Goal: Information Seeking & Learning: Check status

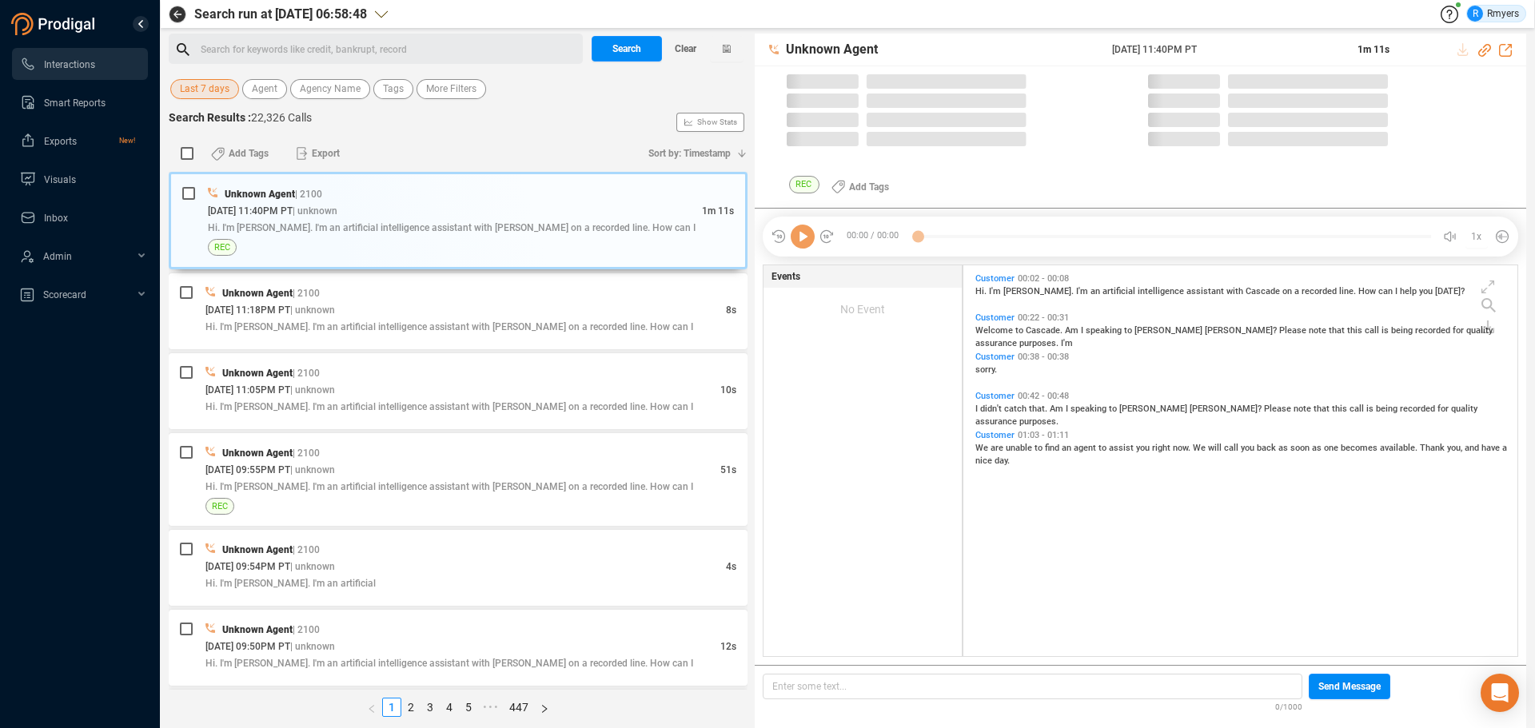
scroll to position [387, 546]
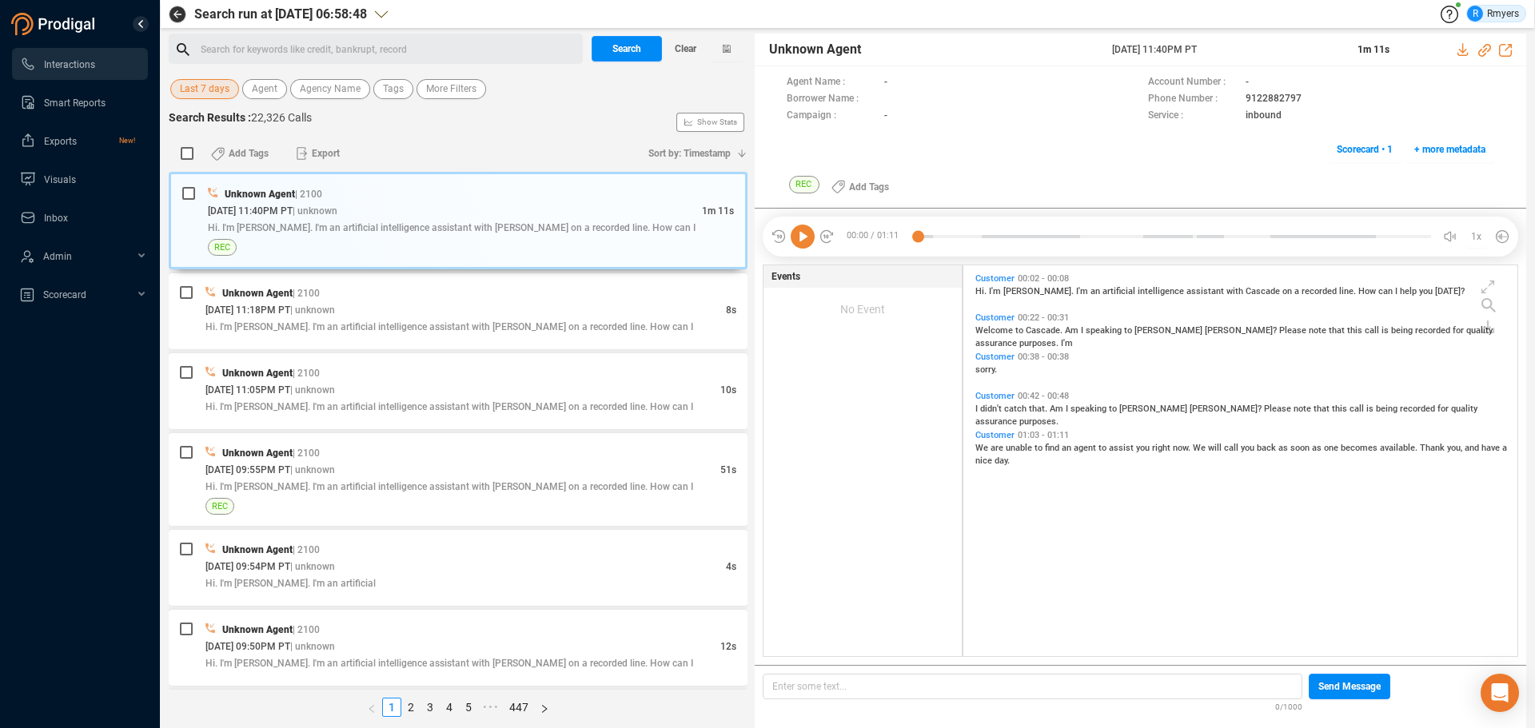
click at [206, 90] on span "Last 7 days" at bounding box center [205, 89] width 50 height 20
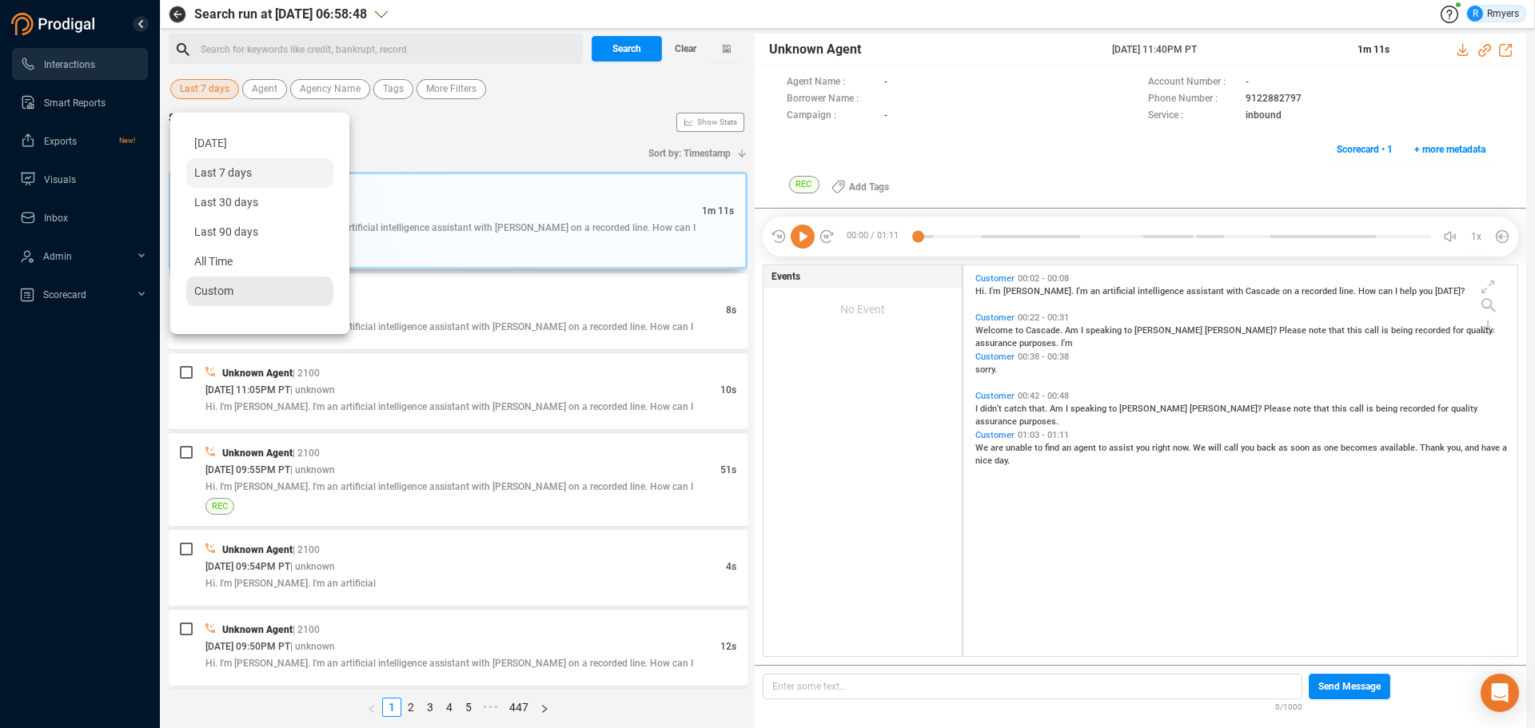
click at [201, 282] on div "Custom" at bounding box center [259, 292] width 147 height 30
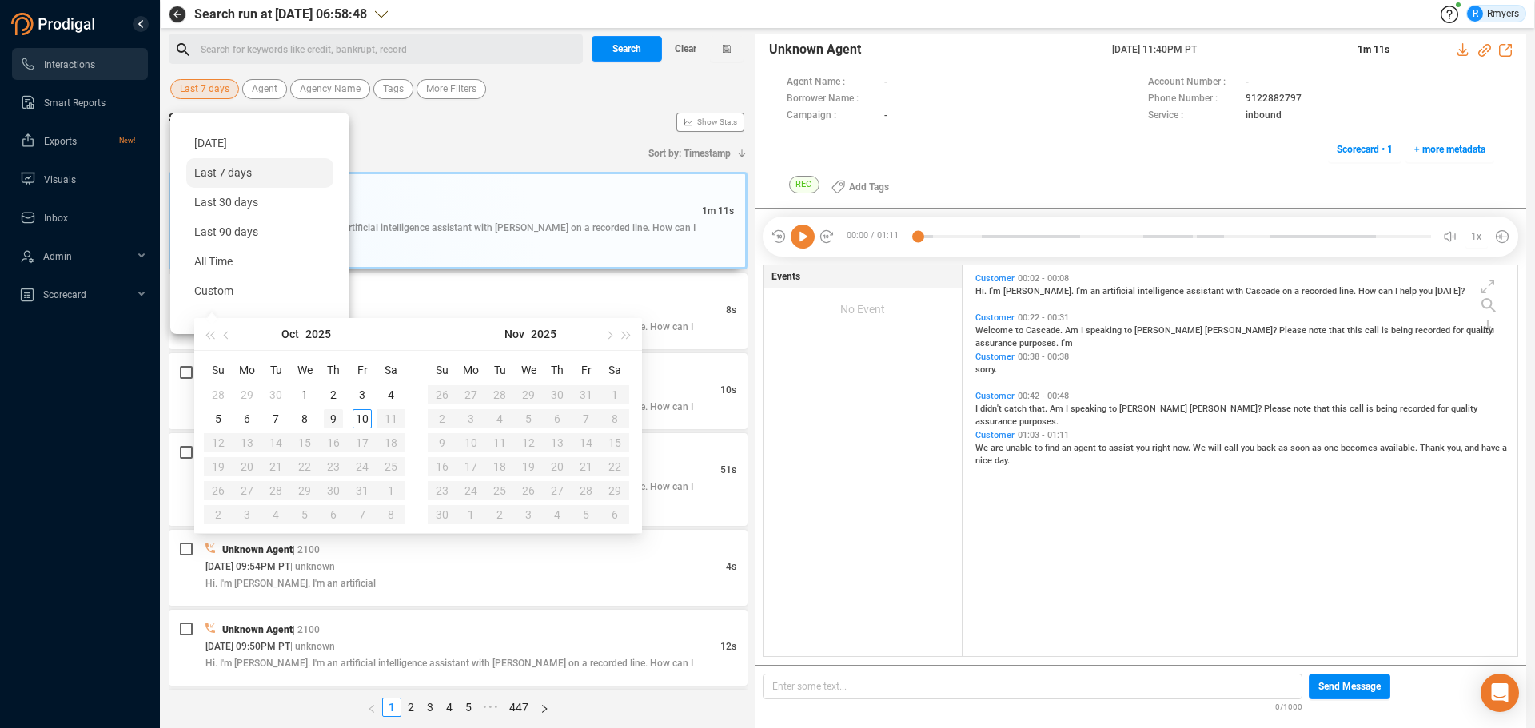
type input "[DATE]"
click at [335, 415] on div "9" at bounding box center [333, 418] width 19 height 19
click at [337, 415] on div "9" at bounding box center [333, 418] width 19 height 19
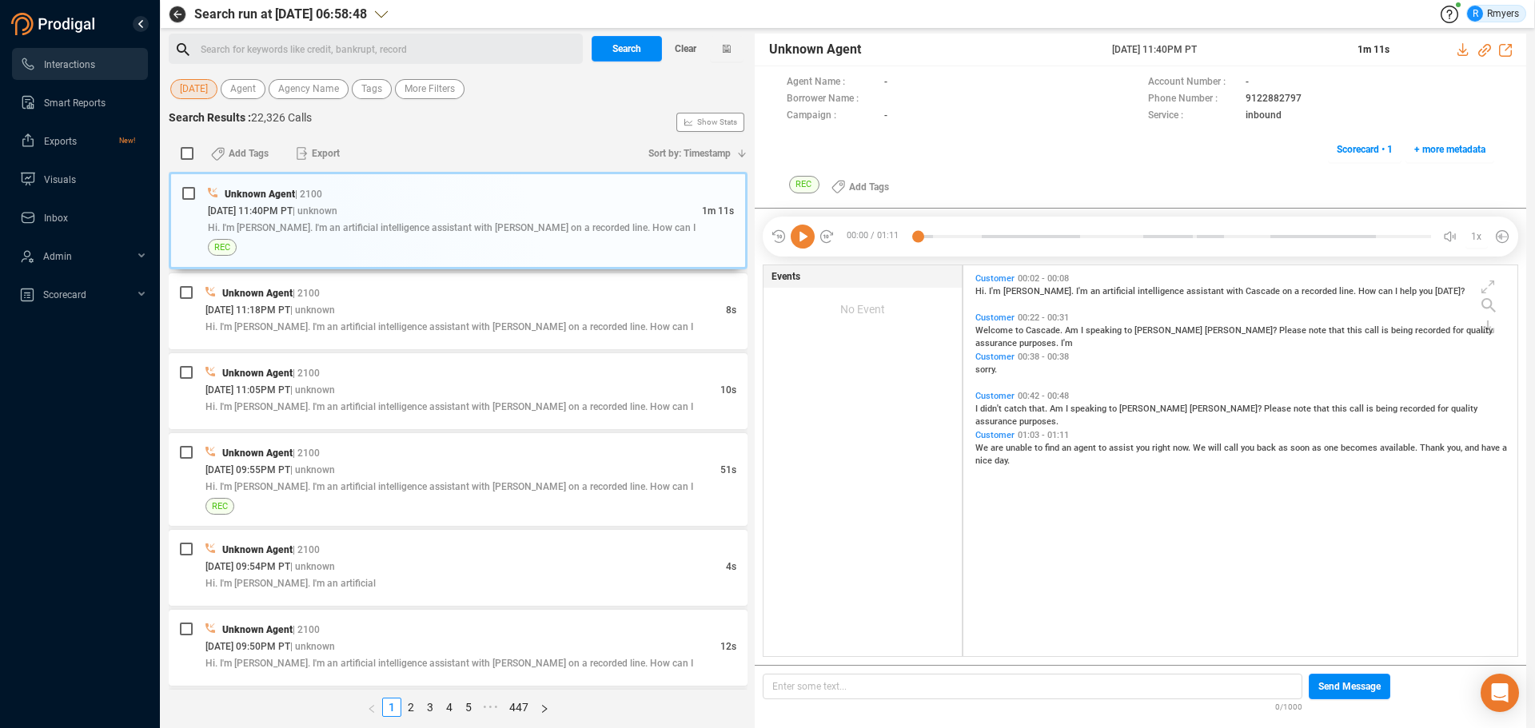
click at [313, 76] on div "[DATE] Agent Agency Name Tags More Filters" at bounding box center [458, 87] width 579 height 30
click at [313, 93] on span "Agency Name" at bounding box center [308, 89] width 61 height 20
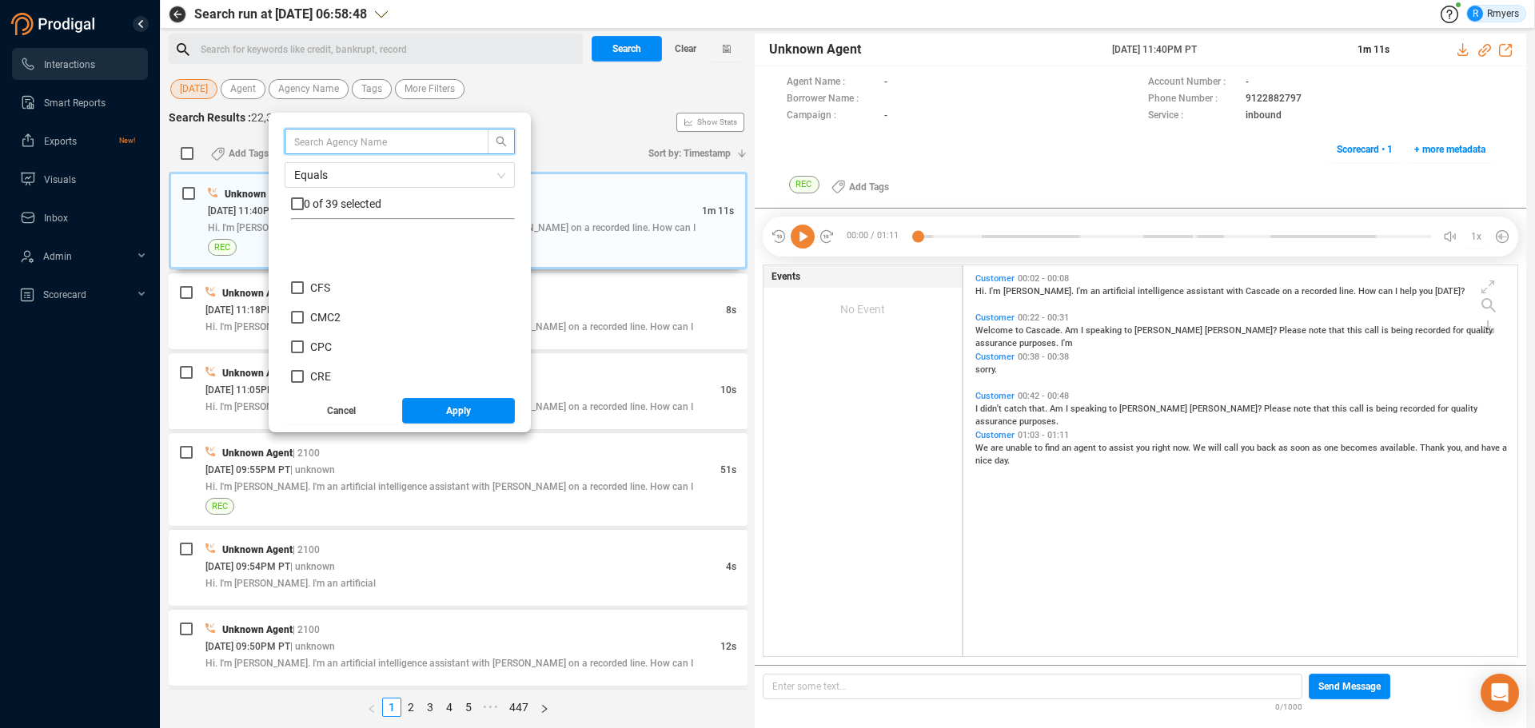
scroll to position [240, 0]
click at [321, 322] on span "CRM" at bounding box center [322, 326] width 24 height 13
click at [304, 322] on input "CRM" at bounding box center [297, 326] width 13 height 13
checkbox input "true"
click at [443, 411] on button "Apply" at bounding box center [459, 411] width 114 height 26
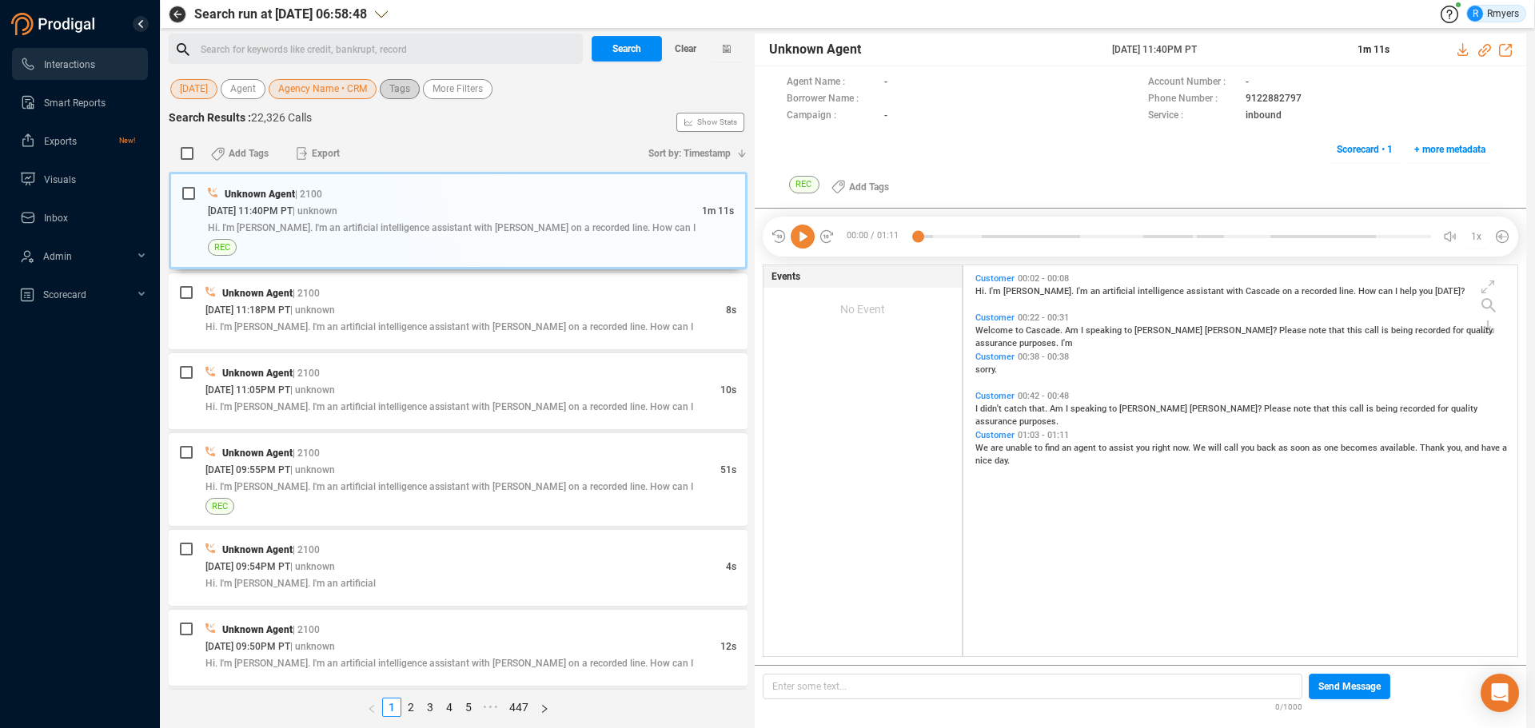
click at [400, 94] on span "Tags" at bounding box center [399, 89] width 21 height 20
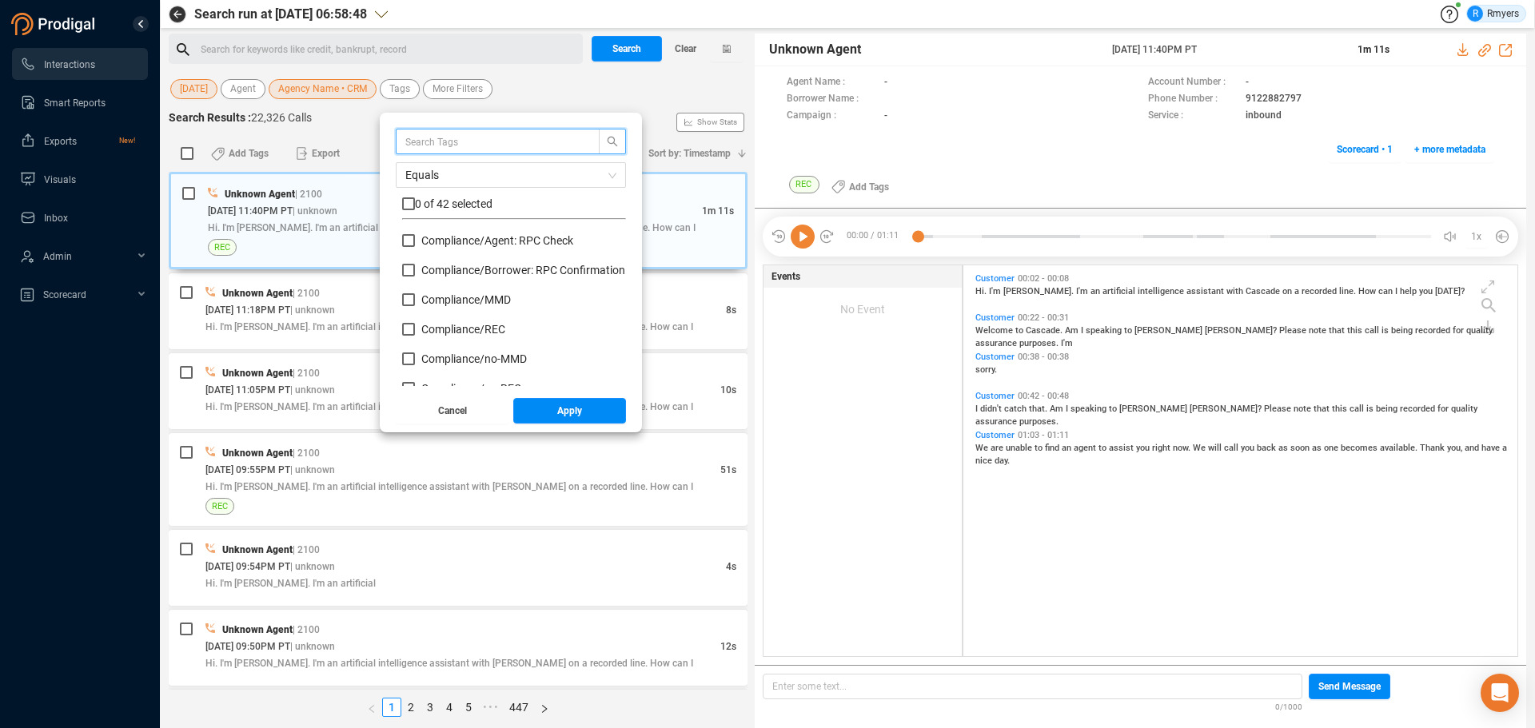
scroll to position [160, 0]
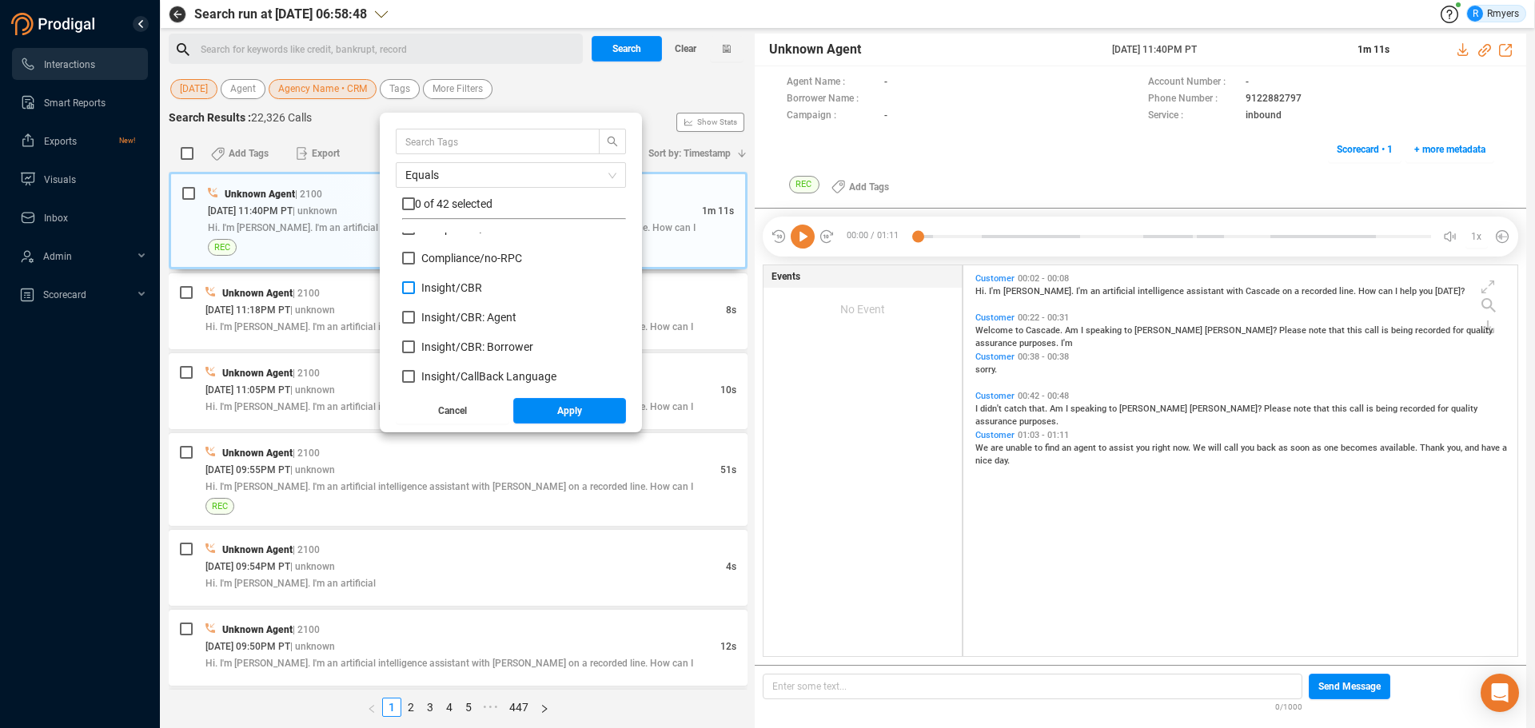
click at [463, 289] on span "Insight/ CBR" at bounding box center [451, 287] width 61 height 13
click at [415, 289] on input "Insight/ CBR" at bounding box center [408, 287] width 13 height 13
checkbox input "true"
drag, startPoint x: 463, startPoint y: 315, endPoint x: 463, endPoint y: 338, distance: 23.2
click at [463, 316] on span "Insight/ CBR: Agent" at bounding box center [468, 317] width 95 height 13
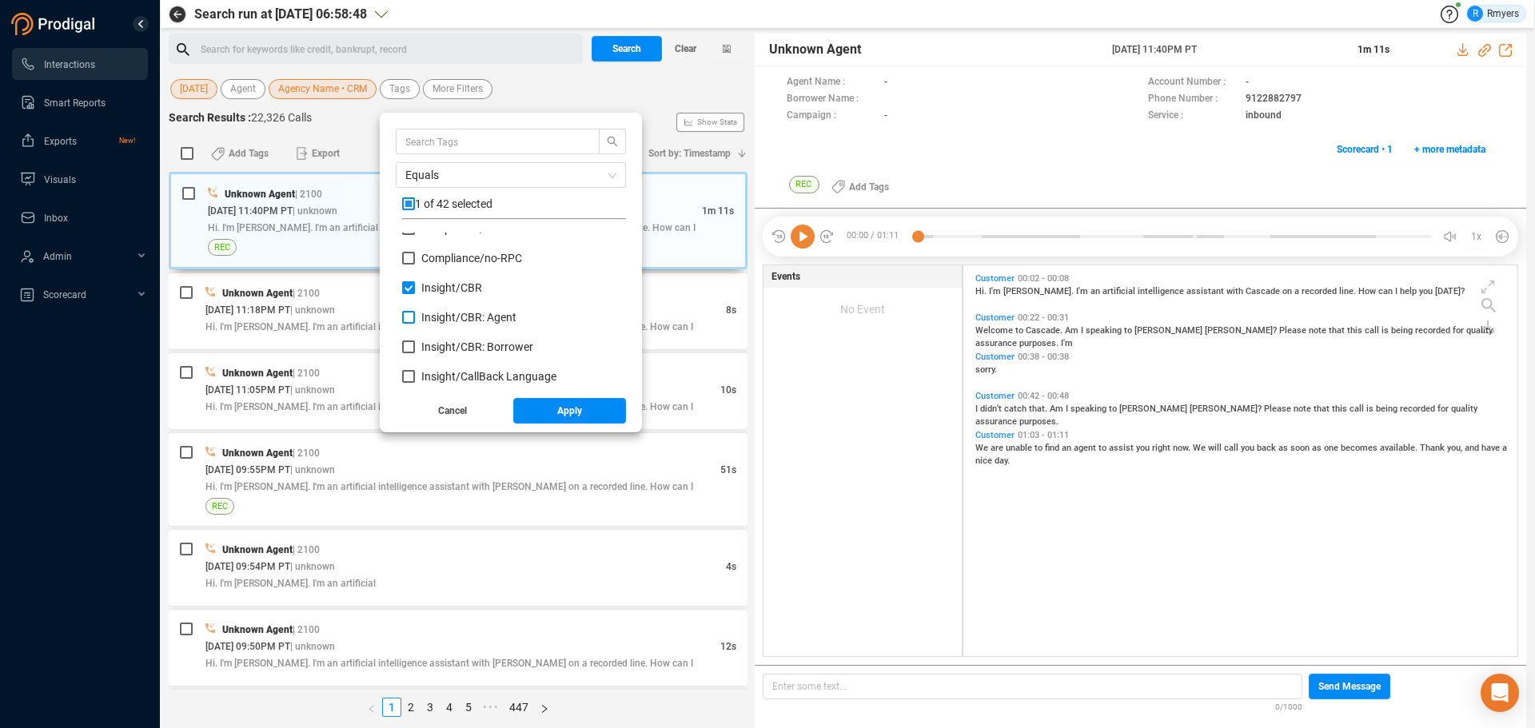
click at [415, 316] on input "Insight/ CBR: Agent" at bounding box center [408, 317] width 13 height 13
checkbox input "true"
click at [465, 346] on span "Insight/ CBR: Borrower" at bounding box center [477, 347] width 112 height 13
click at [415, 346] on input "Insight/ CBR: Borrower" at bounding box center [408, 347] width 13 height 13
checkbox input "true"
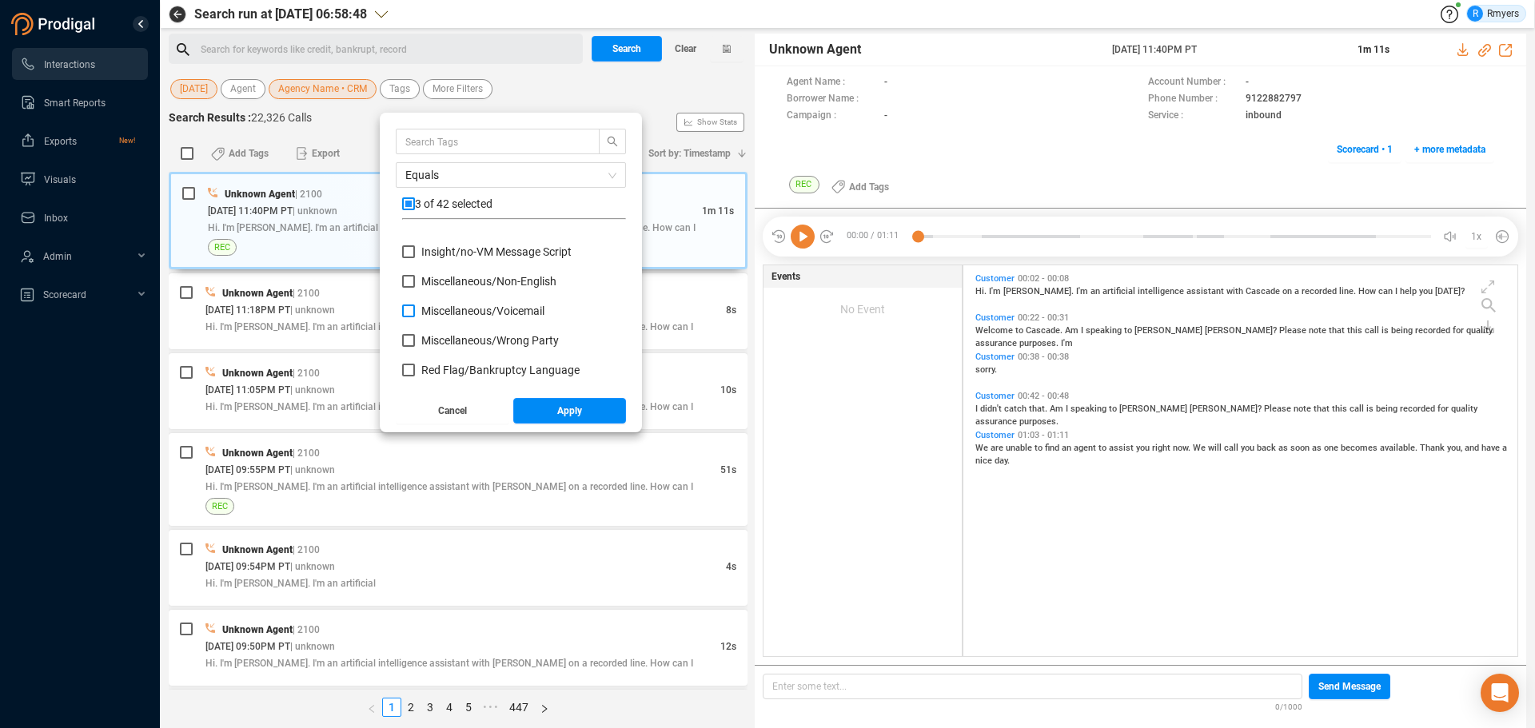
scroll to position [719, 0]
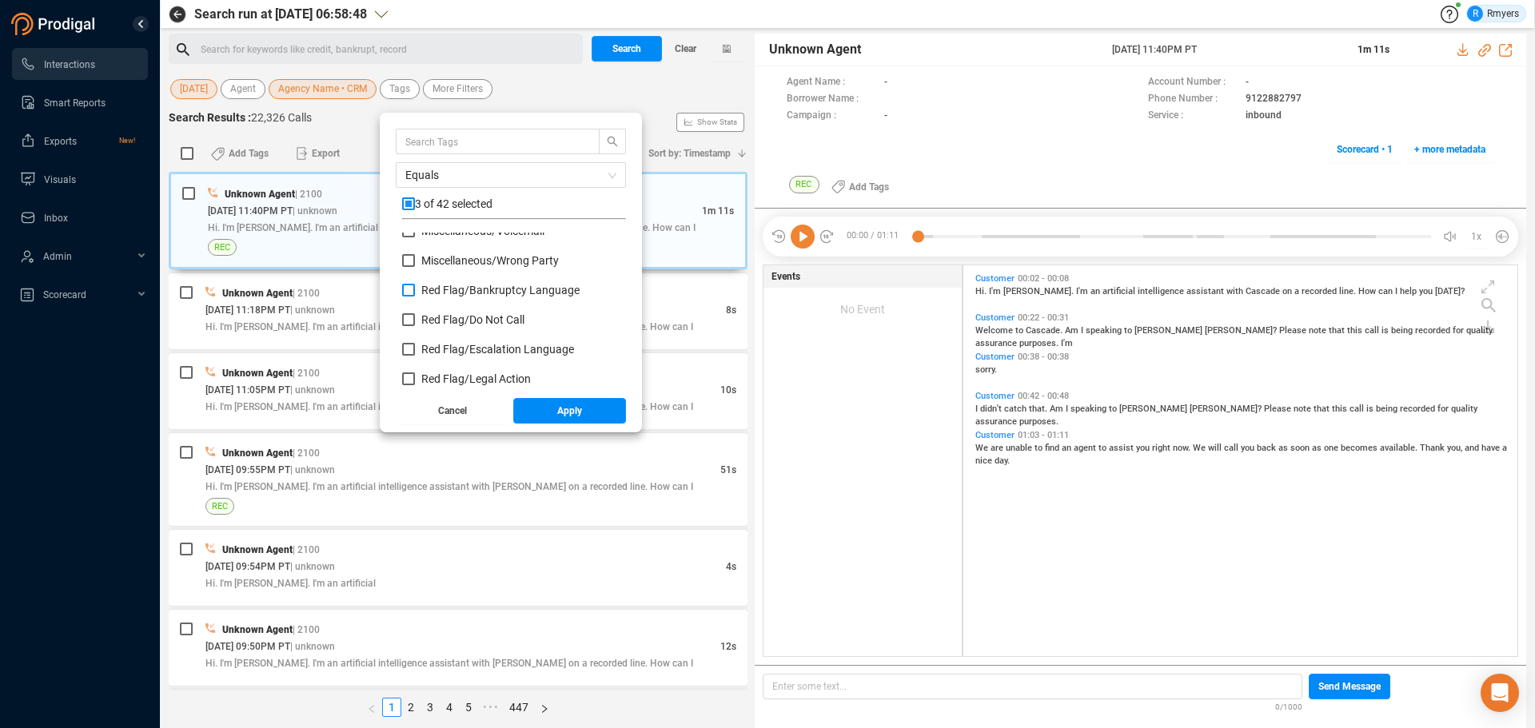
click at [434, 283] on label "Red Flag/ Bankruptcy Language" at bounding box center [494, 290] width 184 height 17
click at [415, 284] on input "Red Flag/ Bankruptcy Language" at bounding box center [408, 290] width 13 height 13
checkbox input "true"
click at [434, 345] on span "Red Flag/ Escalation Language" at bounding box center [497, 349] width 153 height 13
click at [415, 345] on input "Red Flag/ Escalation Language" at bounding box center [408, 349] width 13 height 13
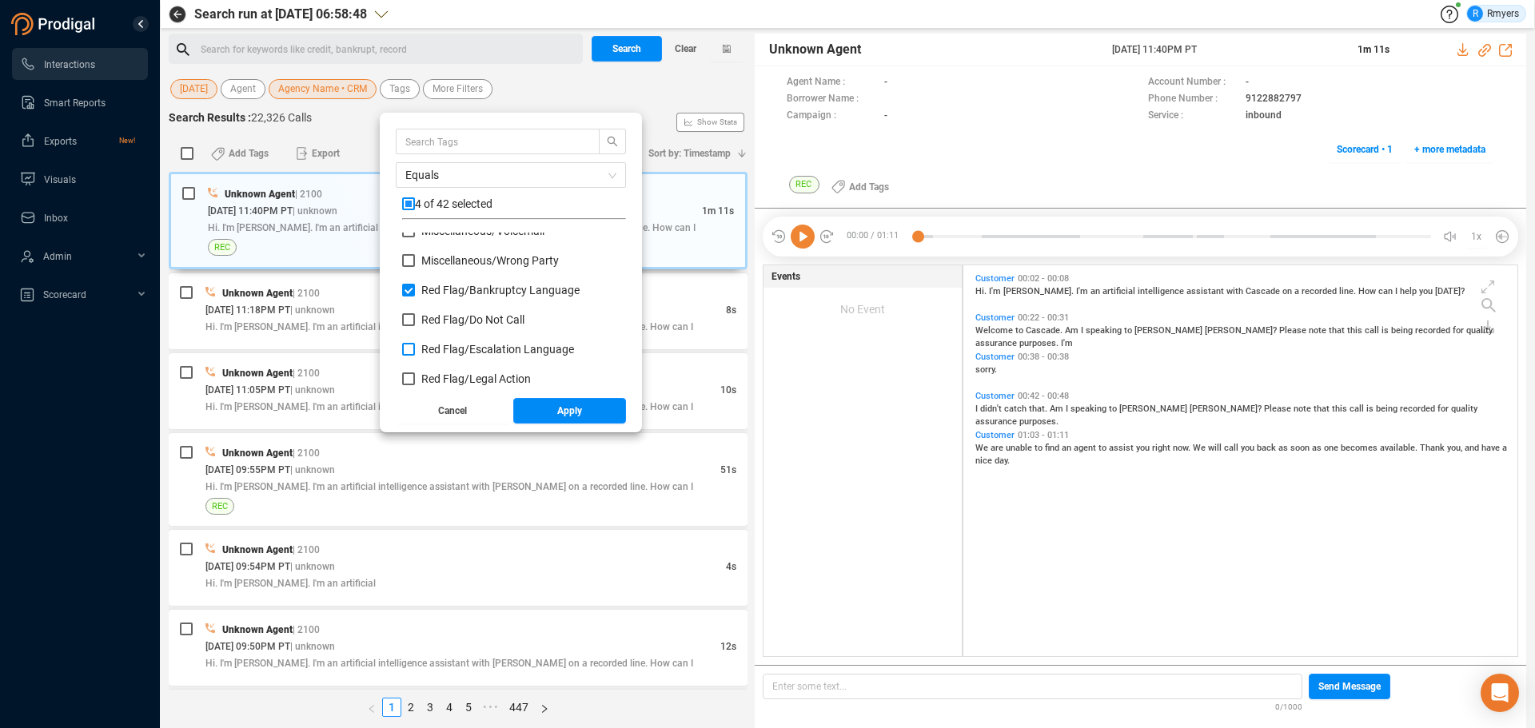
checkbox input "true"
click at [436, 375] on span "Red Flag/ Legal Action" at bounding box center [476, 378] width 110 height 13
click at [415, 375] on input "Red Flag/ Legal Action" at bounding box center [408, 378] width 13 height 13
checkbox input "true"
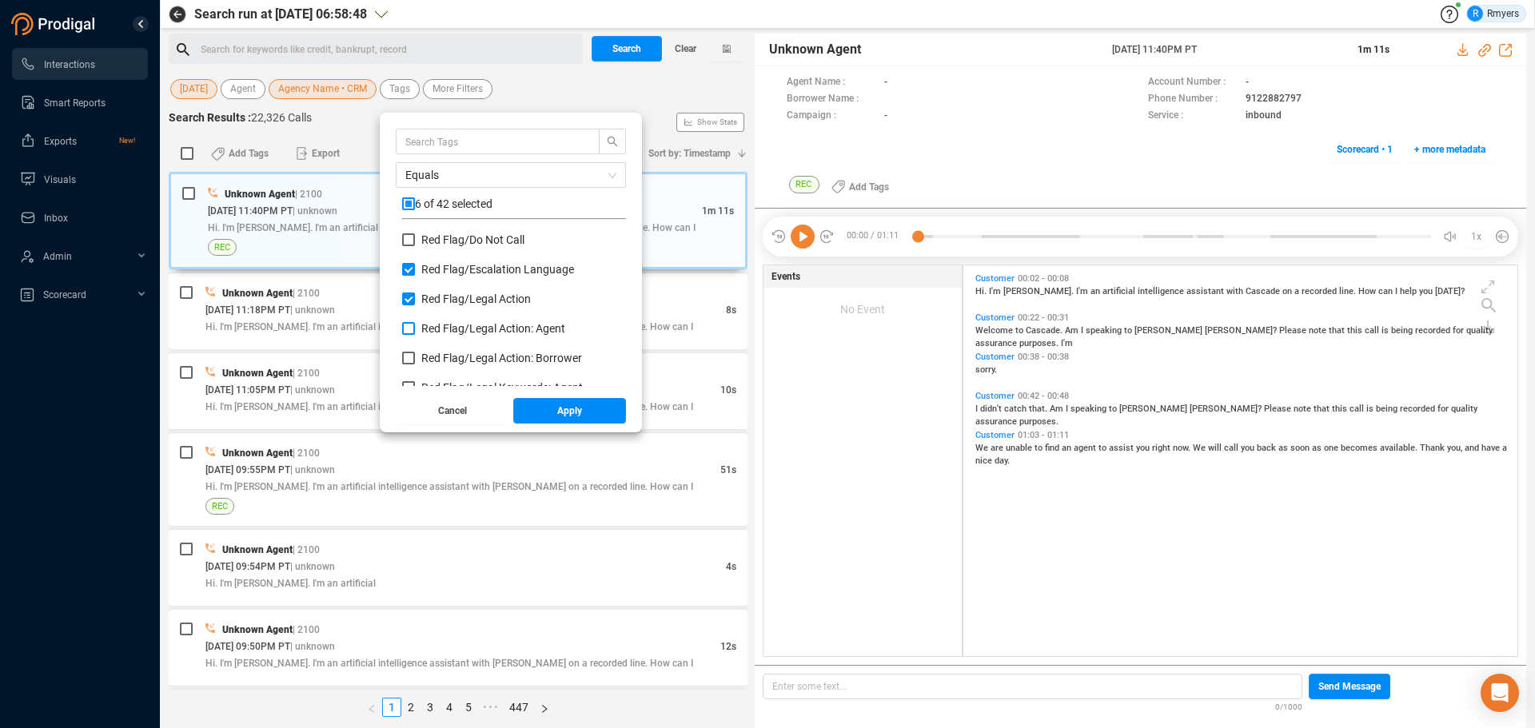
click at [440, 329] on span "Red Flag/ Legal Action: Agent" at bounding box center [493, 328] width 144 height 13
click at [415, 329] on input "Red Flag/ Legal Action: Agent" at bounding box center [408, 328] width 13 height 13
checkbox input "true"
click at [443, 357] on span "Red Flag/ Legal Action: Borrower" at bounding box center [501, 358] width 161 height 13
click at [415, 357] on input "Red Flag/ Legal Action: Borrower" at bounding box center [408, 358] width 13 height 13
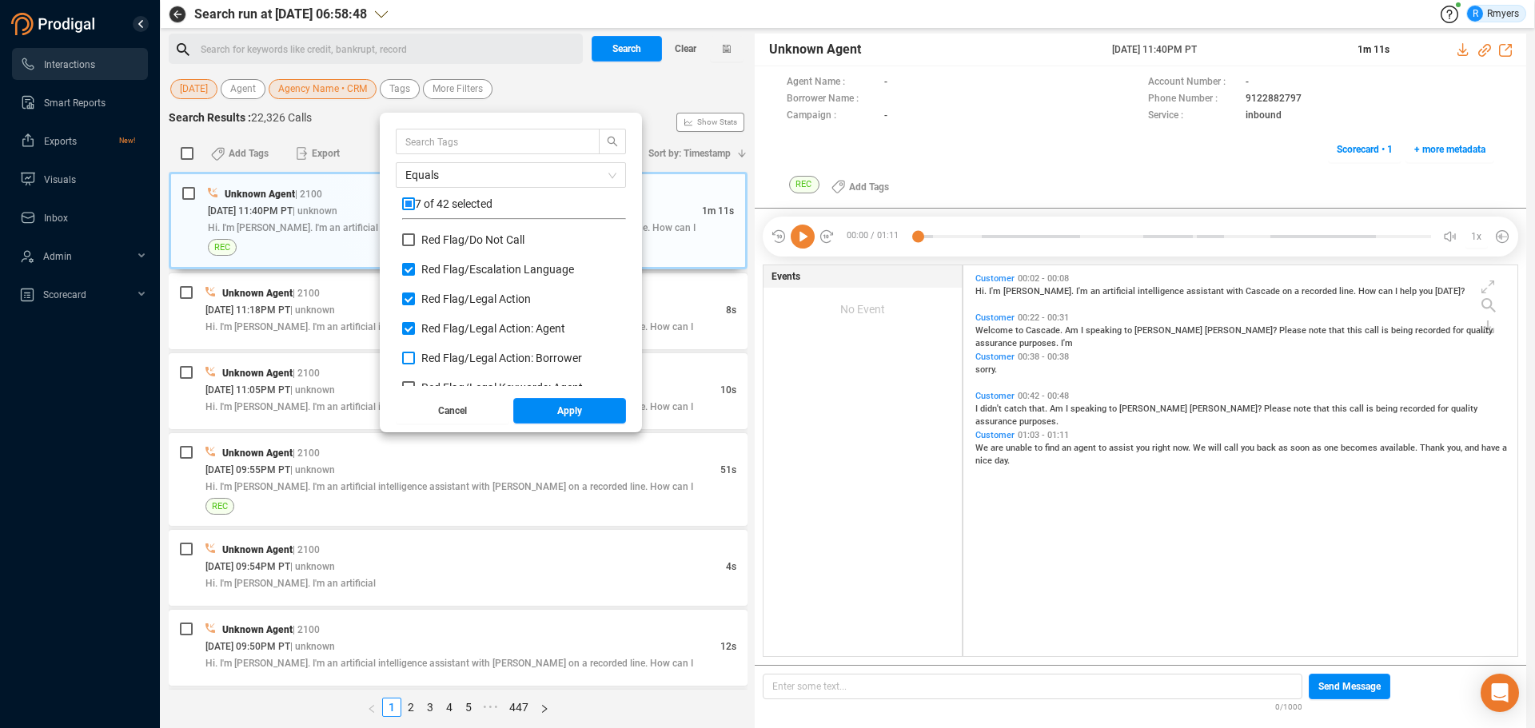
checkbox input "true"
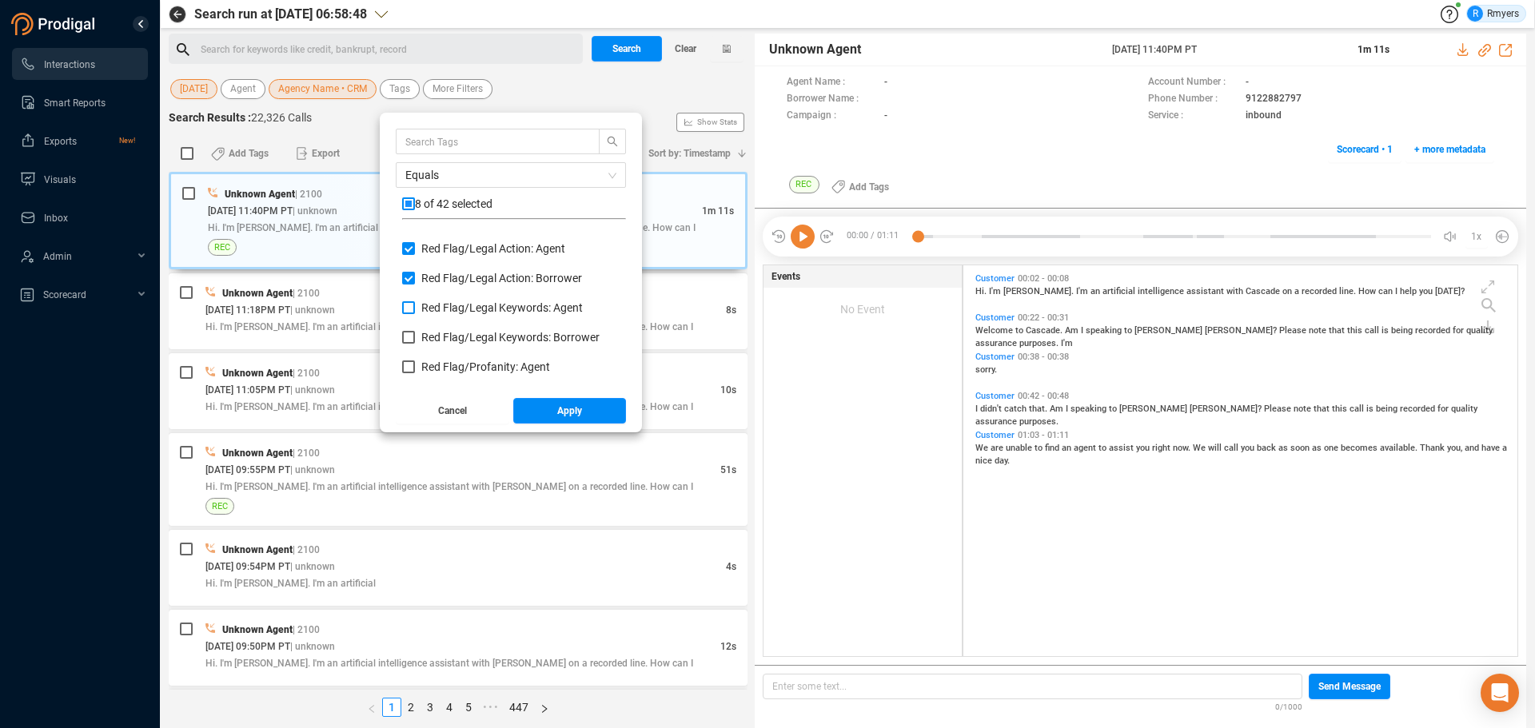
click at [441, 313] on span "Red Flag/ Legal Keywords: Agent" at bounding box center [501, 307] width 161 height 13
click at [415, 313] on input "Red Flag/ Legal Keywords: Agent" at bounding box center [408, 307] width 13 height 13
checkbox input "true"
click at [440, 337] on span "Red Flag/ Legal Keywords: Borrower" at bounding box center [510, 337] width 178 height 13
click at [415, 337] on input "Red Flag/ Legal Keywords: Borrower" at bounding box center [408, 337] width 13 height 13
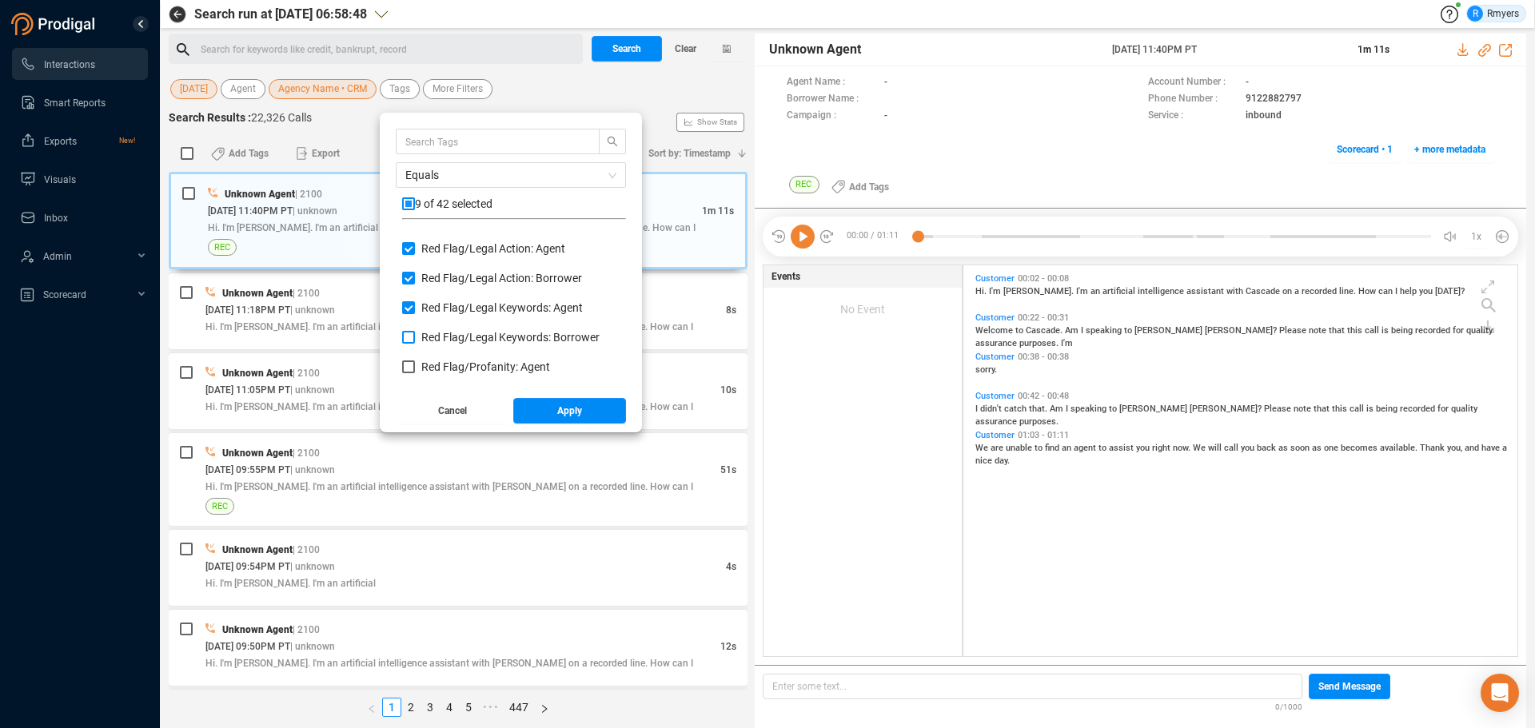
checkbox input "true"
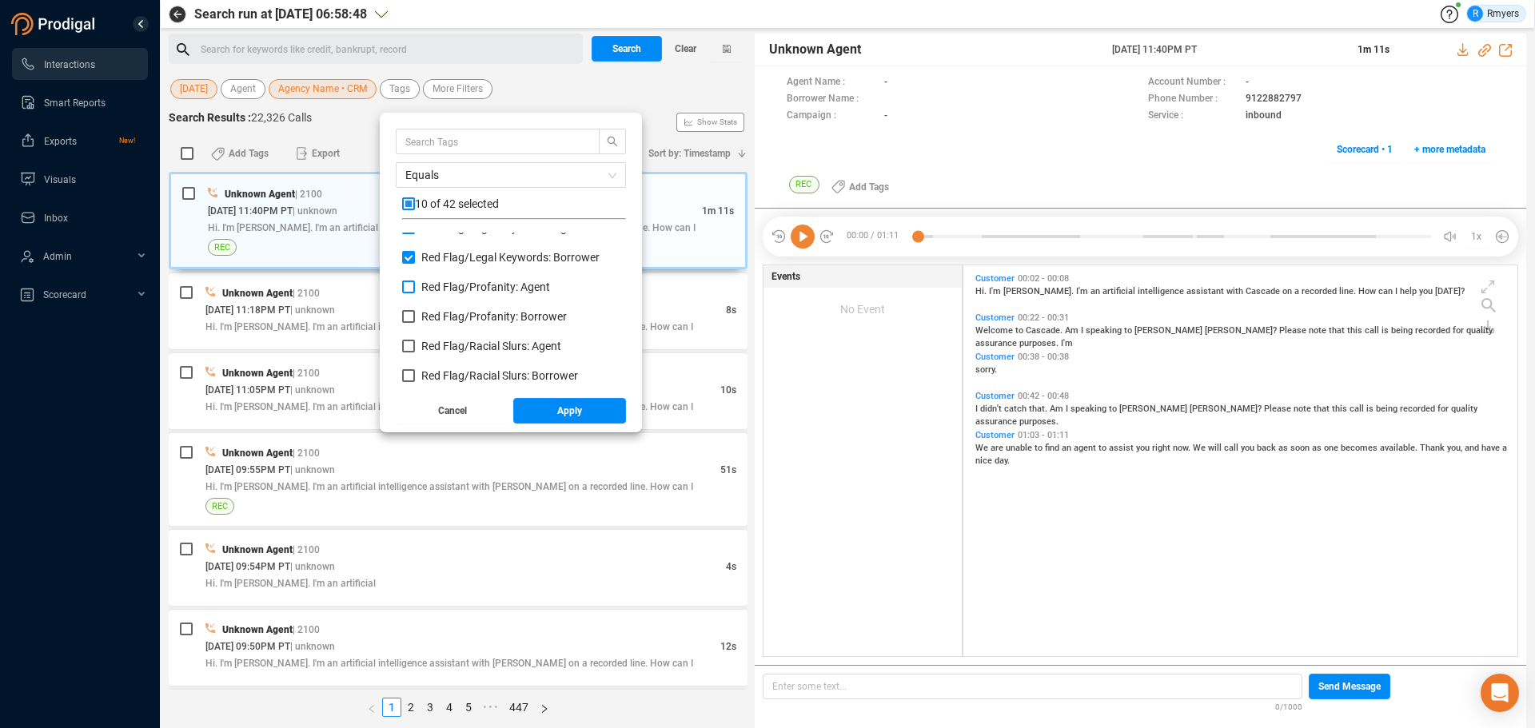
click at [440, 292] on span "Red Flag/ Profanity: Agent" at bounding box center [485, 287] width 129 height 13
click at [415, 292] on input "Red Flag/ Profanity: Agent" at bounding box center [408, 287] width 13 height 13
checkbox input "true"
click at [440, 316] on span "Red Flag/ Profanity: Borrower" at bounding box center [493, 316] width 145 height 13
click at [415, 316] on input "Red Flag/ Profanity: Borrower" at bounding box center [408, 316] width 13 height 13
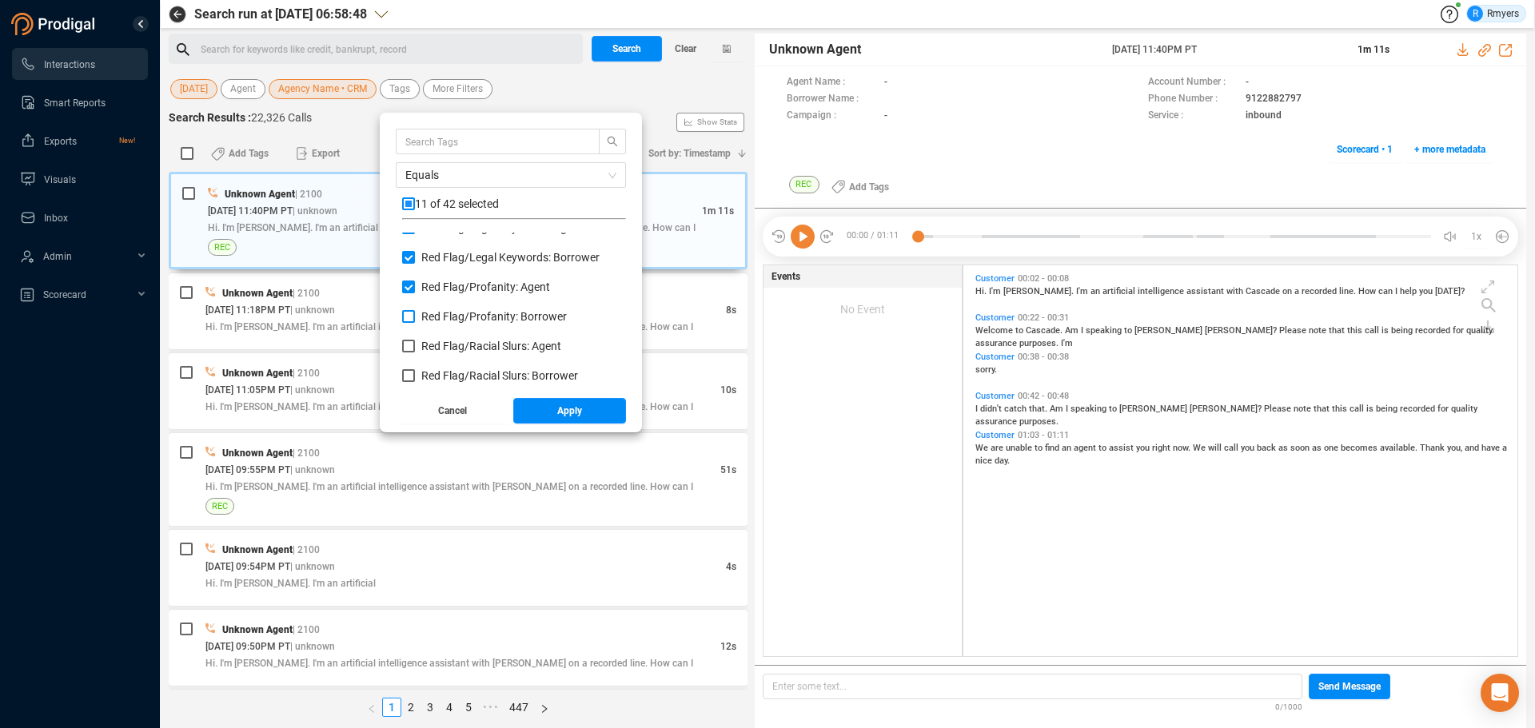
checkbox input "true"
click at [449, 353] on label "Red Flag/ Racial Slurs: Agent" at bounding box center [484, 346] width 165 height 17
click at [415, 352] on input "Red Flag/ Racial Slurs: Agent" at bounding box center [408, 346] width 13 height 13
checkbox input "true"
click at [455, 374] on span "Red Flag/ Racial Slurs: Borrower" at bounding box center [499, 375] width 157 height 13
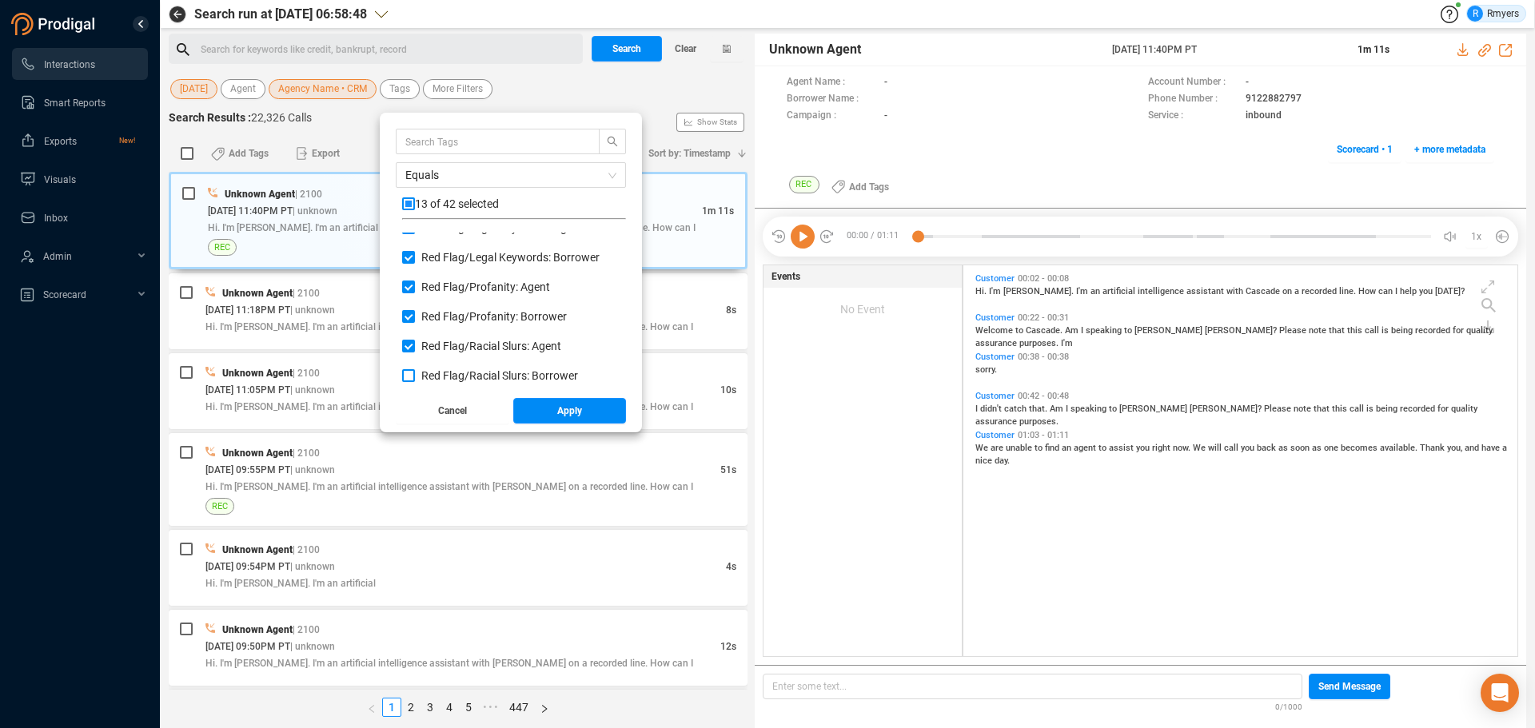
click at [415, 374] on input "Red Flag/ Racial Slurs: Borrower" at bounding box center [408, 375] width 13 height 13
checkbox input "true"
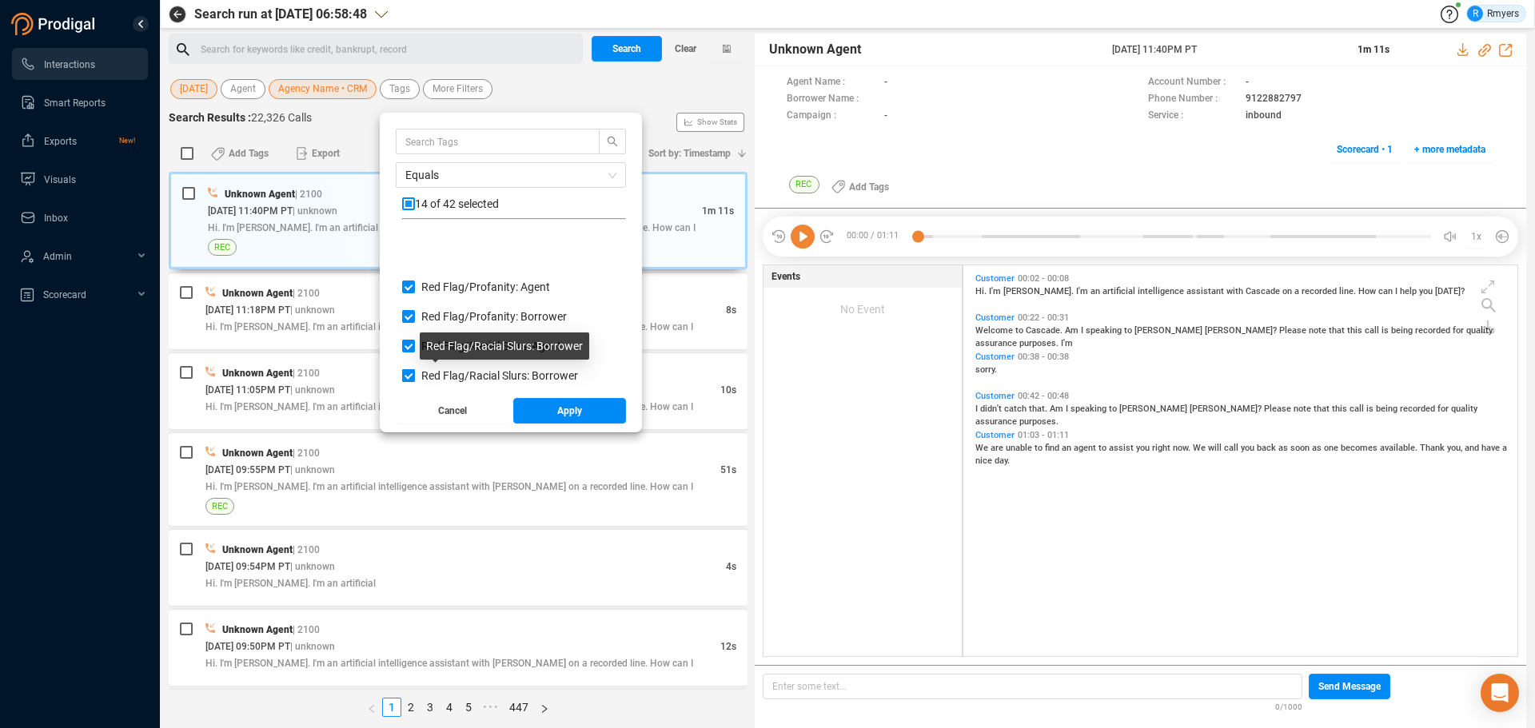
scroll to position [1039, 0]
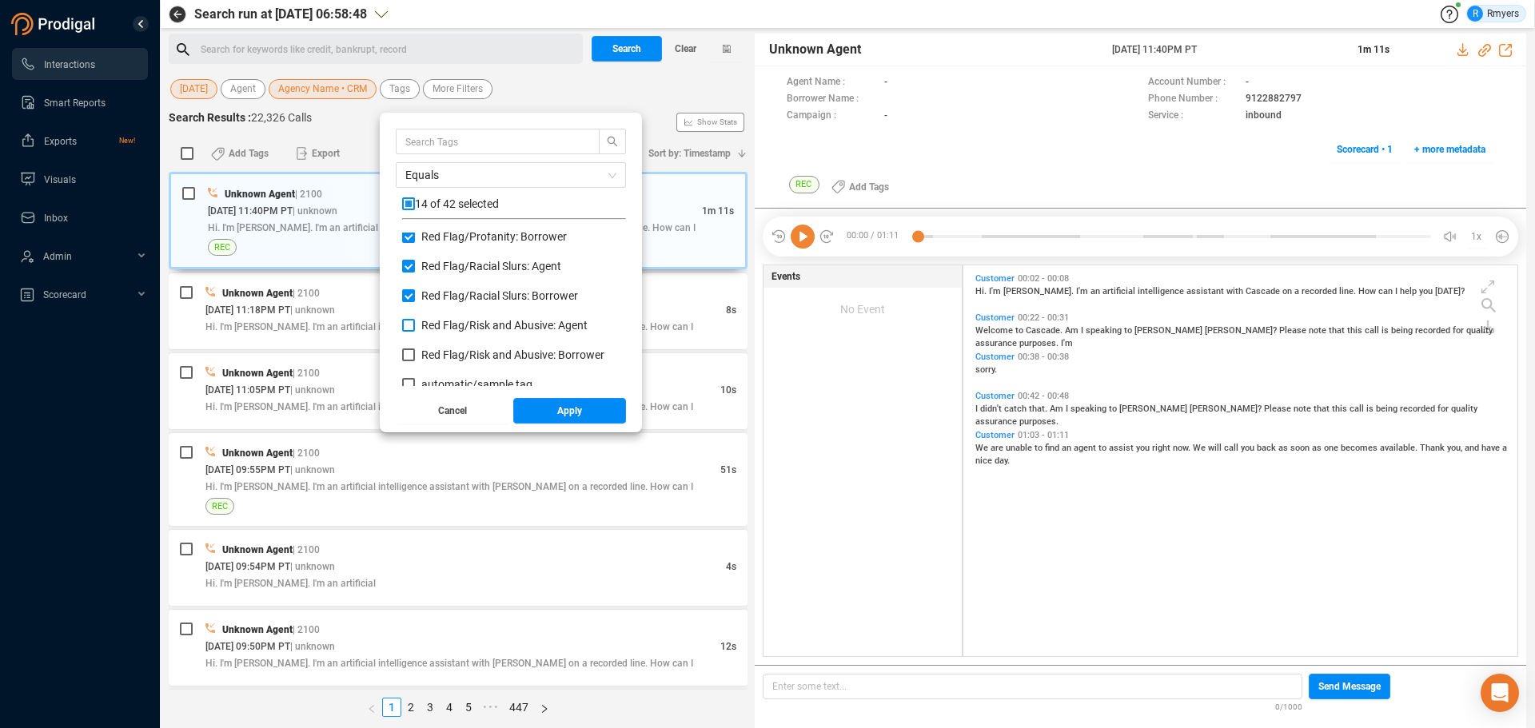
click at [440, 323] on span "Red Flag/ Risk and Abusive: Agent" at bounding box center [504, 325] width 166 height 13
click at [415, 323] on input "Red Flag/ Risk and Abusive: Agent" at bounding box center [408, 325] width 13 height 13
checkbox input "true"
click at [435, 350] on span "Red Flag/ Risk and Abusive: Borrower" at bounding box center [512, 354] width 183 height 13
click at [415, 350] on input "Red Flag/ Risk and Abusive: Borrower" at bounding box center [408, 354] width 13 height 13
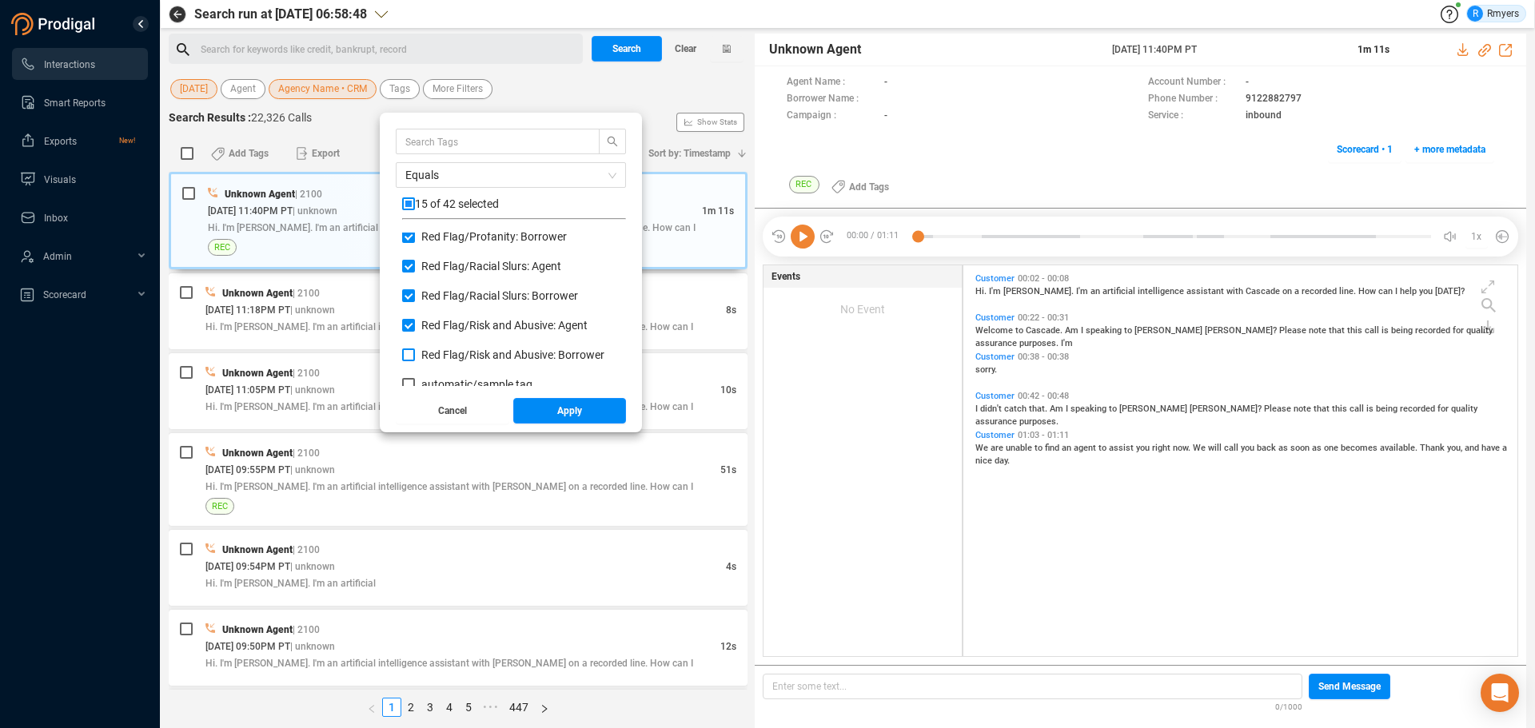
checkbox input "true"
click at [541, 412] on button "Apply" at bounding box center [570, 411] width 114 height 26
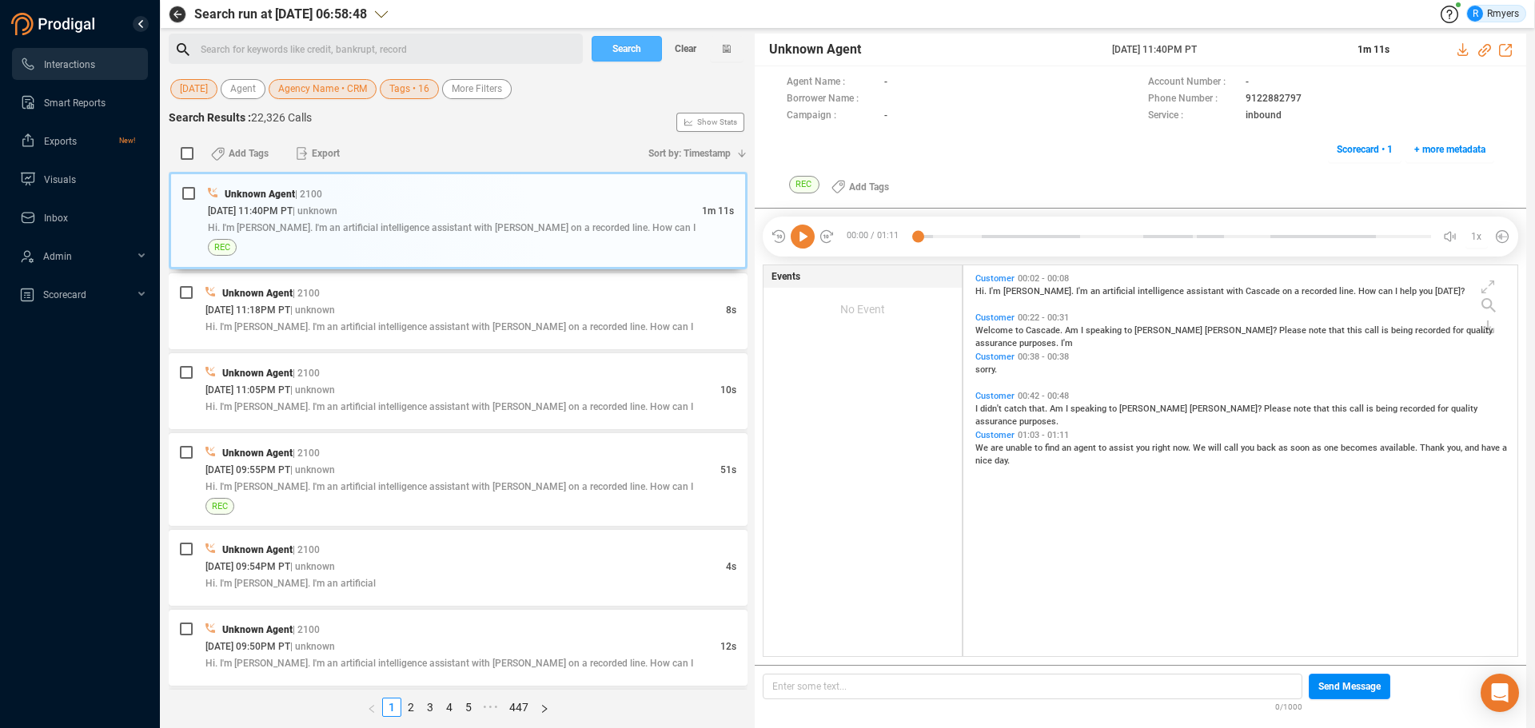
click at [616, 56] on span "Search" at bounding box center [626, 49] width 29 height 26
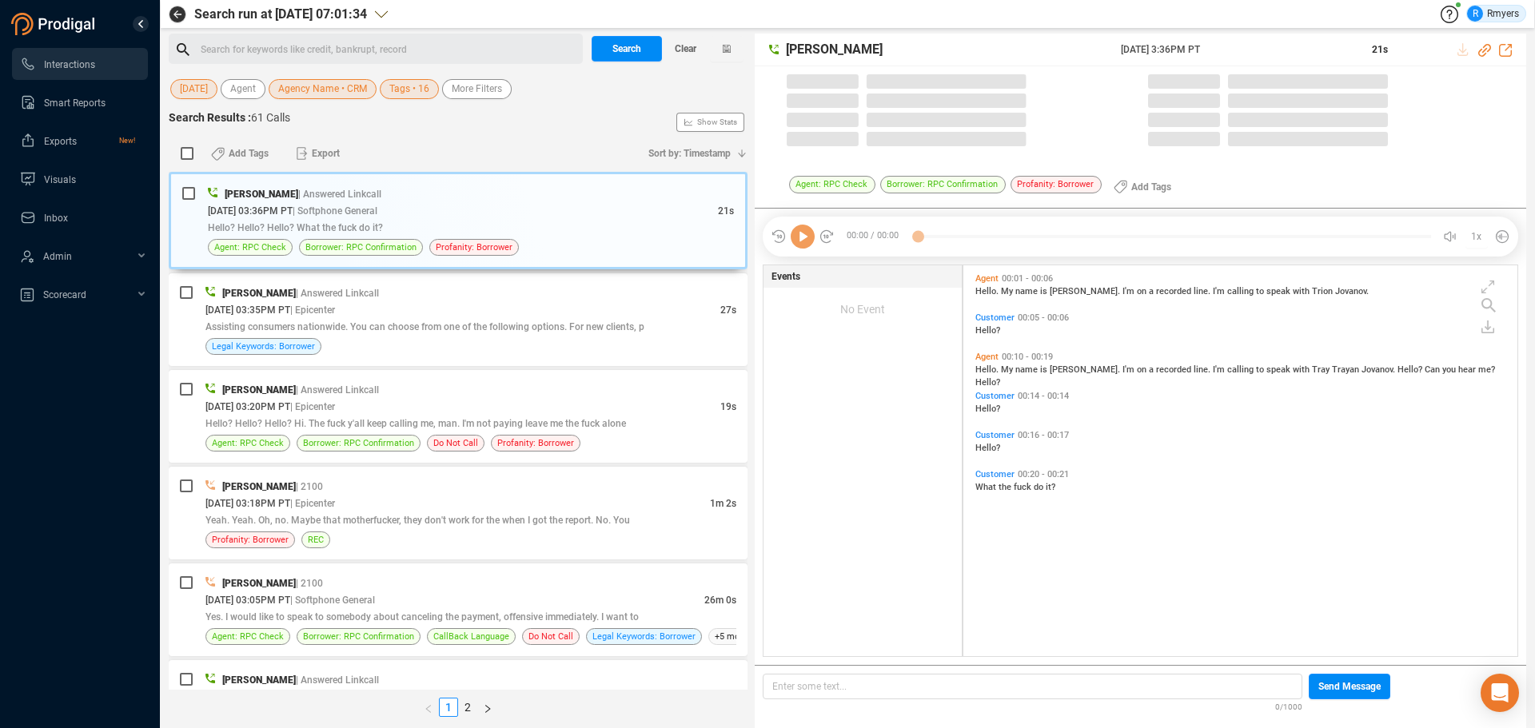
scroll to position [387, 546]
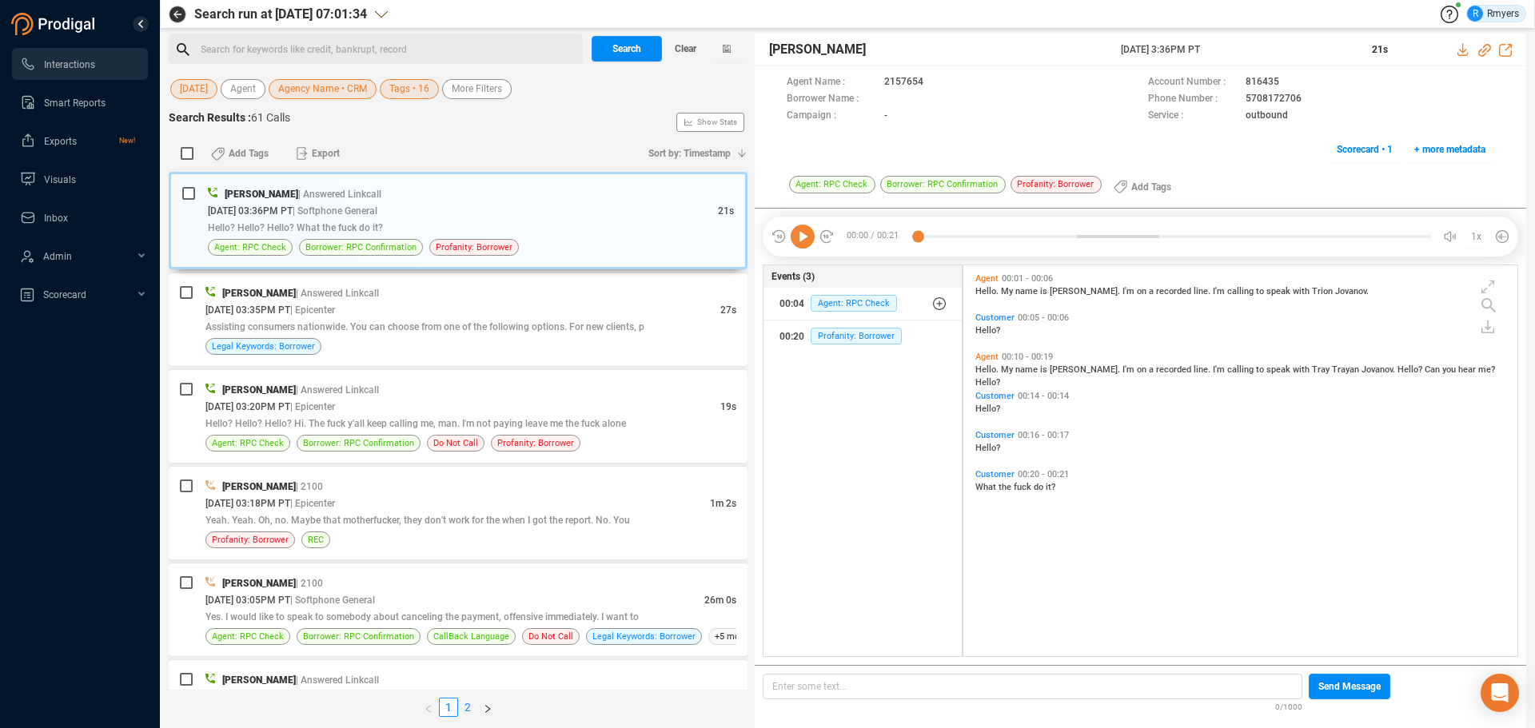
click at [468, 706] on link "2" at bounding box center [468, 708] width 18 height 18
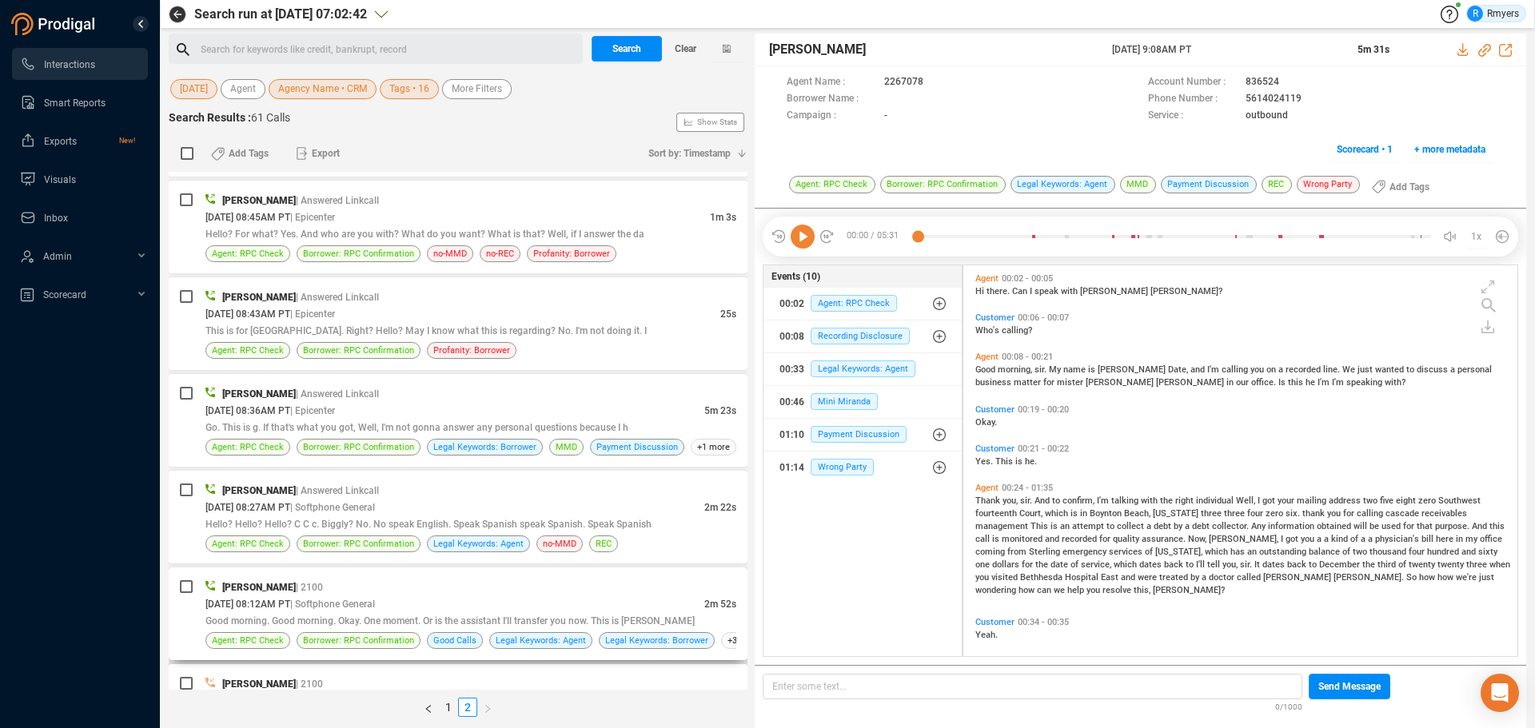
scroll to position [551, 0]
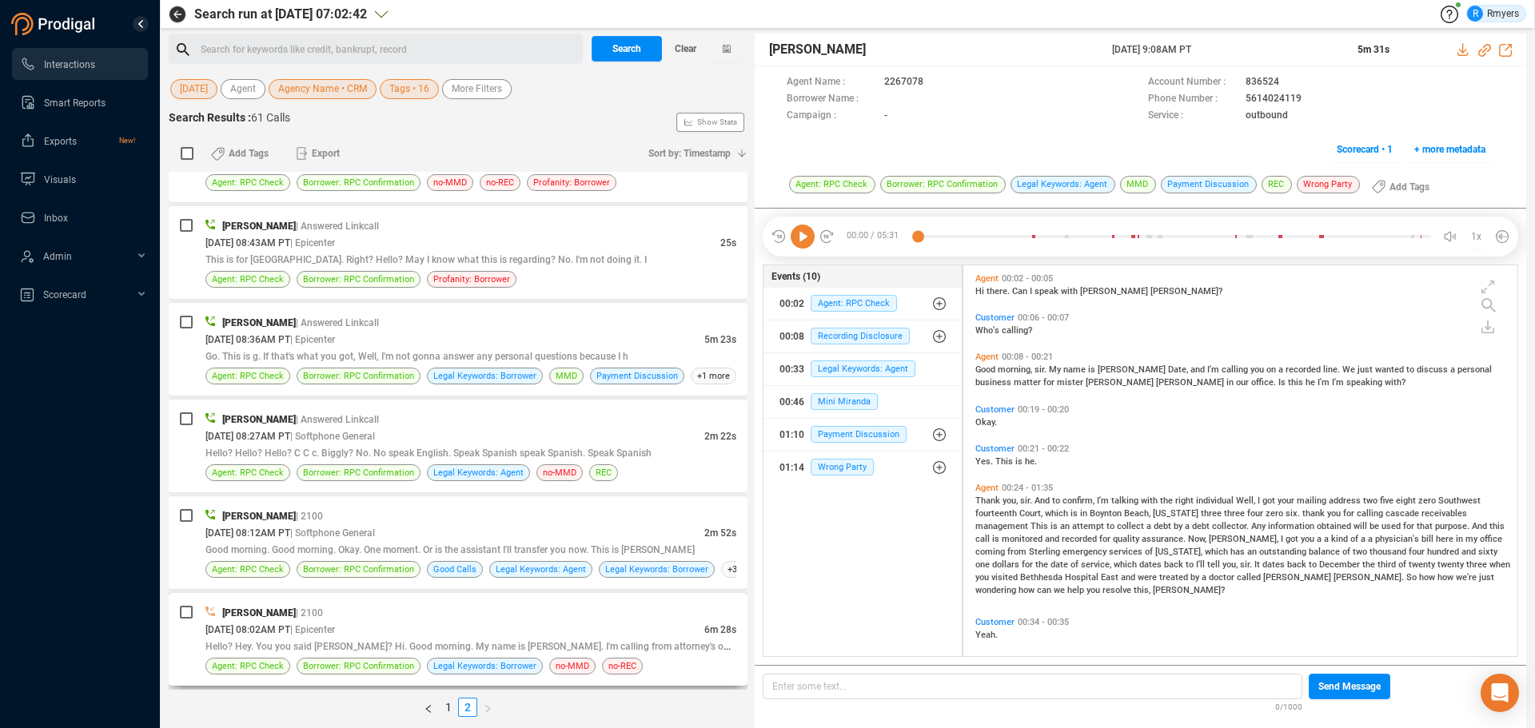
click at [446, 619] on div "[PERSON_NAME] | 2100" at bounding box center [470, 612] width 531 height 17
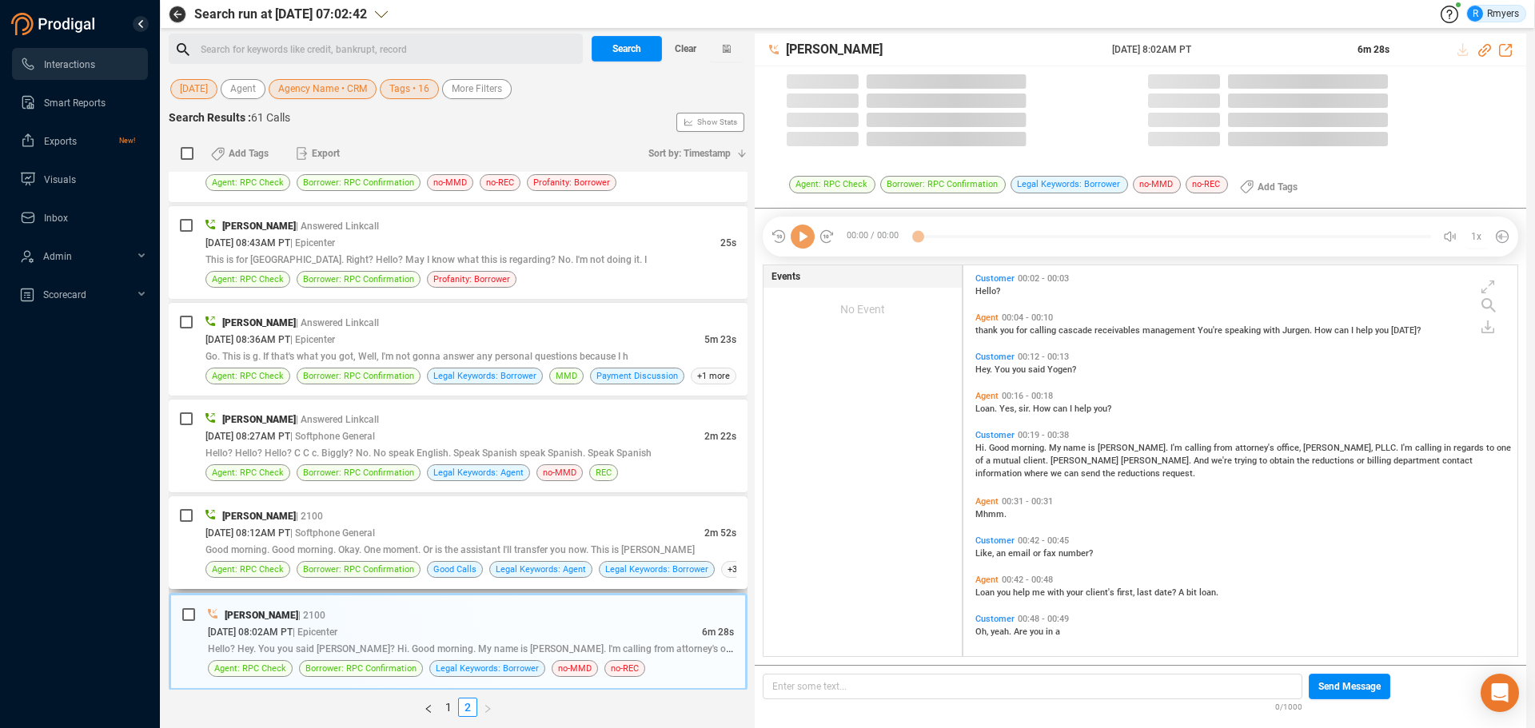
scroll to position [387, 546]
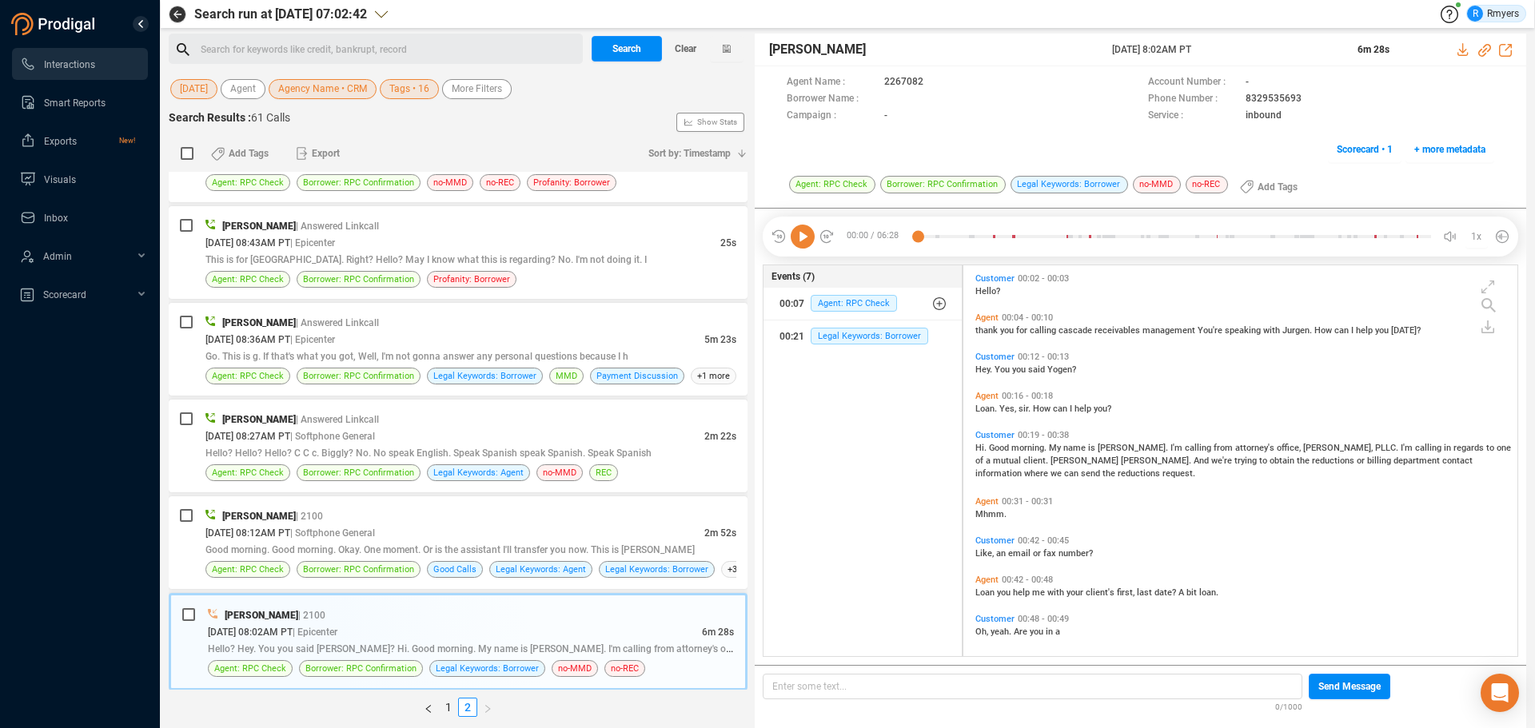
click at [806, 245] on icon at bounding box center [803, 237] width 24 height 24
click at [998, 333] on span "thank" at bounding box center [987, 330] width 25 height 10
click at [982, 447] on span "Hi." at bounding box center [982, 448] width 14 height 10
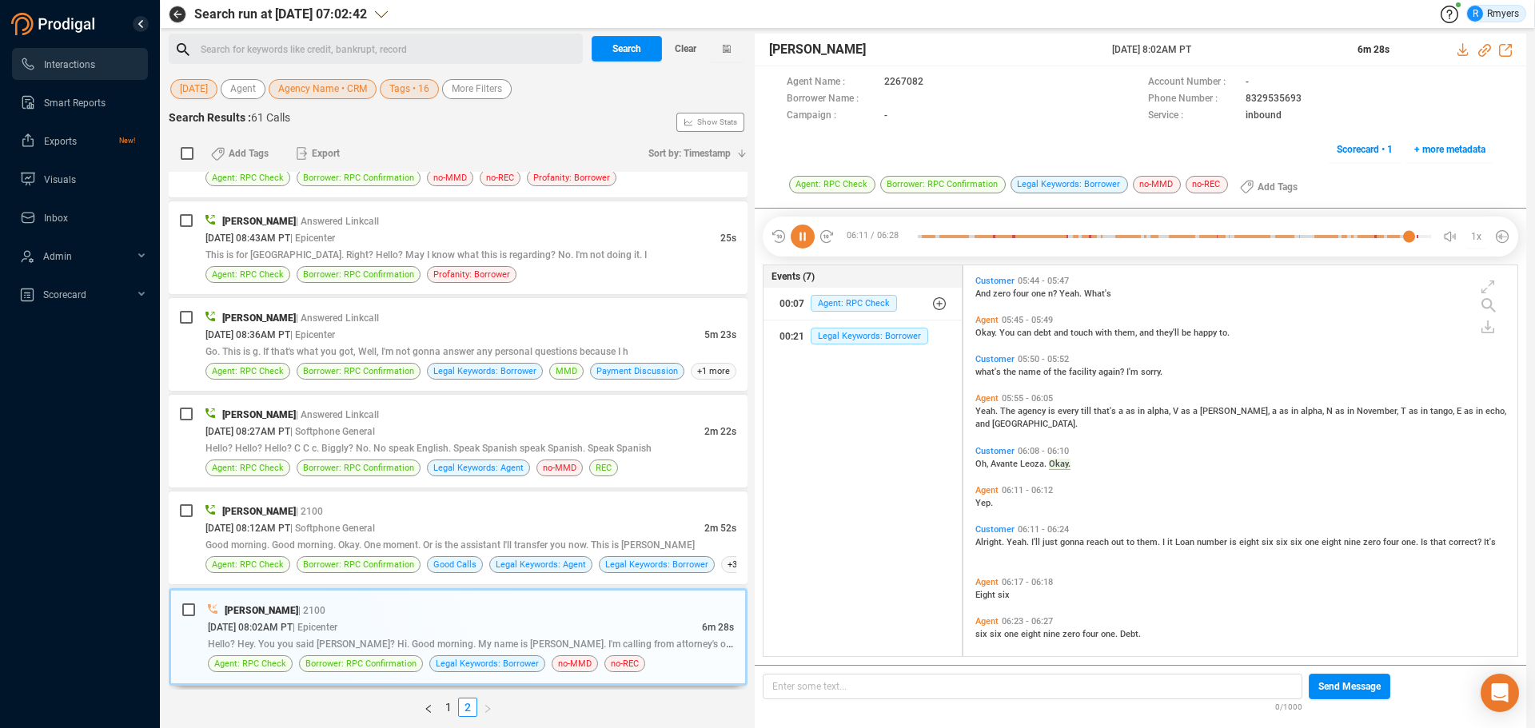
scroll to position [2295, 0]
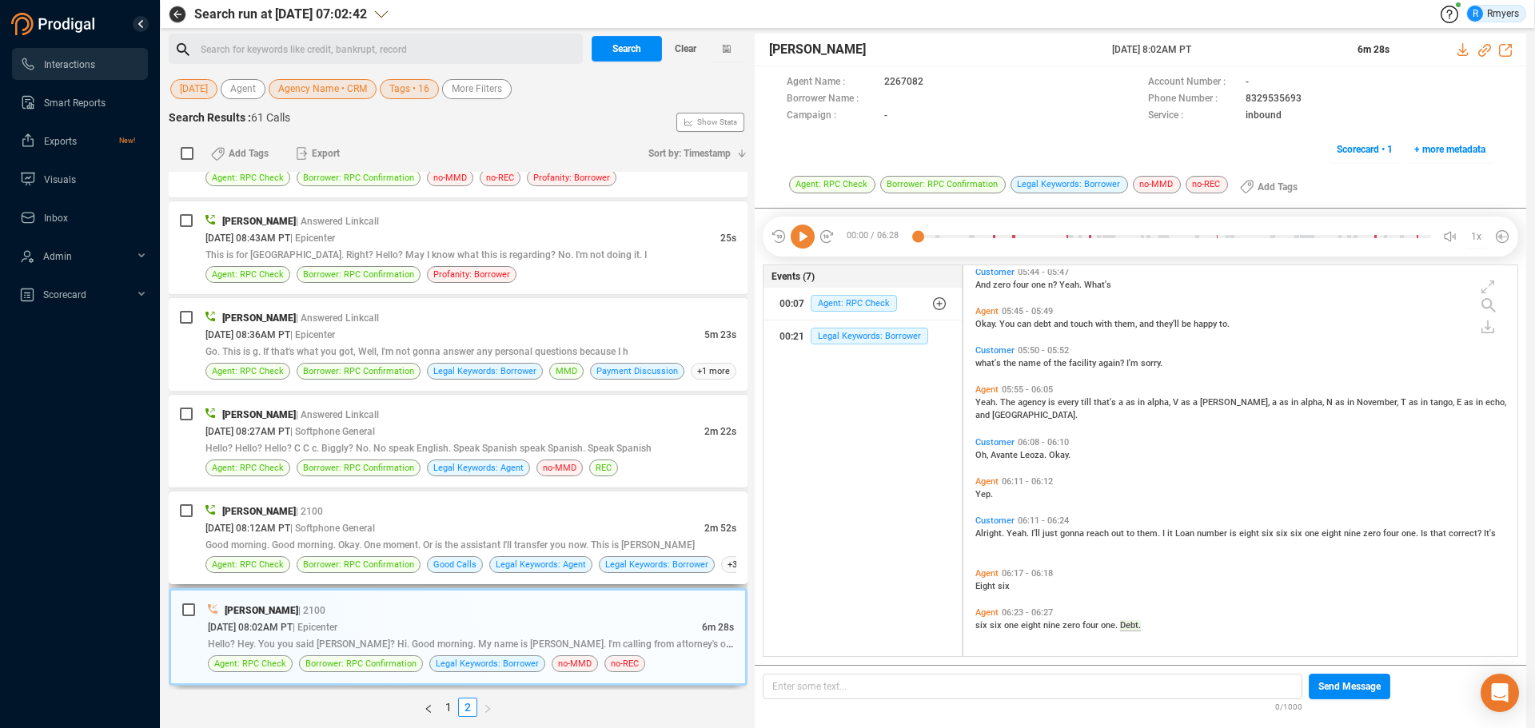
drag, startPoint x: 325, startPoint y: 552, endPoint x: 330, endPoint y: 577, distance: 26.2
click at [327, 552] on div "Good morning. Good morning. Okay. One moment. Or is the assistant I'll transfer…" at bounding box center [470, 544] width 531 height 17
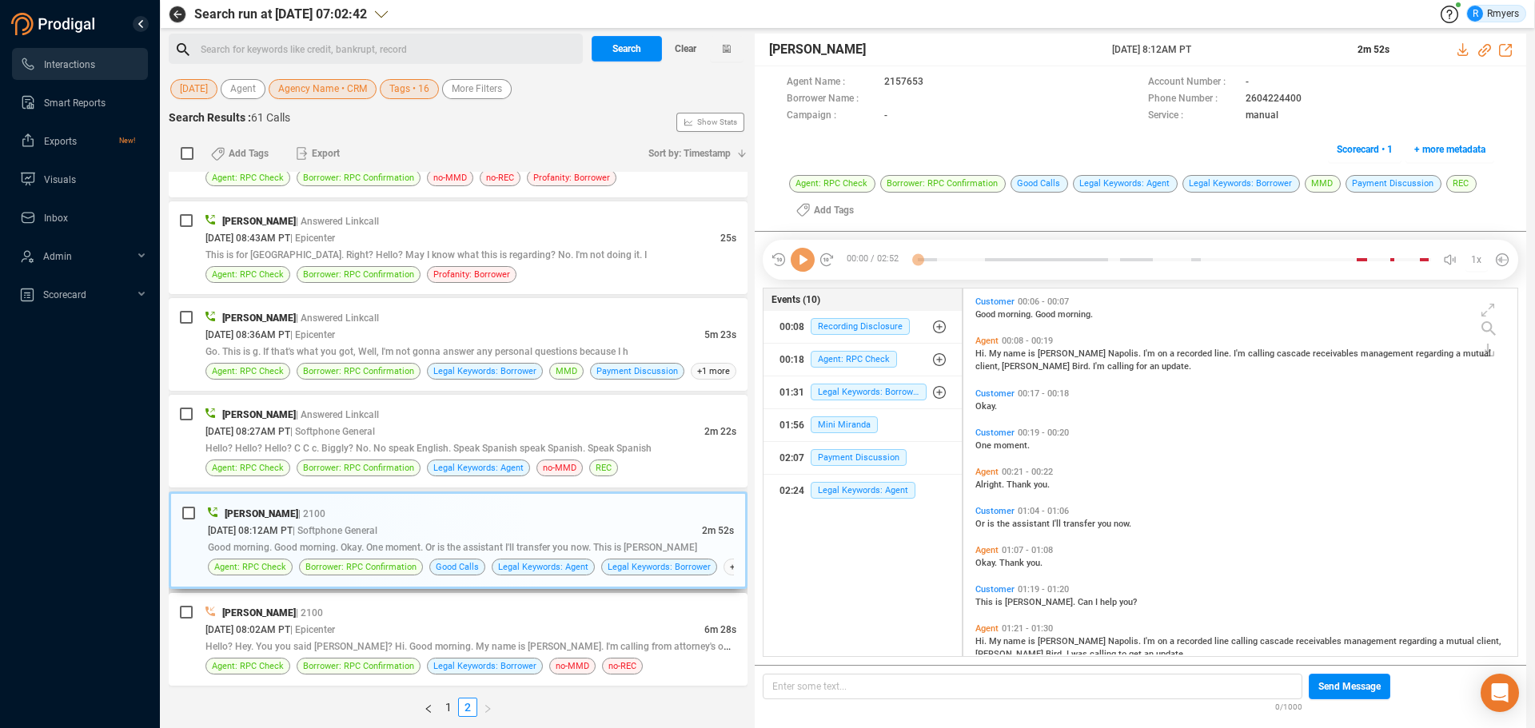
scroll to position [364, 546]
click at [800, 257] on icon at bounding box center [803, 260] width 24 height 24
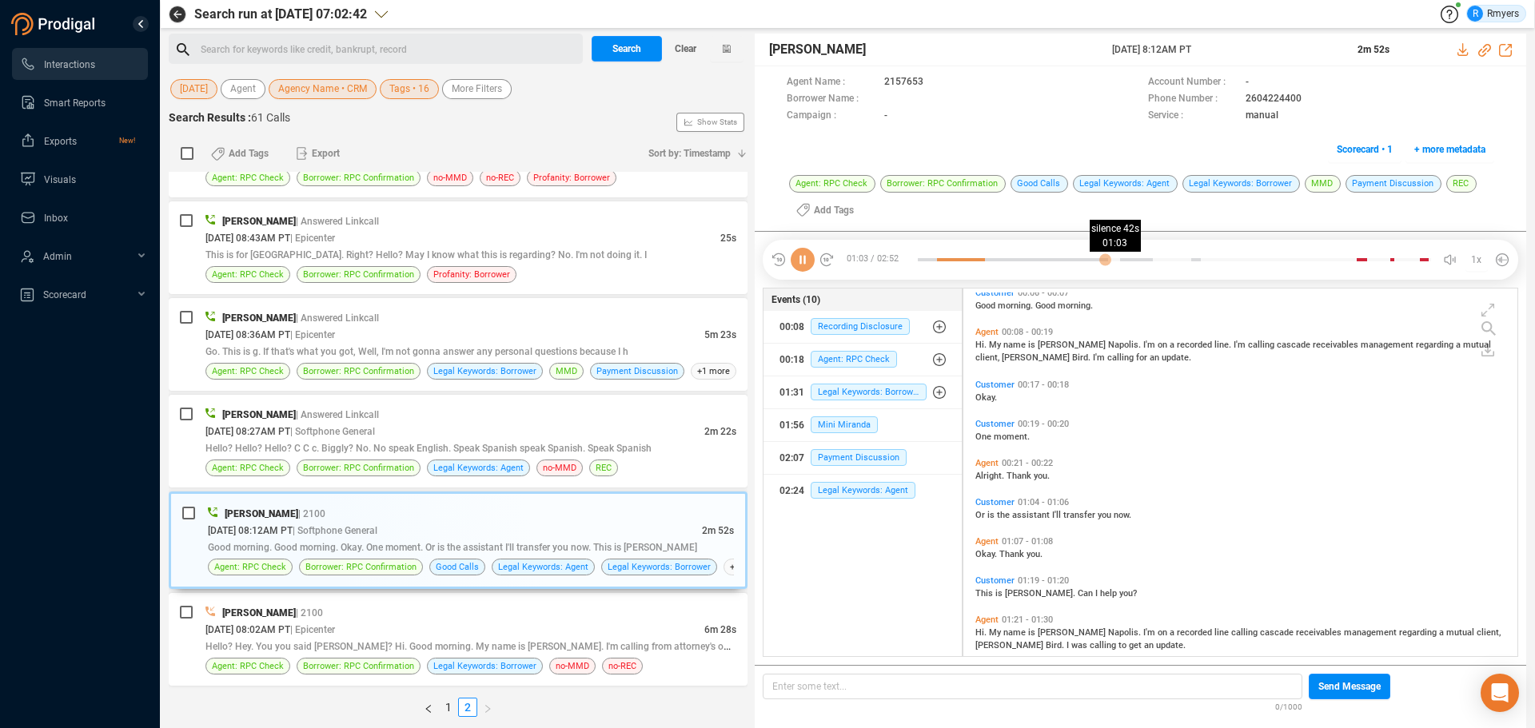
click at [1105, 261] on div at bounding box center [1174, 260] width 513 height 24
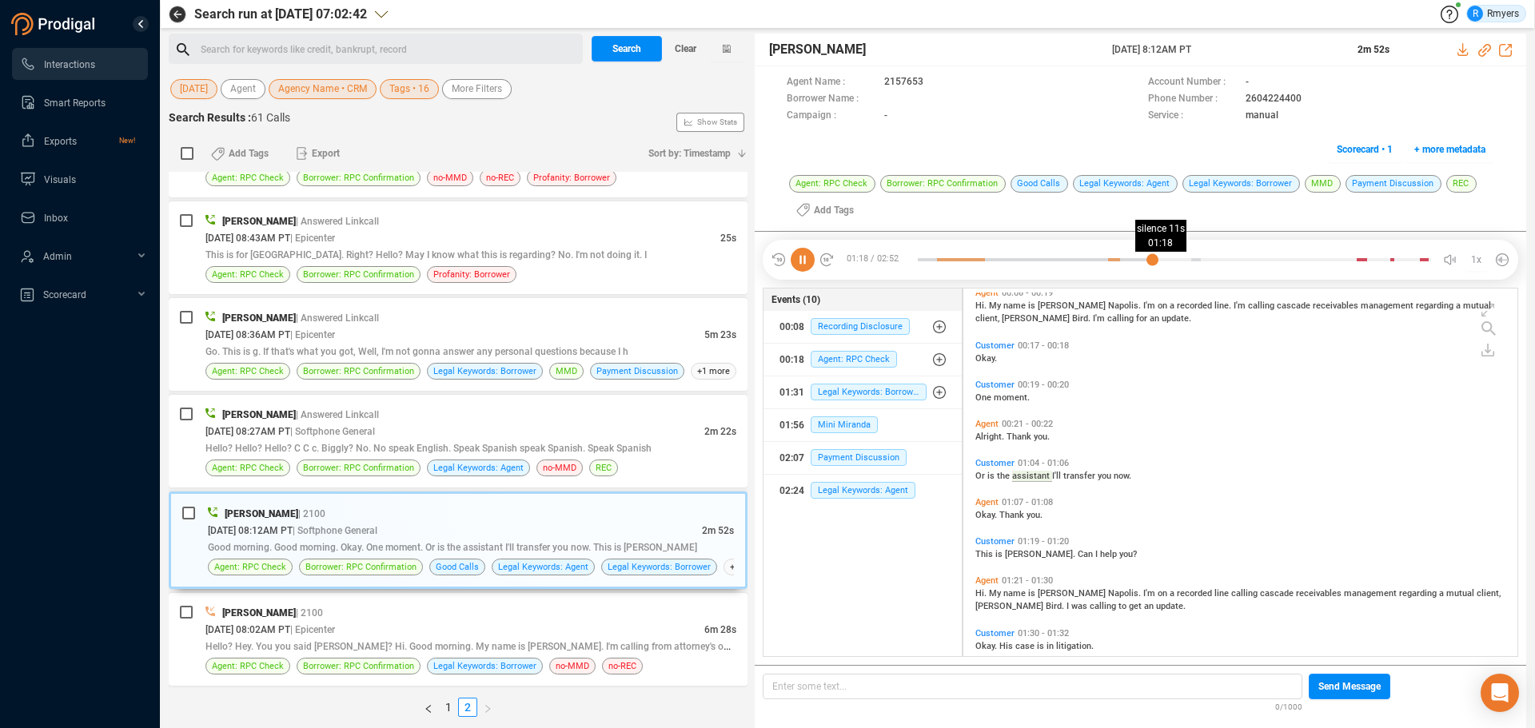
click at [1152, 260] on div at bounding box center [1174, 260] width 513 height 24
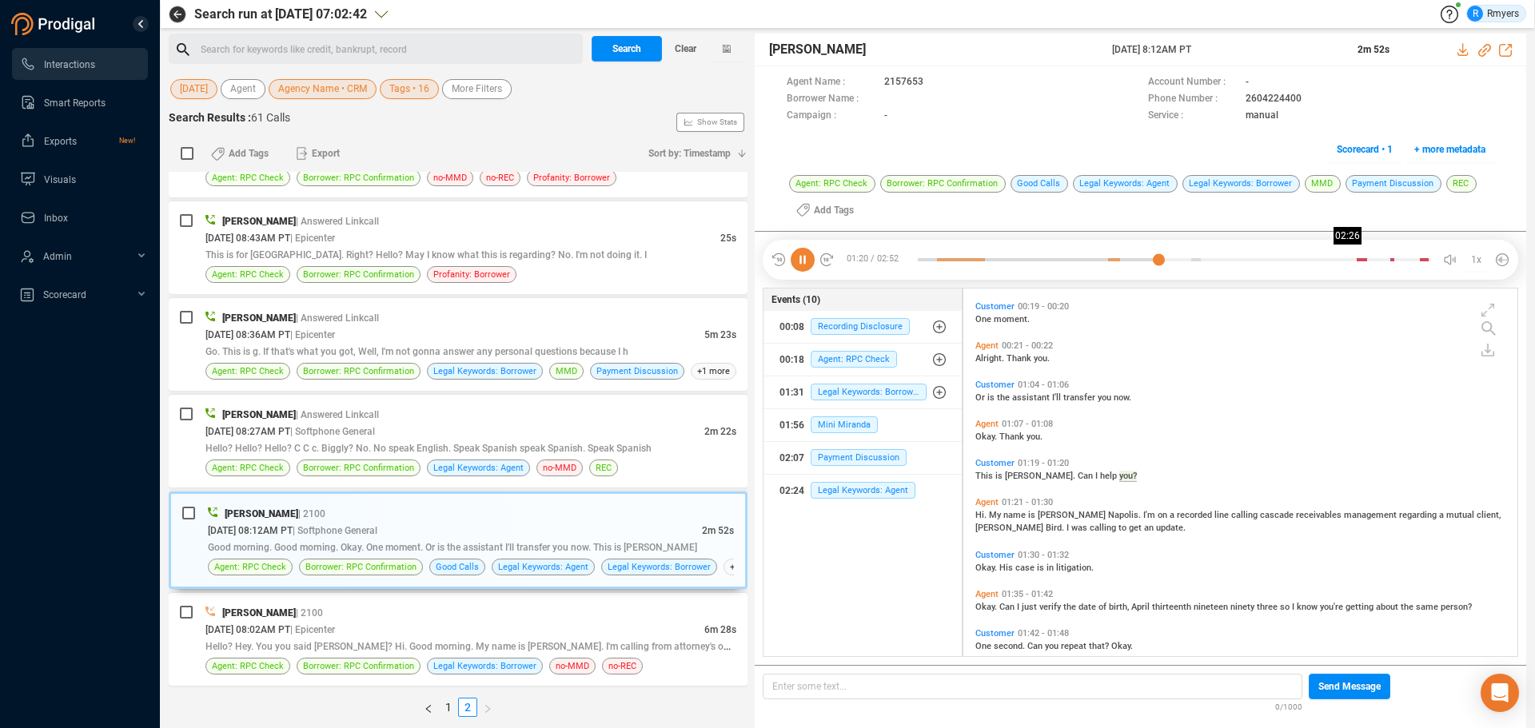
click at [1351, 258] on div at bounding box center [1174, 260] width 513 height 24
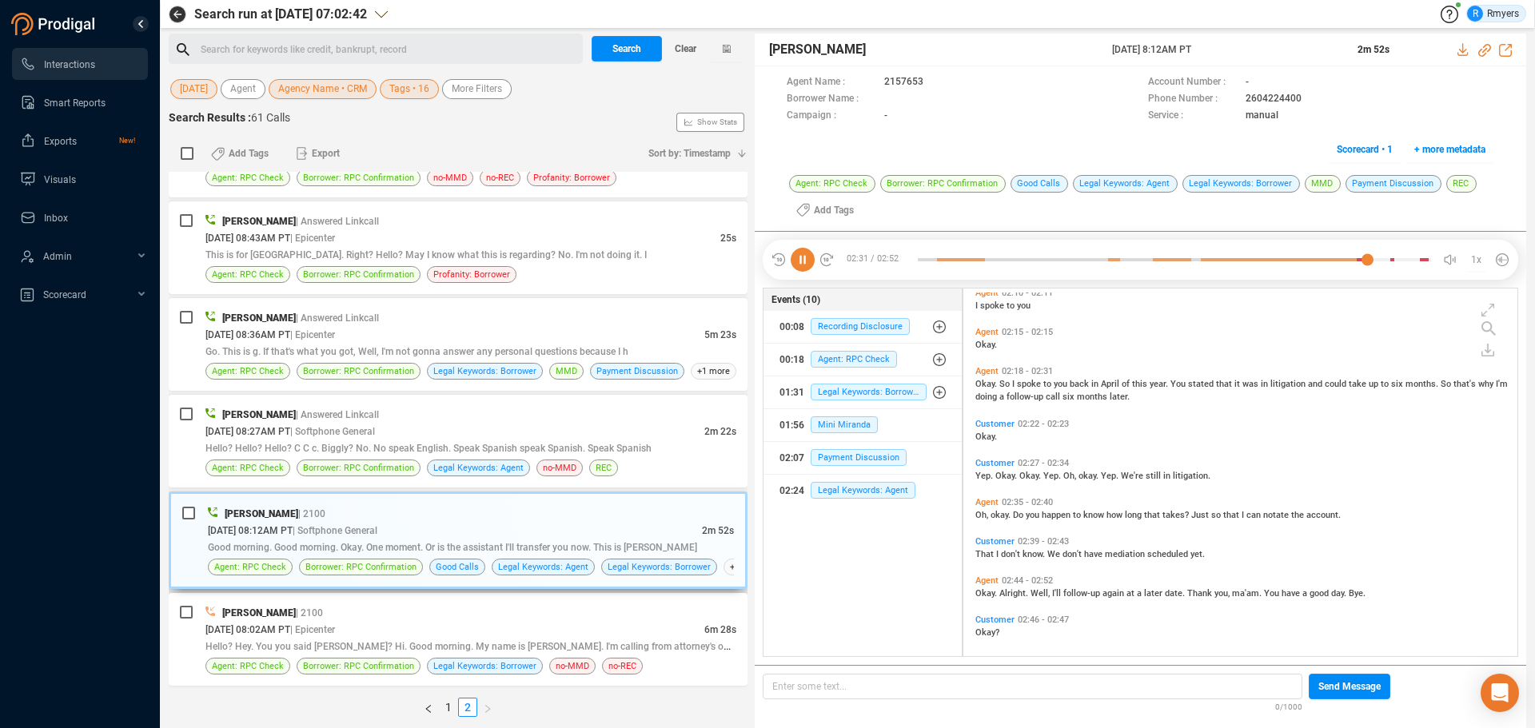
scroll to position [729, 0]
click at [415, 463] on span "Borrower: RPC Confirmation" at bounding box center [359, 468] width 124 height 17
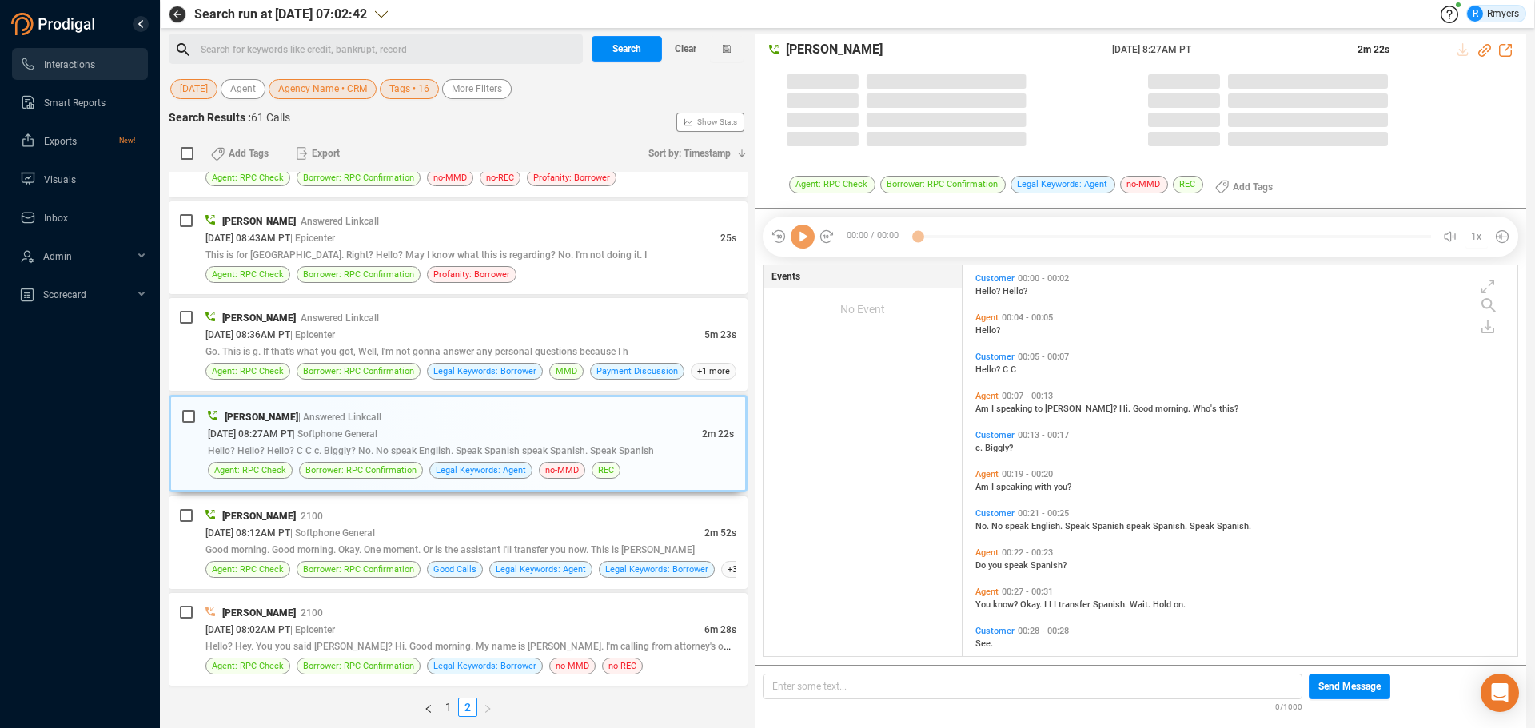
scroll to position [387, 546]
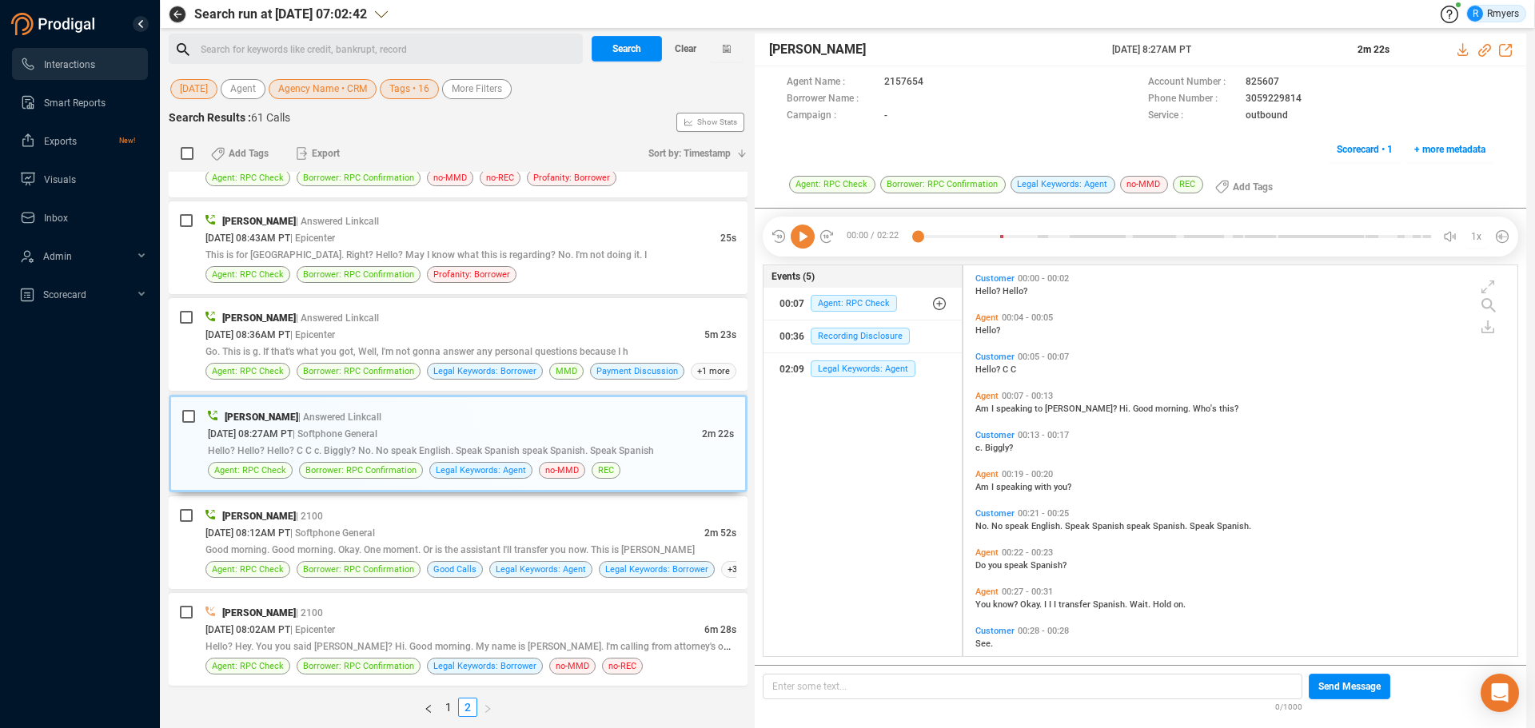
click at [799, 235] on icon at bounding box center [803, 237] width 24 height 24
click at [992, 409] on span "I" at bounding box center [993, 409] width 5 height 10
click at [1008, 525] on span "speak" at bounding box center [1018, 526] width 26 height 10
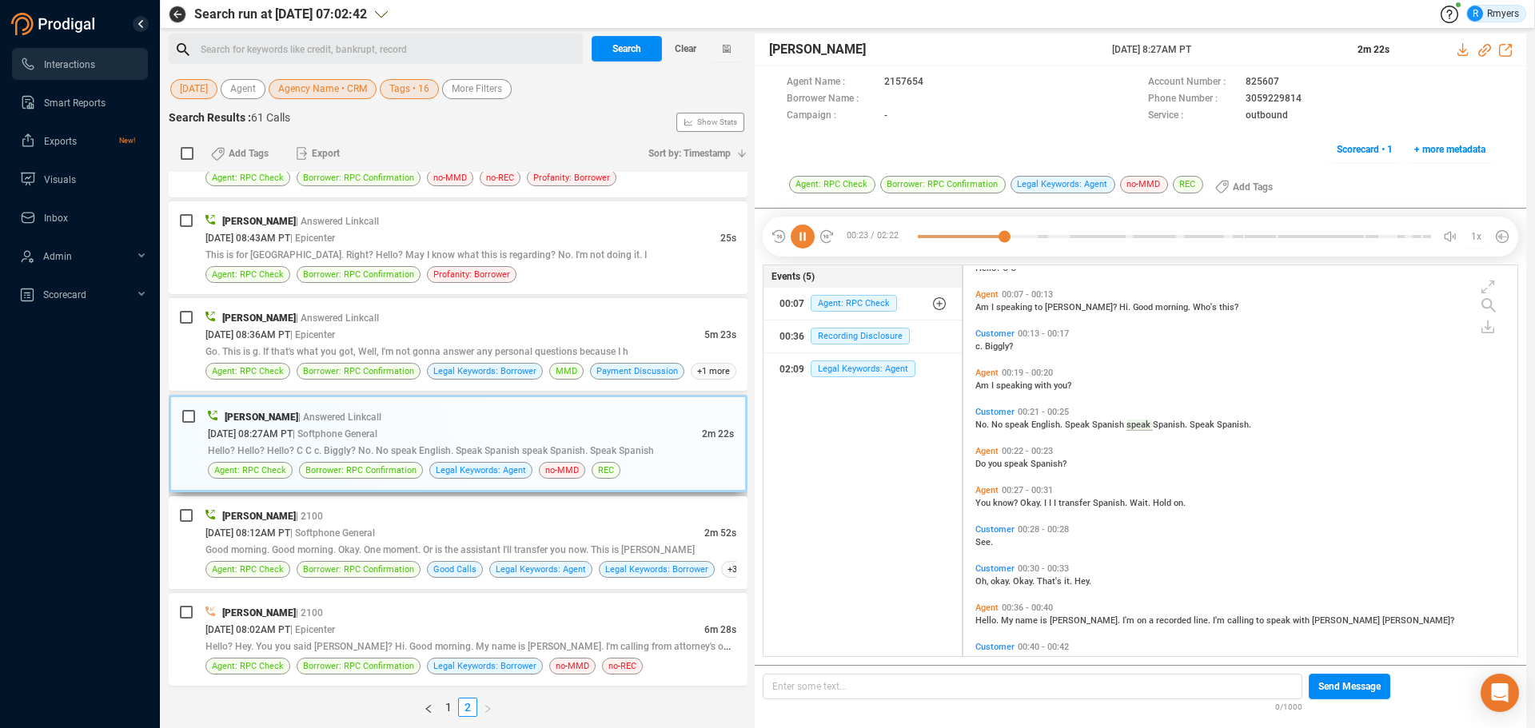
scroll to position [62, 0]
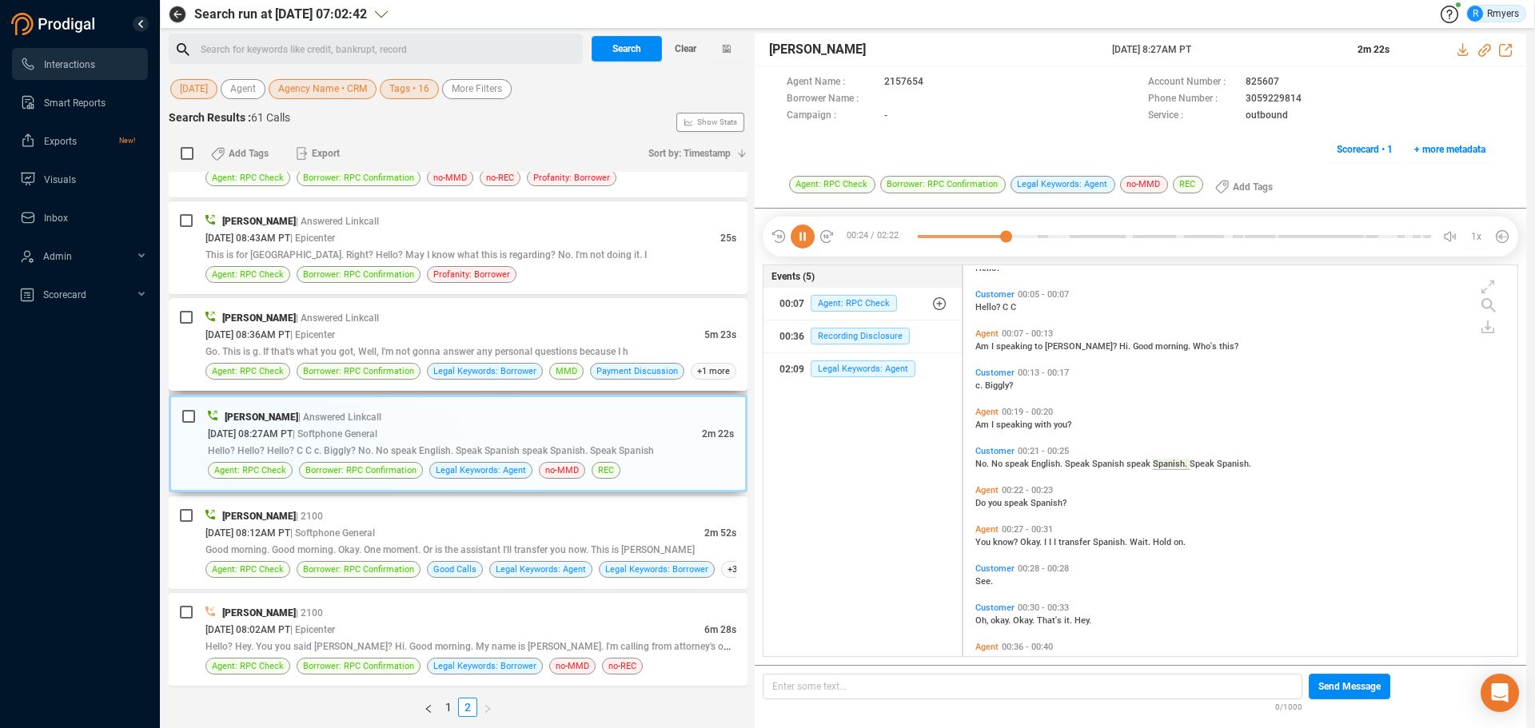
click at [412, 330] on div "[DATE] 08:36AM PT | Epicenter" at bounding box center [454, 334] width 499 height 17
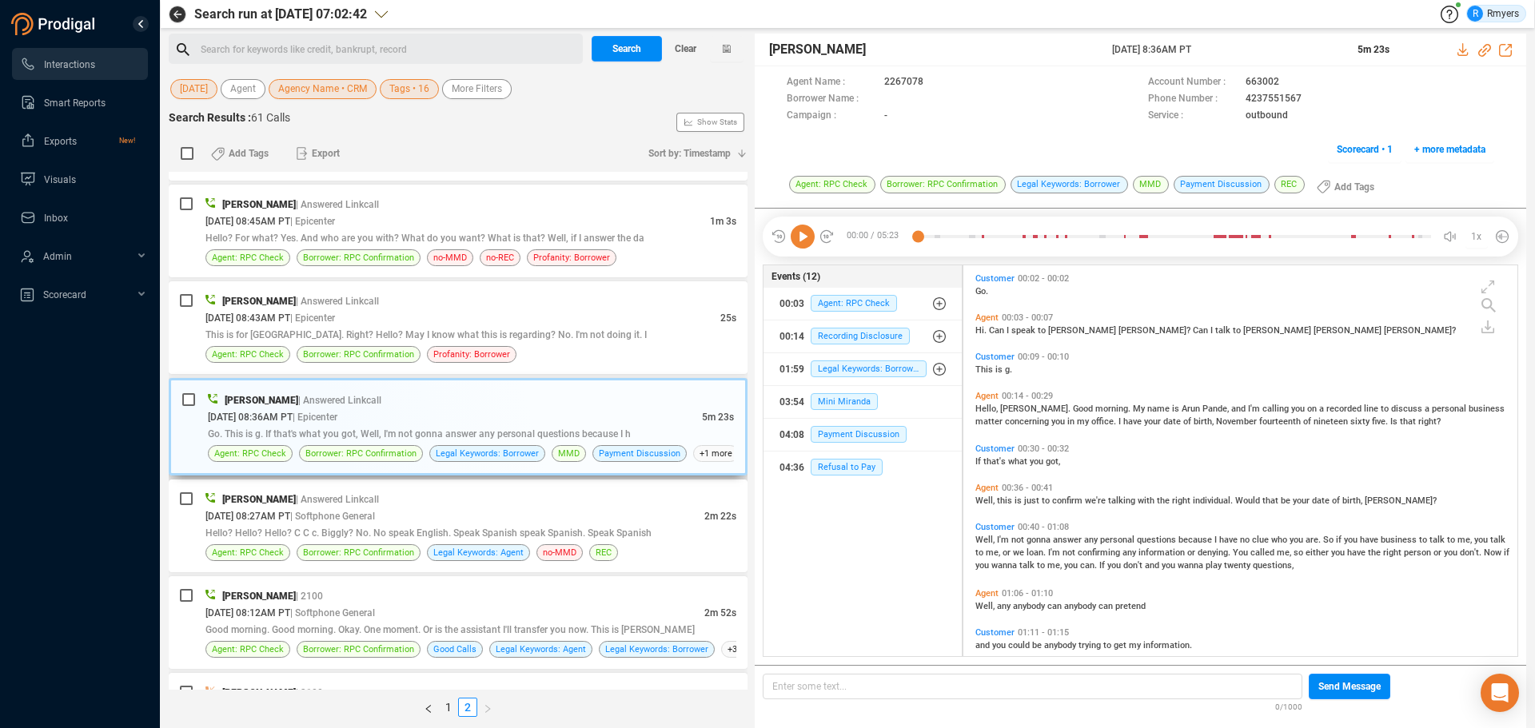
scroll to position [391, 0]
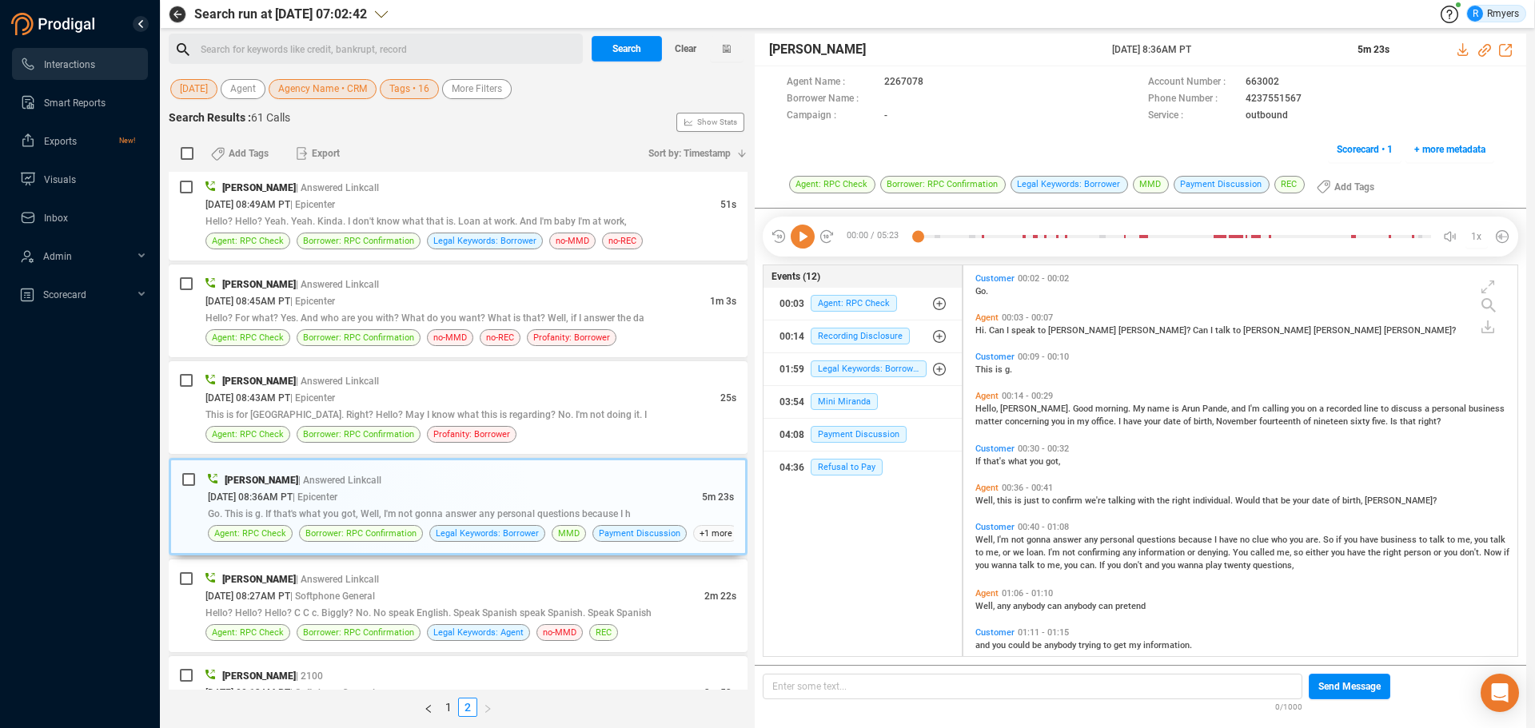
click at [796, 241] on icon at bounding box center [803, 237] width 24 height 24
click at [994, 325] on span "Can" at bounding box center [998, 330] width 18 height 10
click at [985, 495] on div "Well, this is just to confirm we're talking with the right individual. Would th…" at bounding box center [1243, 499] width 537 height 13
click at [987, 502] on span "Well," at bounding box center [986, 501] width 22 height 10
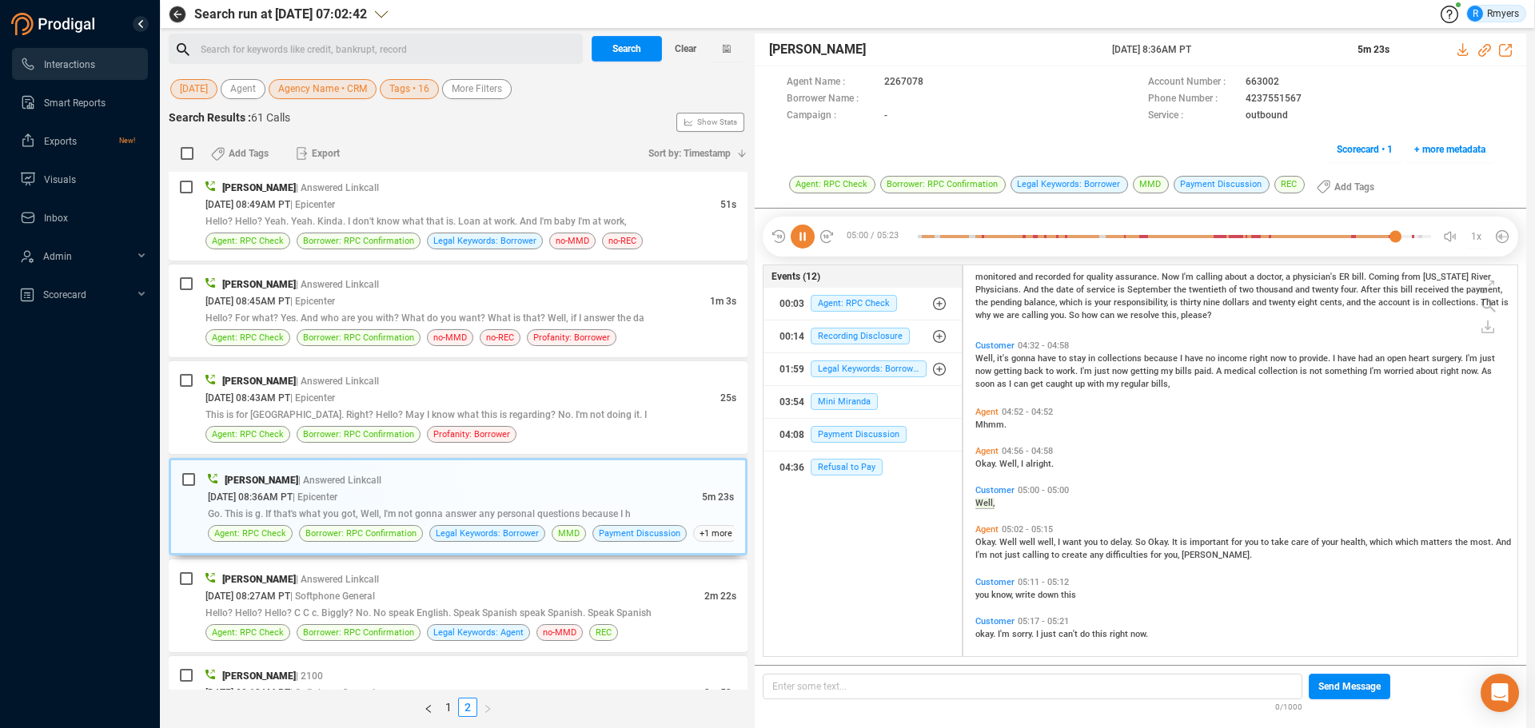
scroll to position [1700, 0]
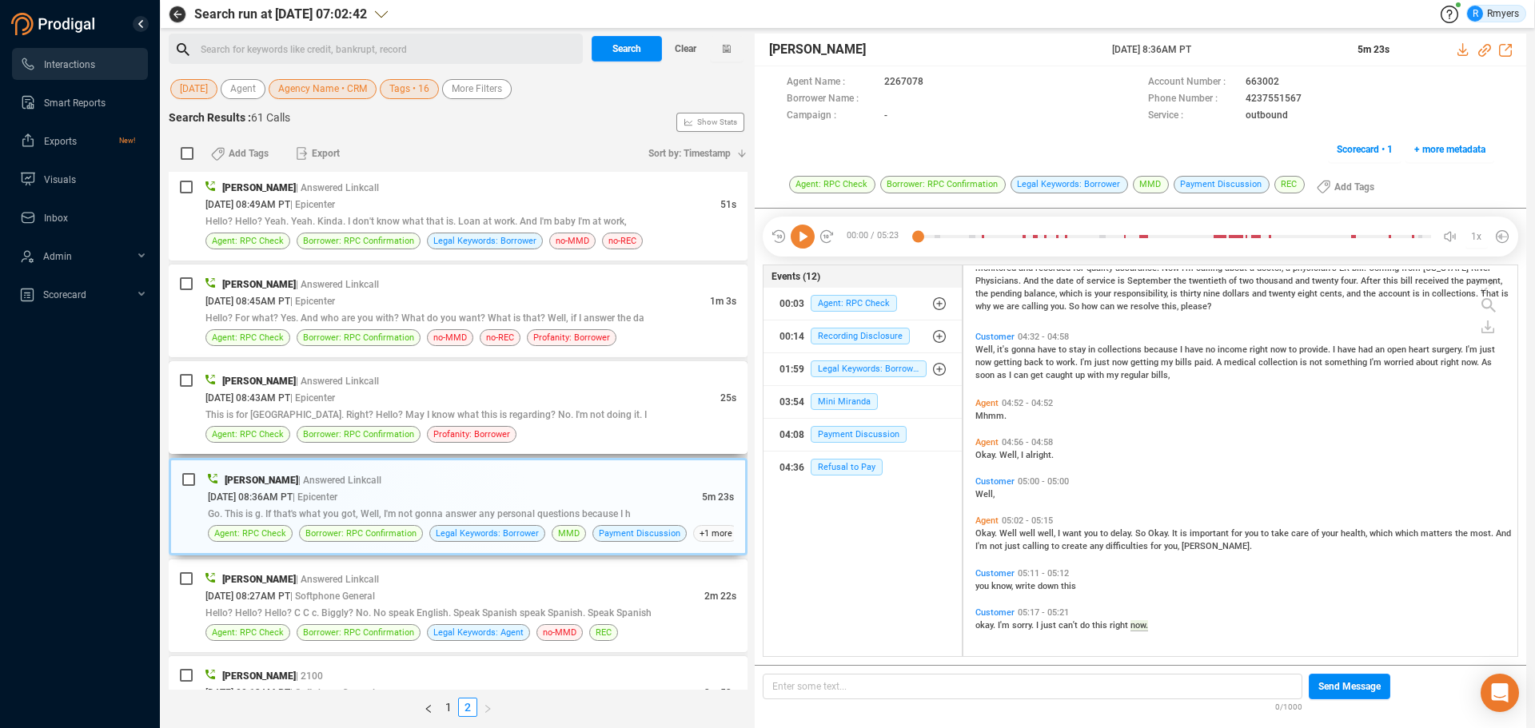
click at [518, 414] on span "This is for [GEOGRAPHIC_DATA]. Right? Hello? May I know what this is regarding?…" at bounding box center [425, 414] width 441 height 11
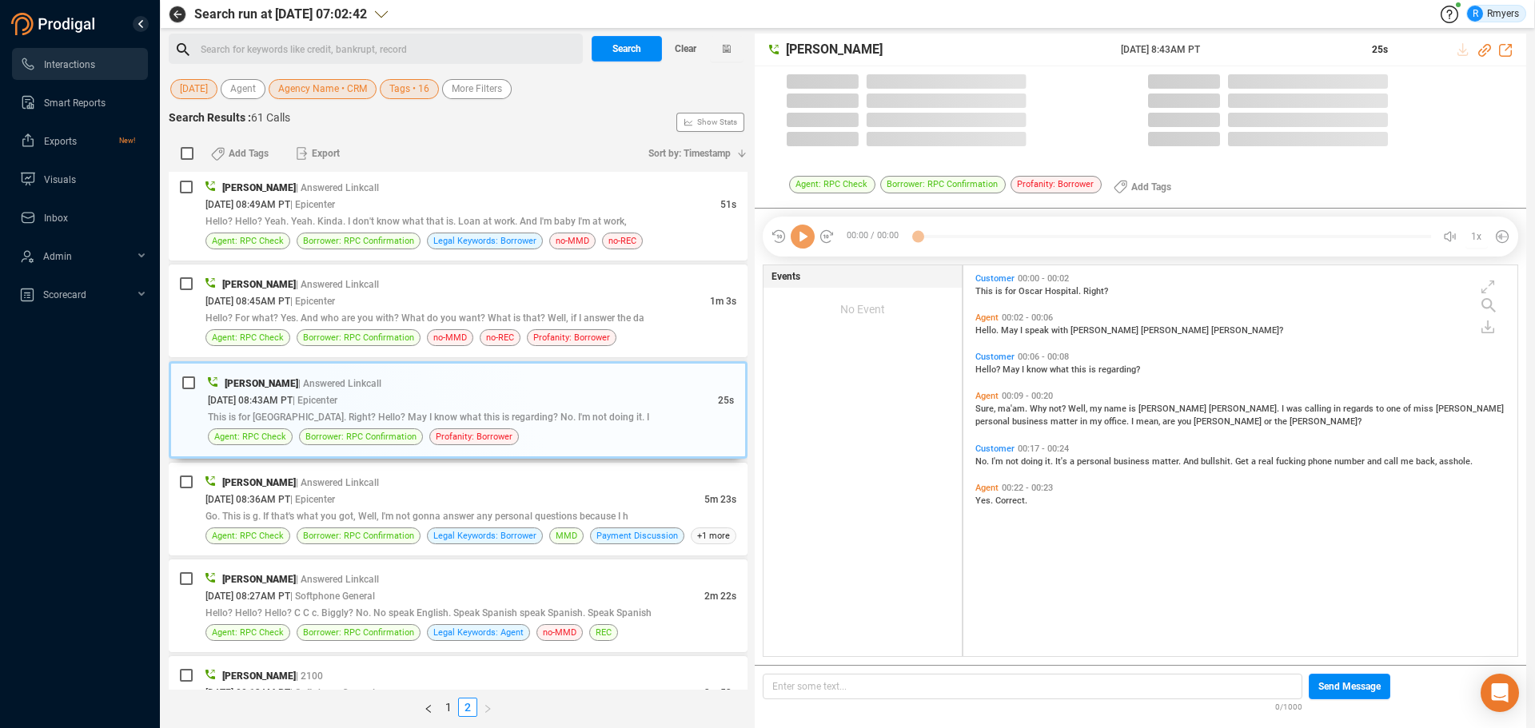
scroll to position [387, 546]
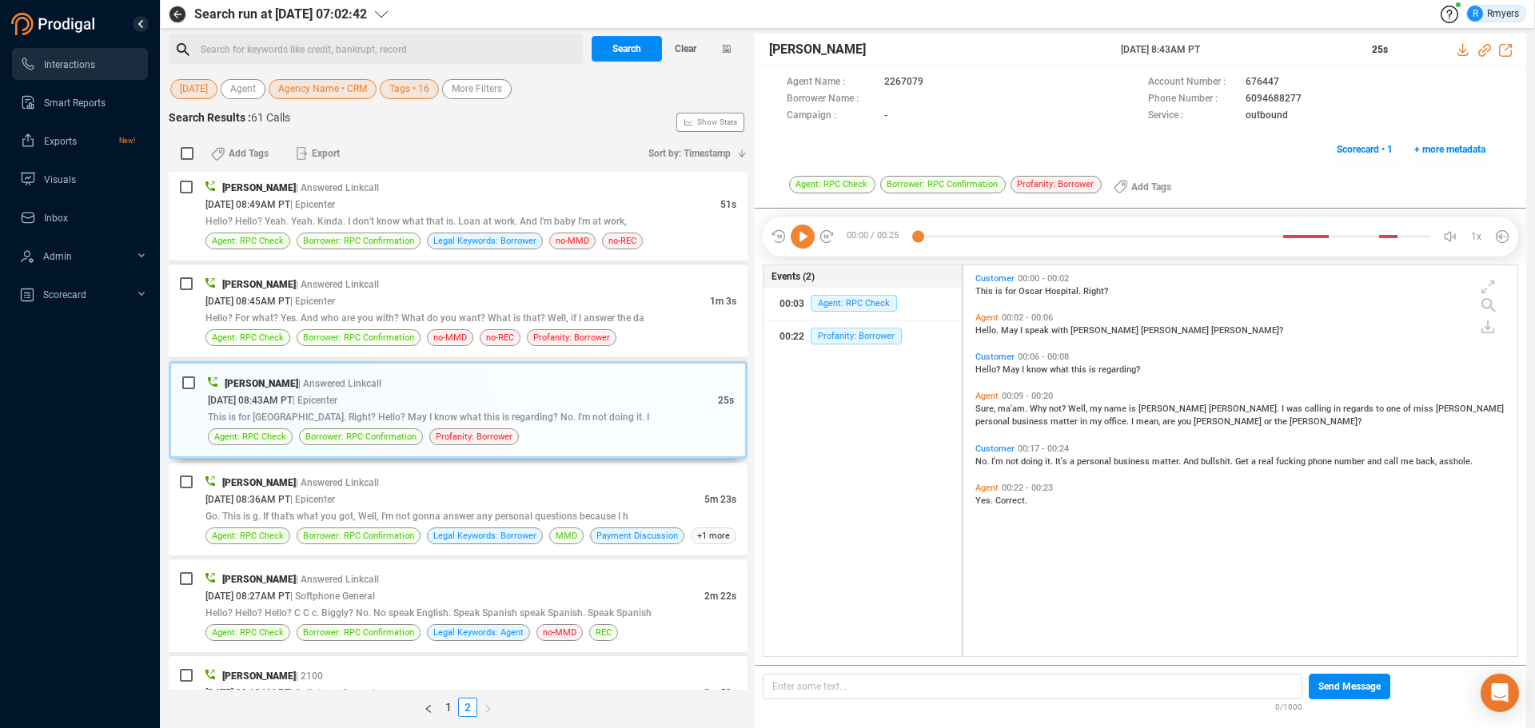
click at [809, 242] on icon at bounding box center [803, 237] width 24 height 24
click at [320, 316] on span "Hello? For what? Yes. And who are you with? What do you want? What is that? Wel…" at bounding box center [424, 318] width 439 height 11
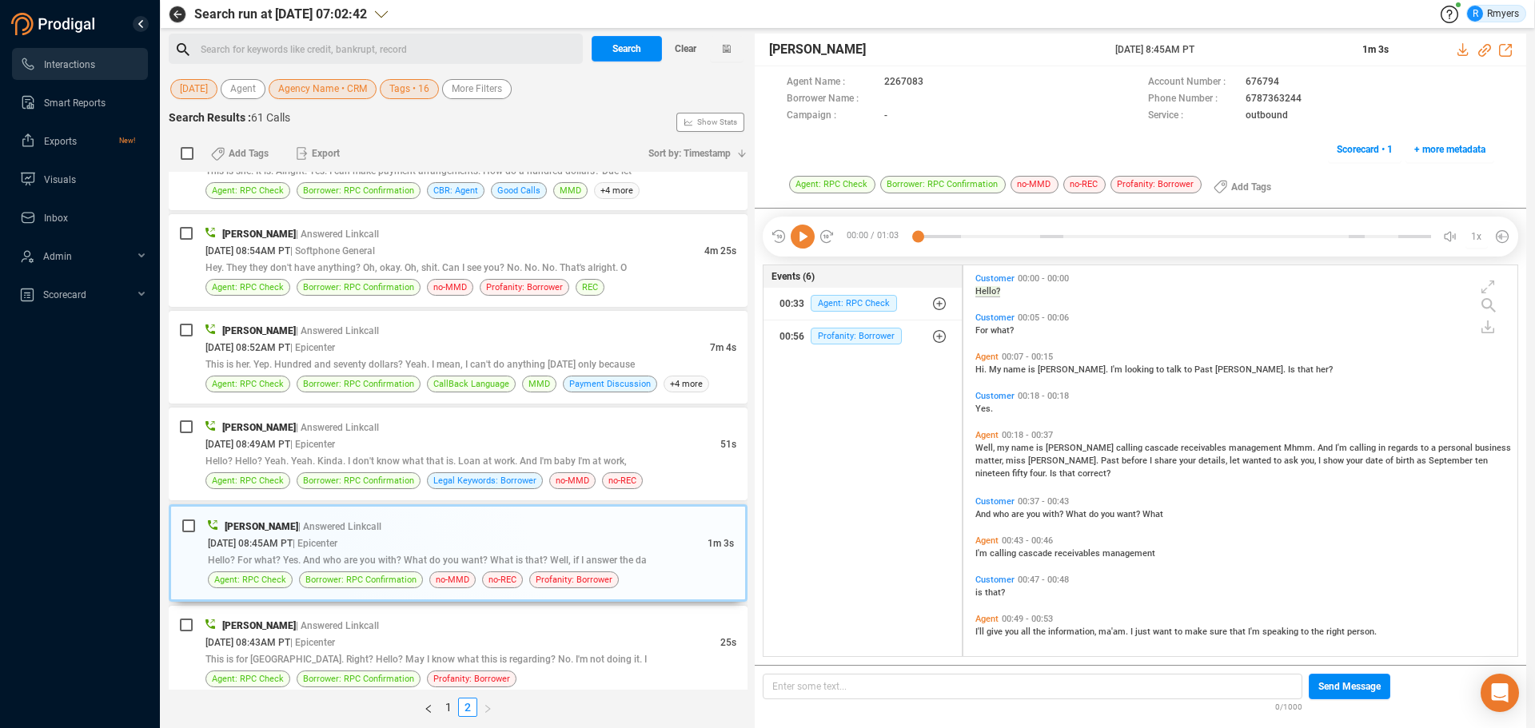
click at [805, 246] on icon at bounding box center [803, 237] width 24 height 24
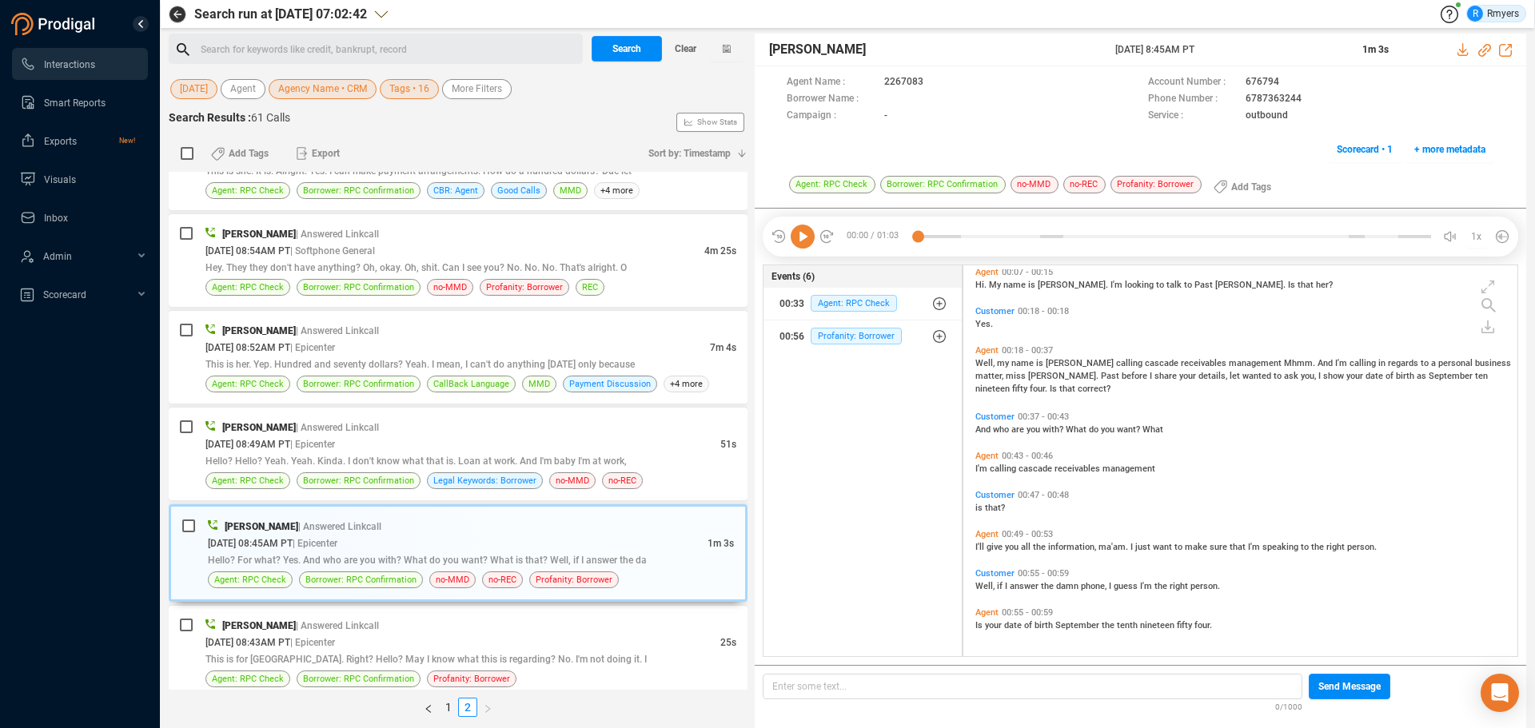
scroll to position [0, 0]
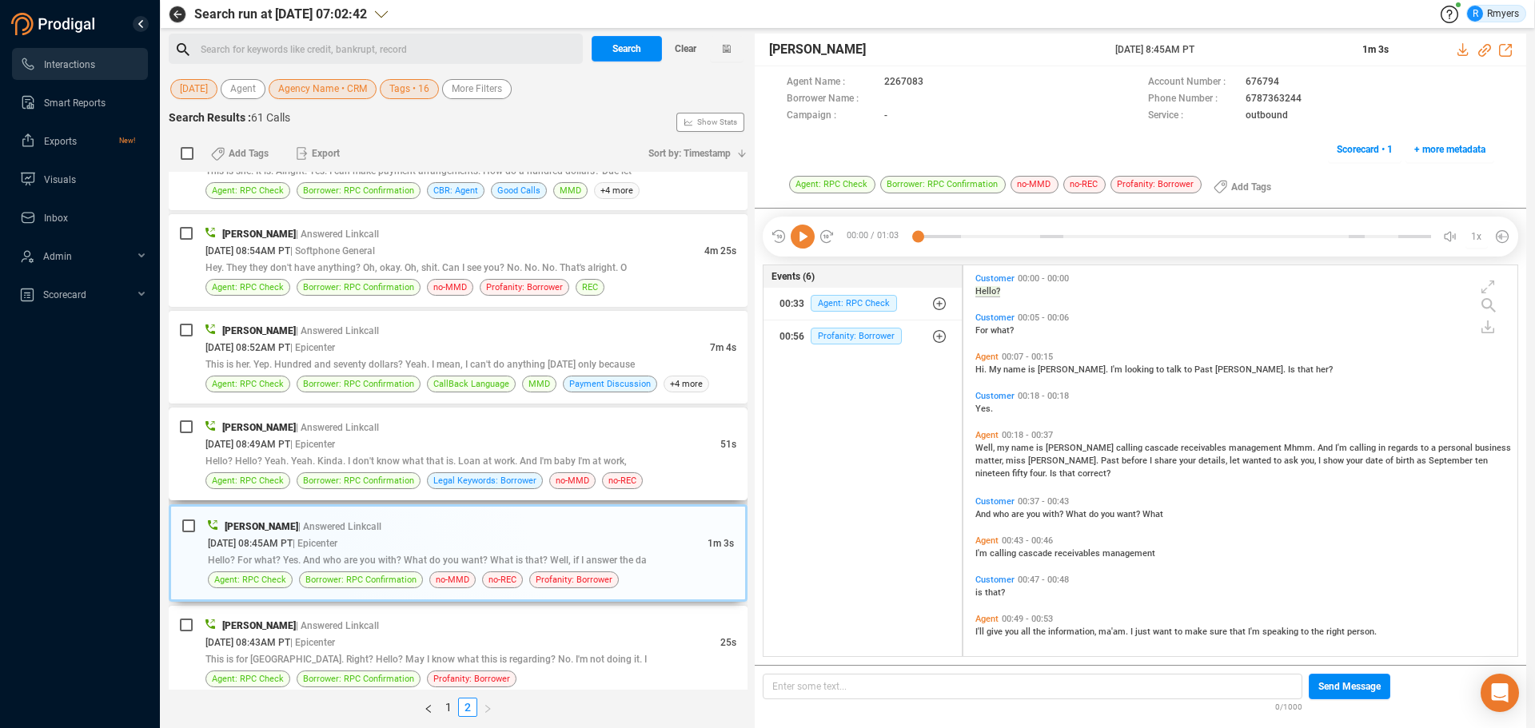
click at [408, 452] on div "Hello? Hello? Yeah. Yeah. Kinda. I don't know what that is. Loan at work. And I…" at bounding box center [470, 460] width 531 height 17
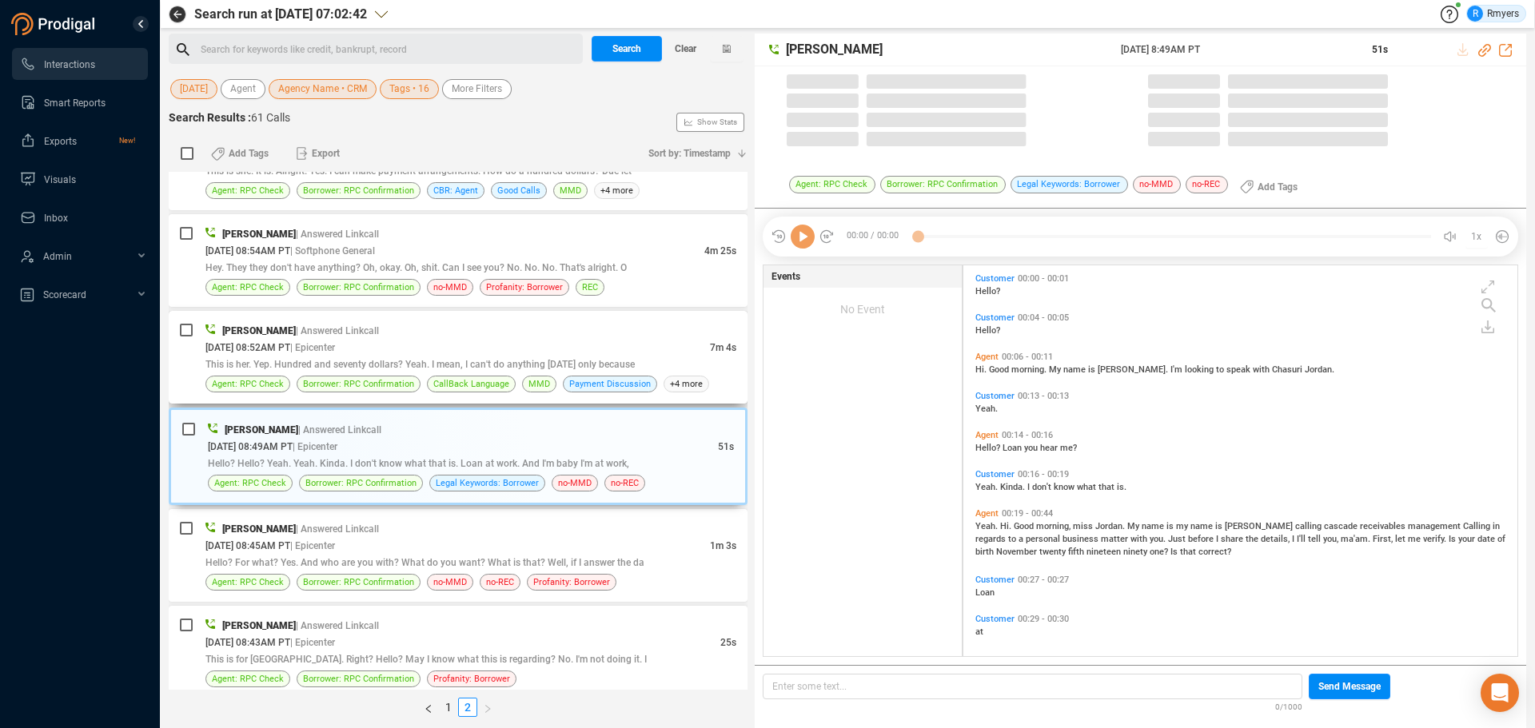
scroll to position [387, 546]
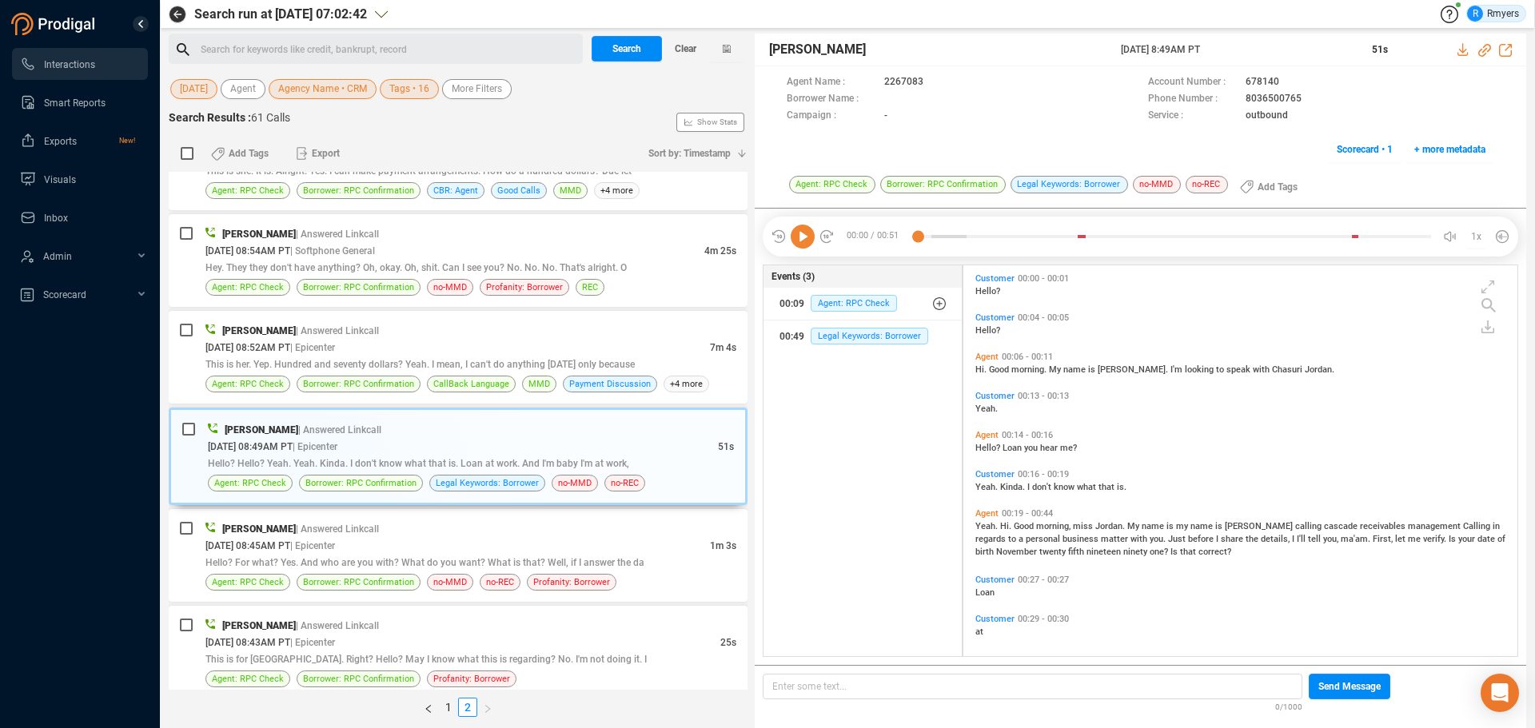
click at [806, 240] on icon at bounding box center [803, 237] width 24 height 24
click at [803, 244] on icon at bounding box center [803, 237] width 24 height 24
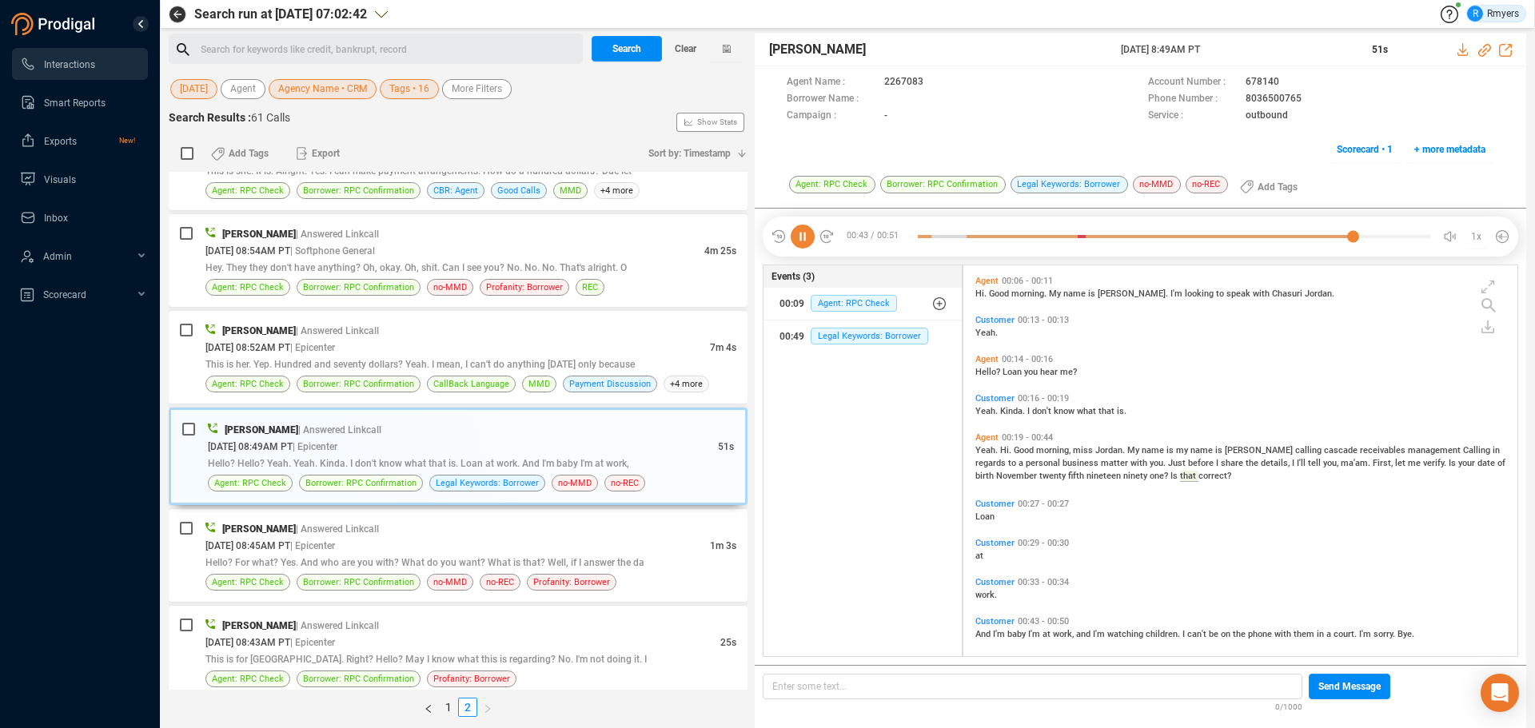
scroll to position [85, 0]
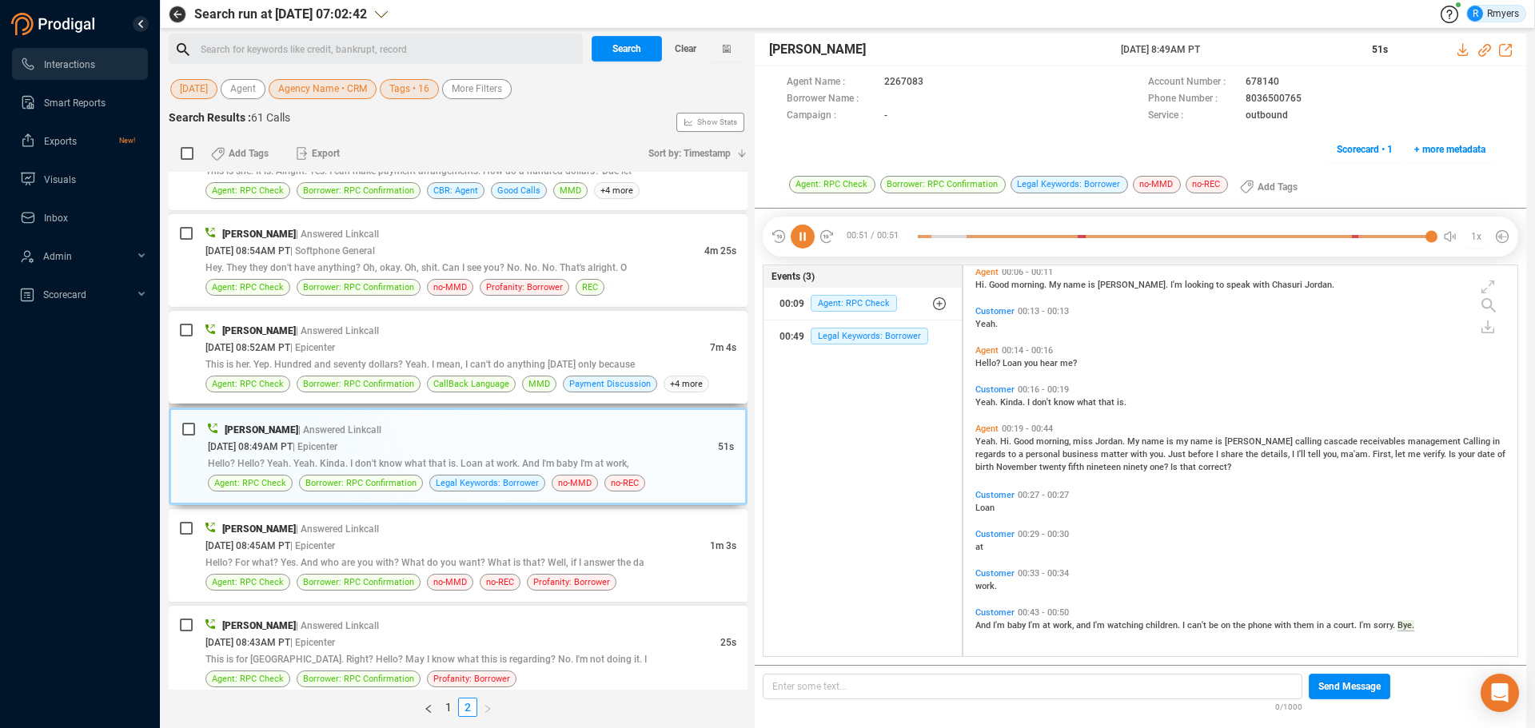
click at [526, 359] on span "This is her. Yep. Hundred and seventy dollars? Yeah. I mean, I can't do anythin…" at bounding box center [419, 364] width 429 height 11
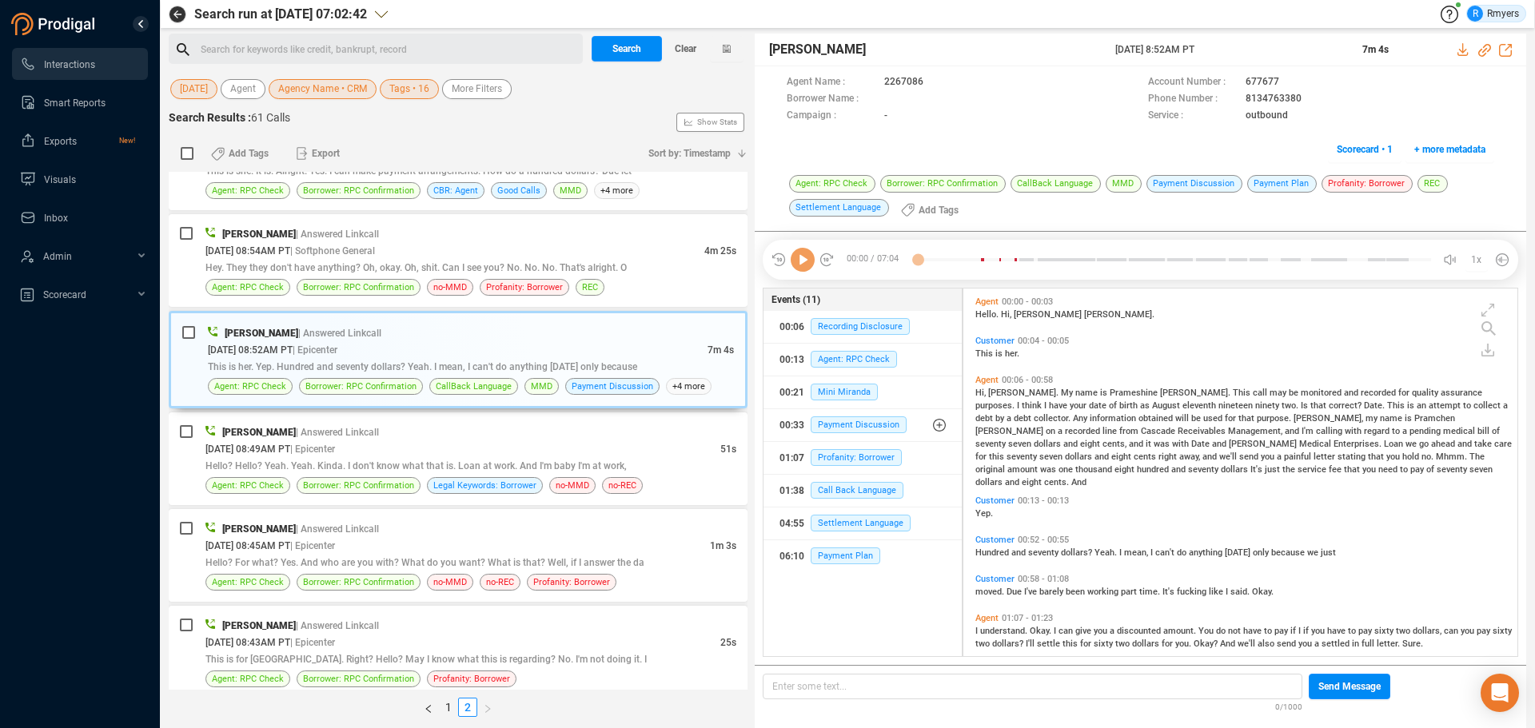
scroll to position [364, 546]
click at [807, 264] on icon at bounding box center [803, 260] width 24 height 24
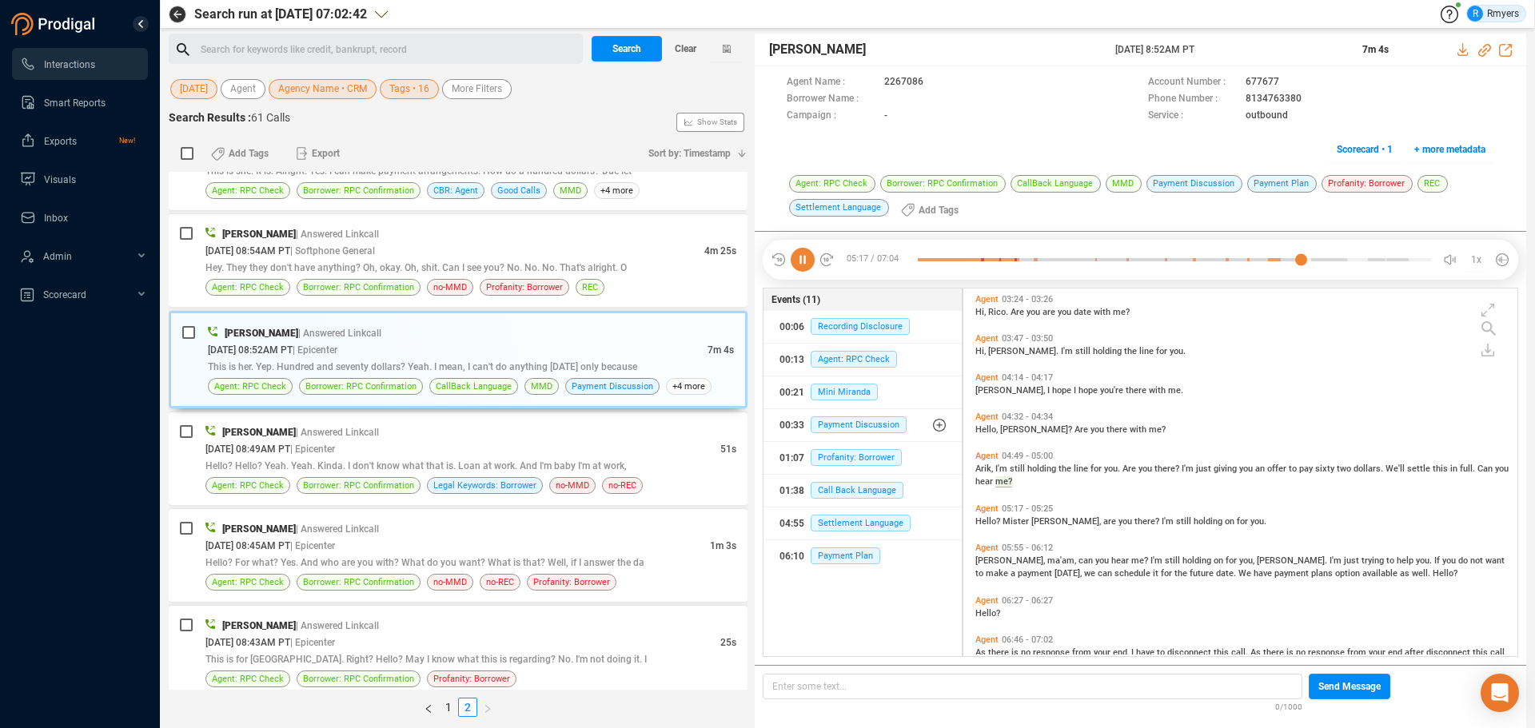
scroll to position [569, 0]
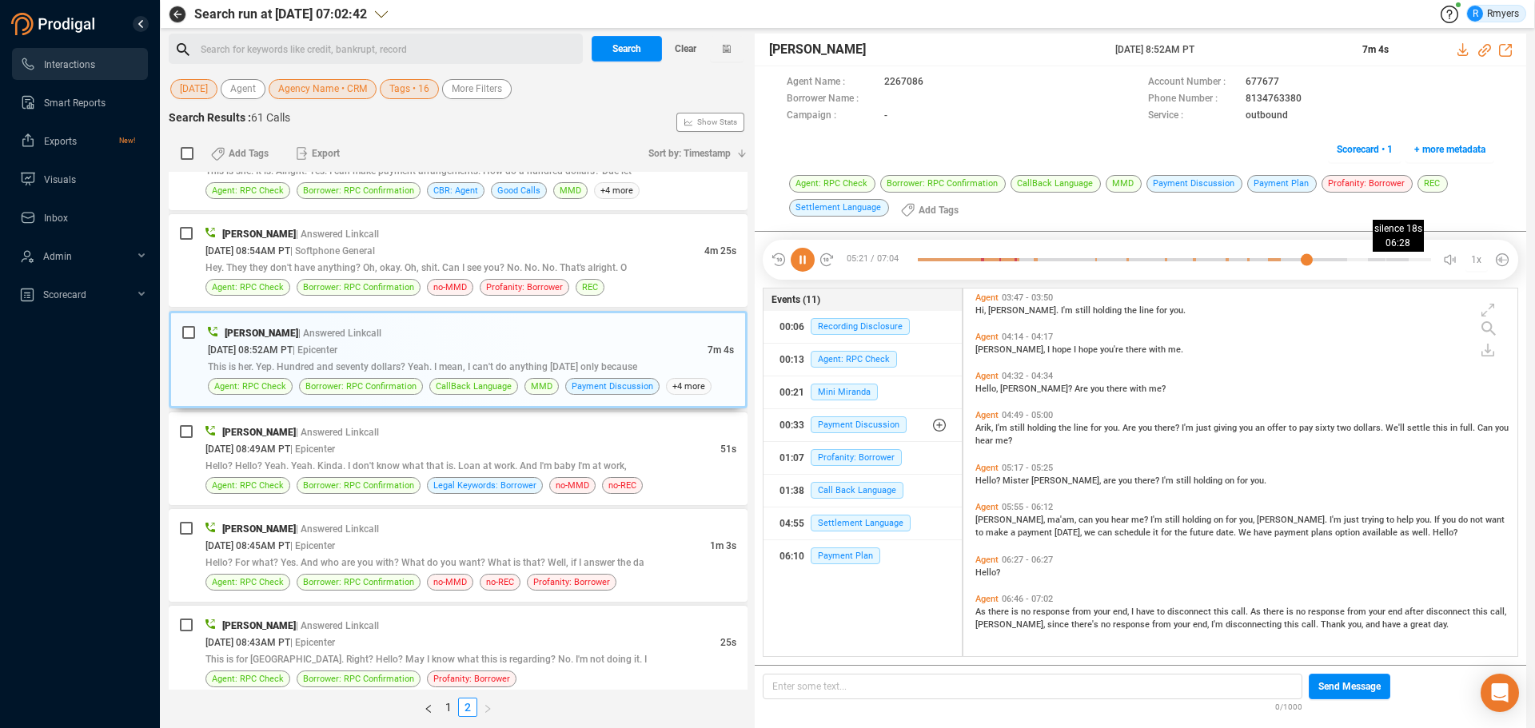
click at [1371, 266] on div at bounding box center [1174, 260] width 513 height 24
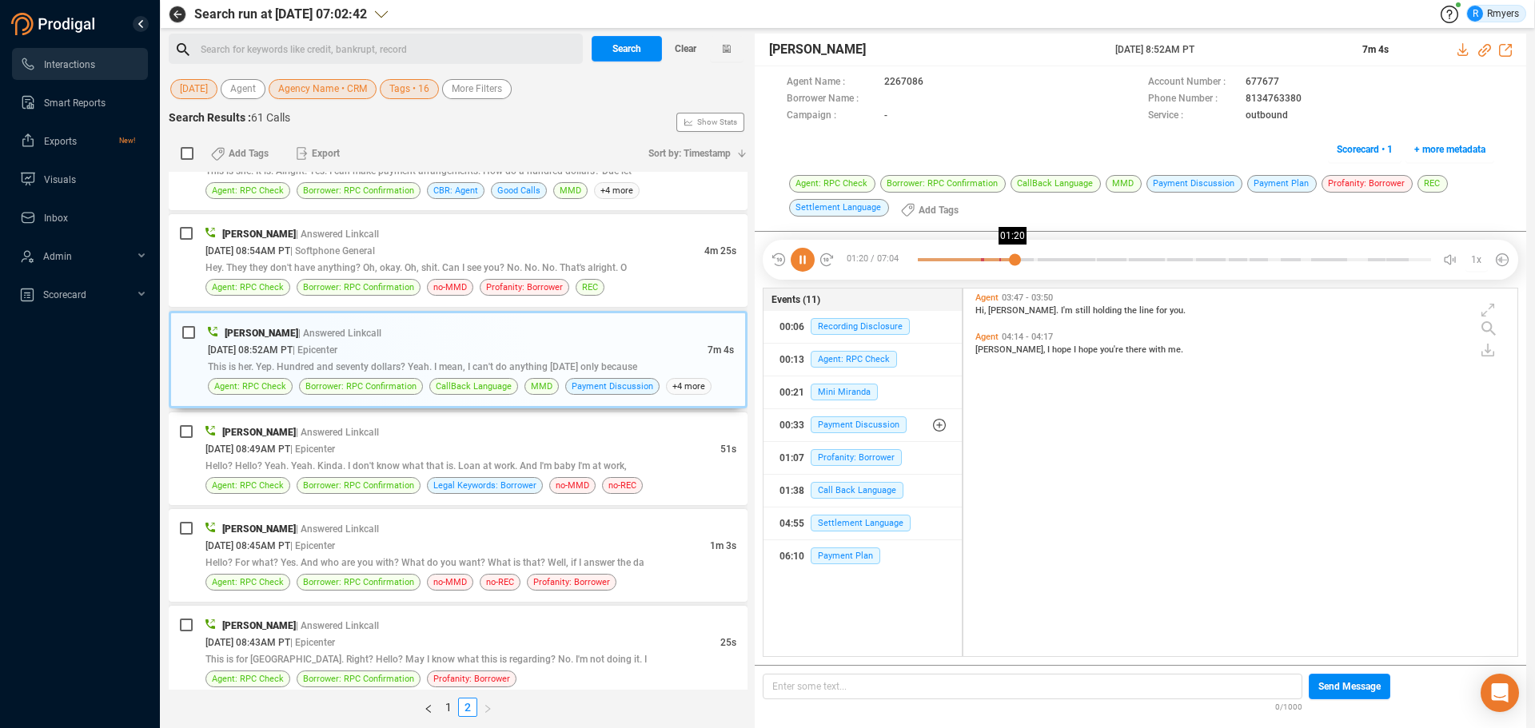
click at [1014, 261] on div at bounding box center [1174, 260] width 513 height 24
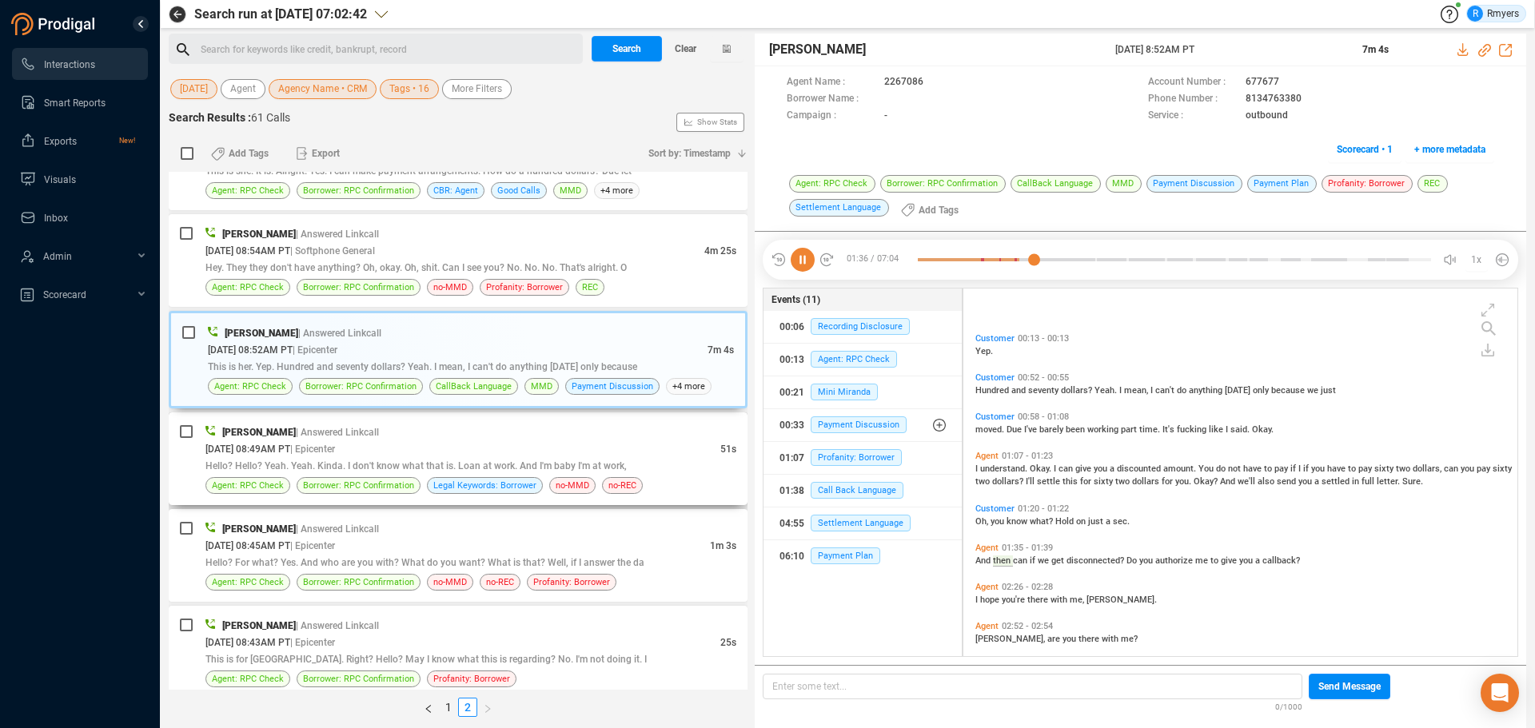
scroll to position [247, 0]
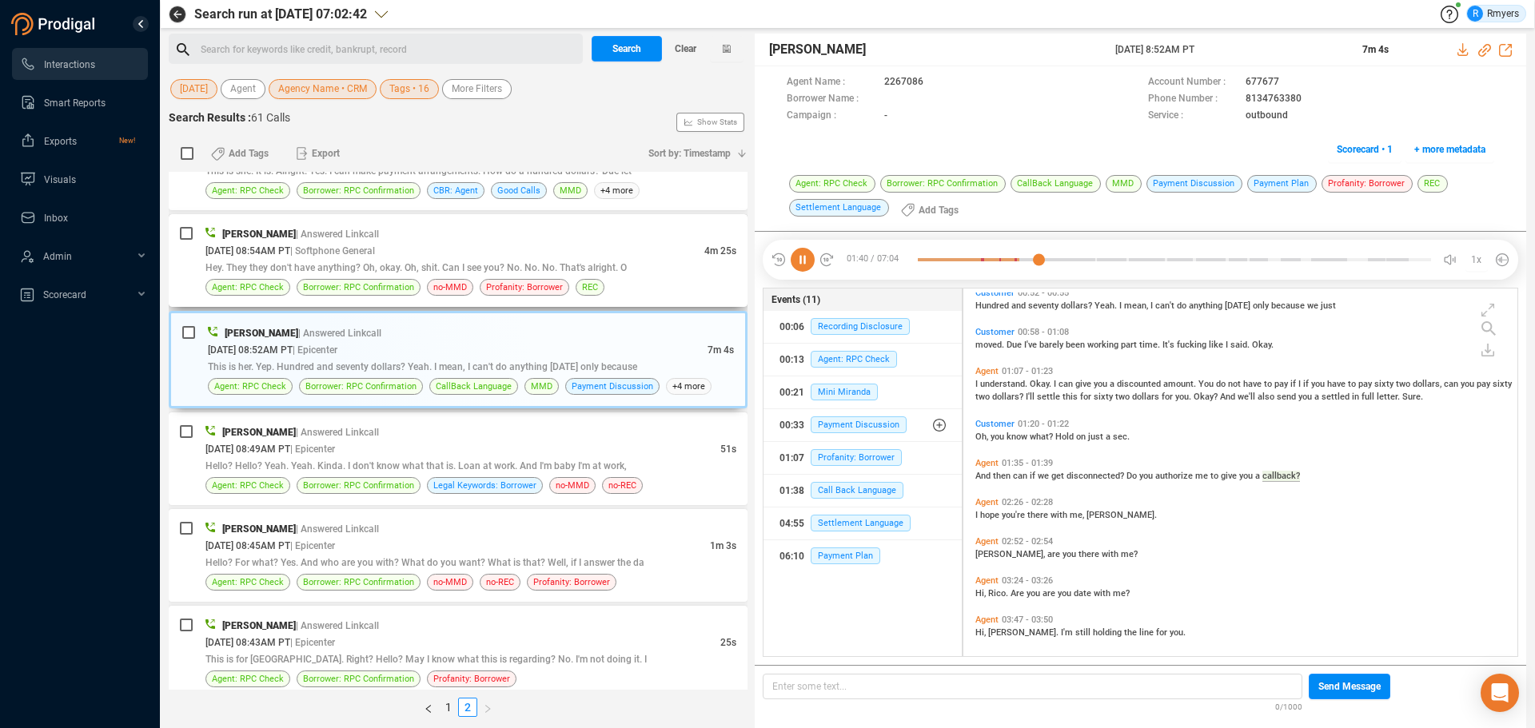
click at [438, 268] on span "Hey. They they don't have anything? Oh, okay. Oh, shit. Can I see you? No. No. …" at bounding box center [415, 267] width 421 height 11
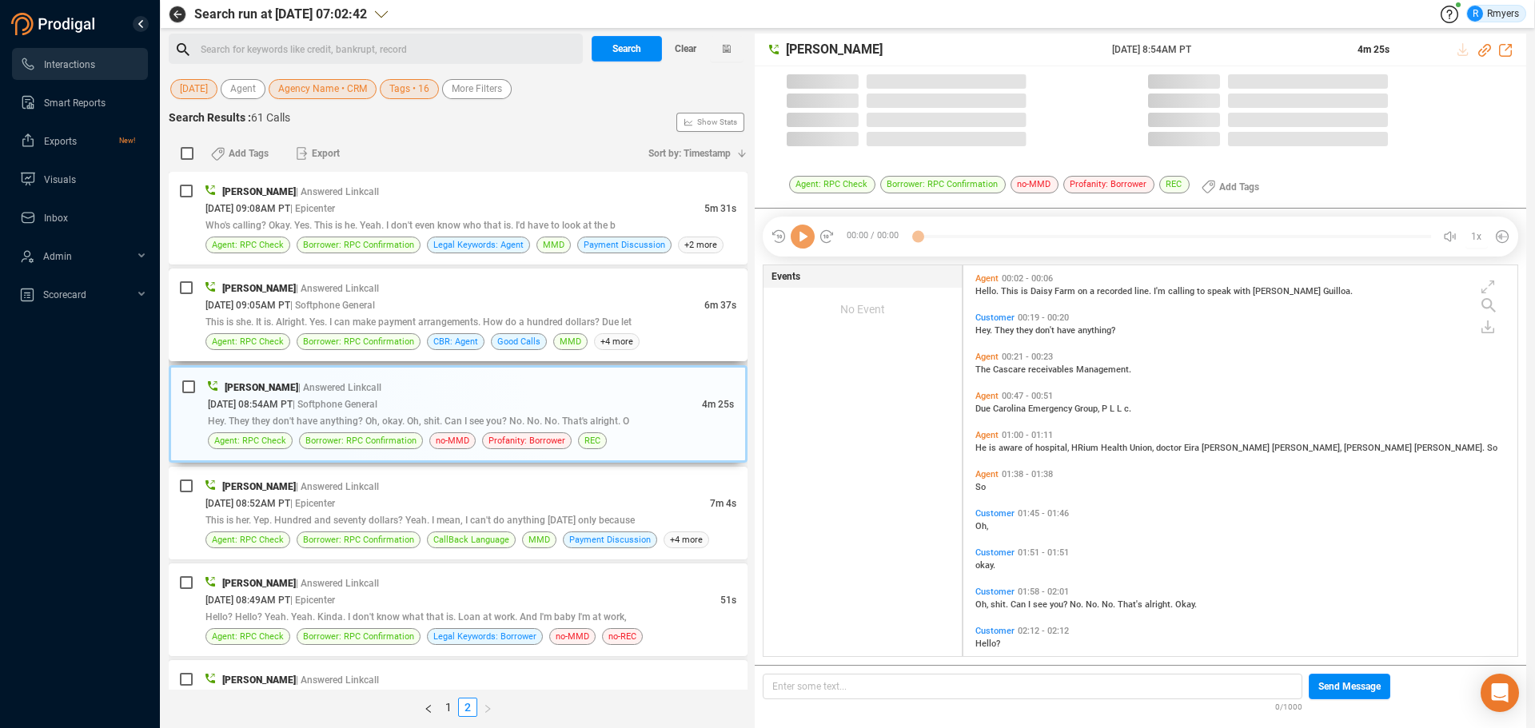
scroll to position [387, 546]
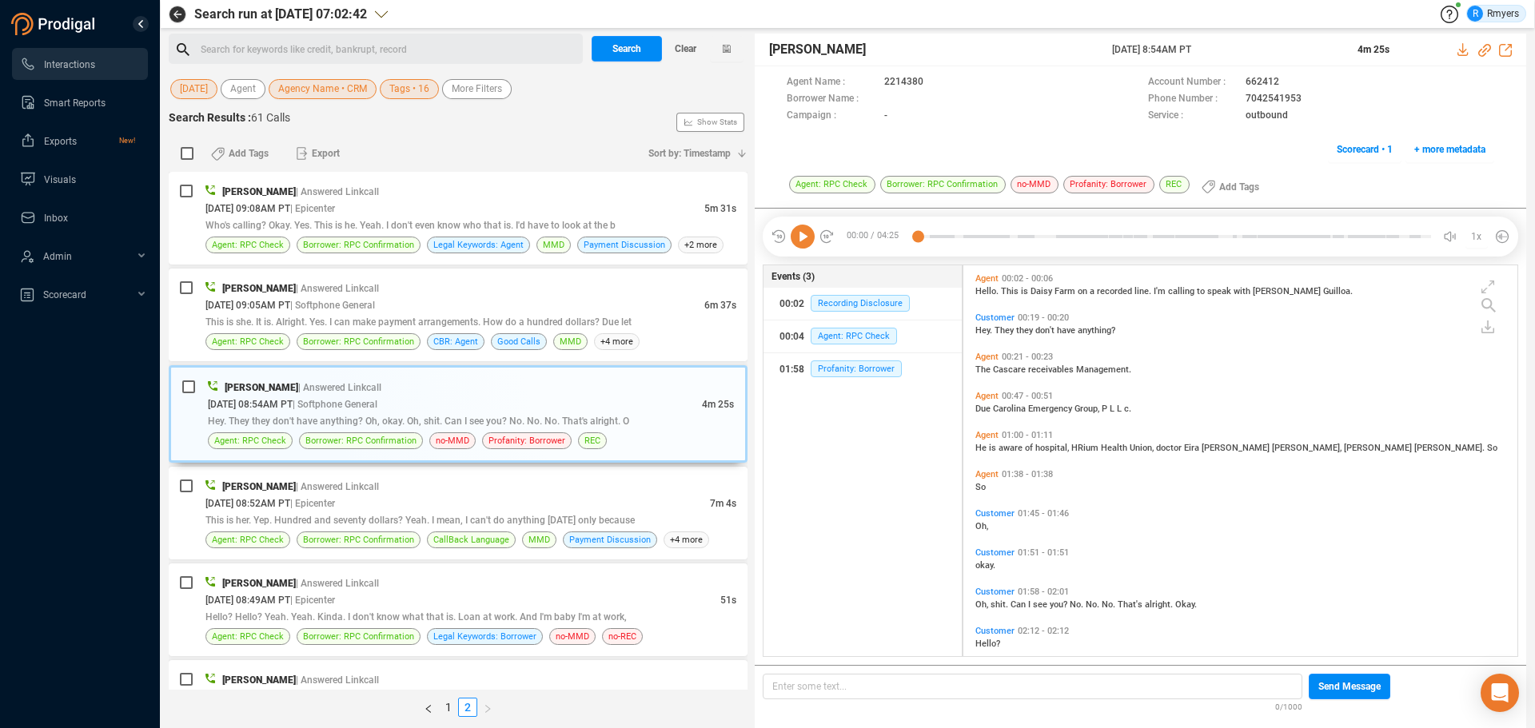
click at [805, 239] on icon at bounding box center [803, 237] width 24 height 24
click at [435, 280] on div "[PERSON_NAME] | Answered Linkcall [DATE] 09:05AM PT | Softphone General 6m 37s …" at bounding box center [458, 315] width 579 height 93
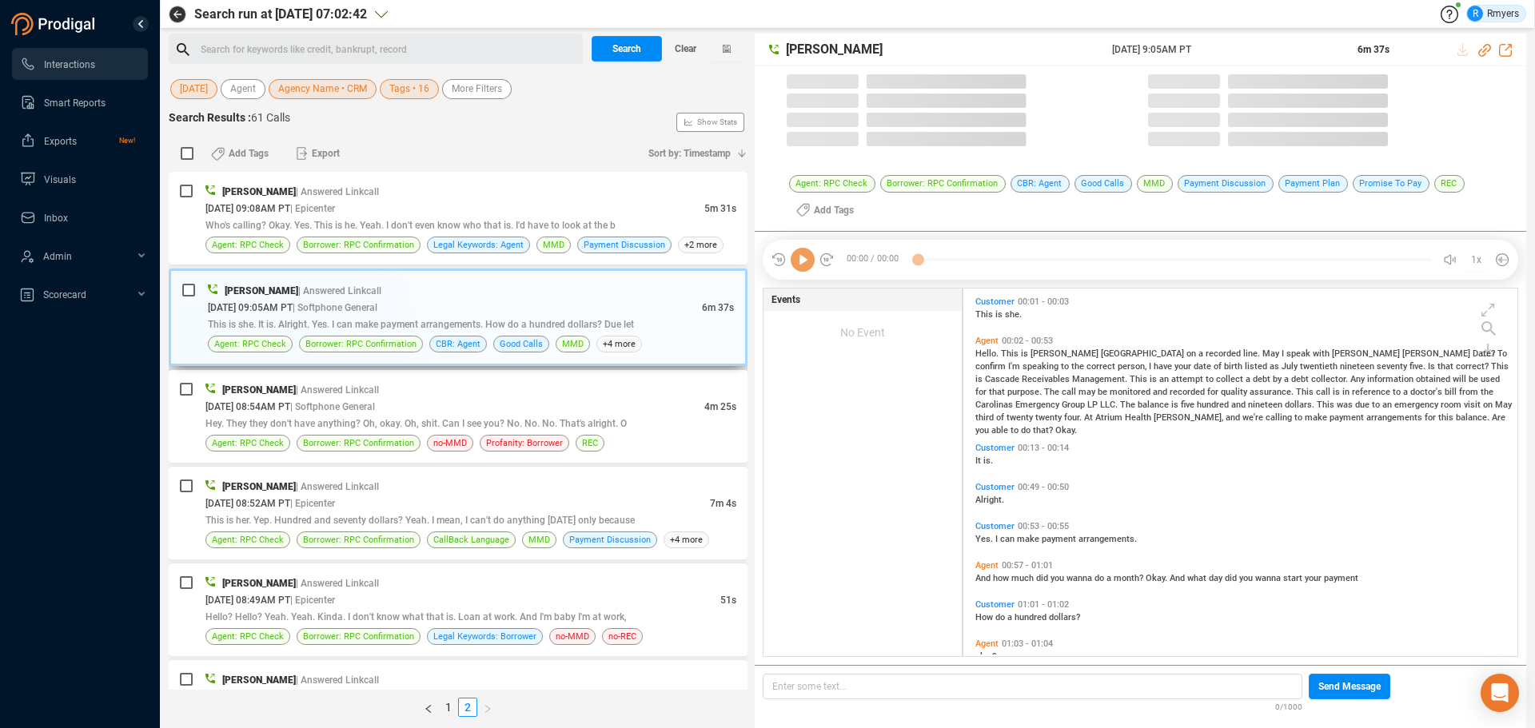
scroll to position [364, 546]
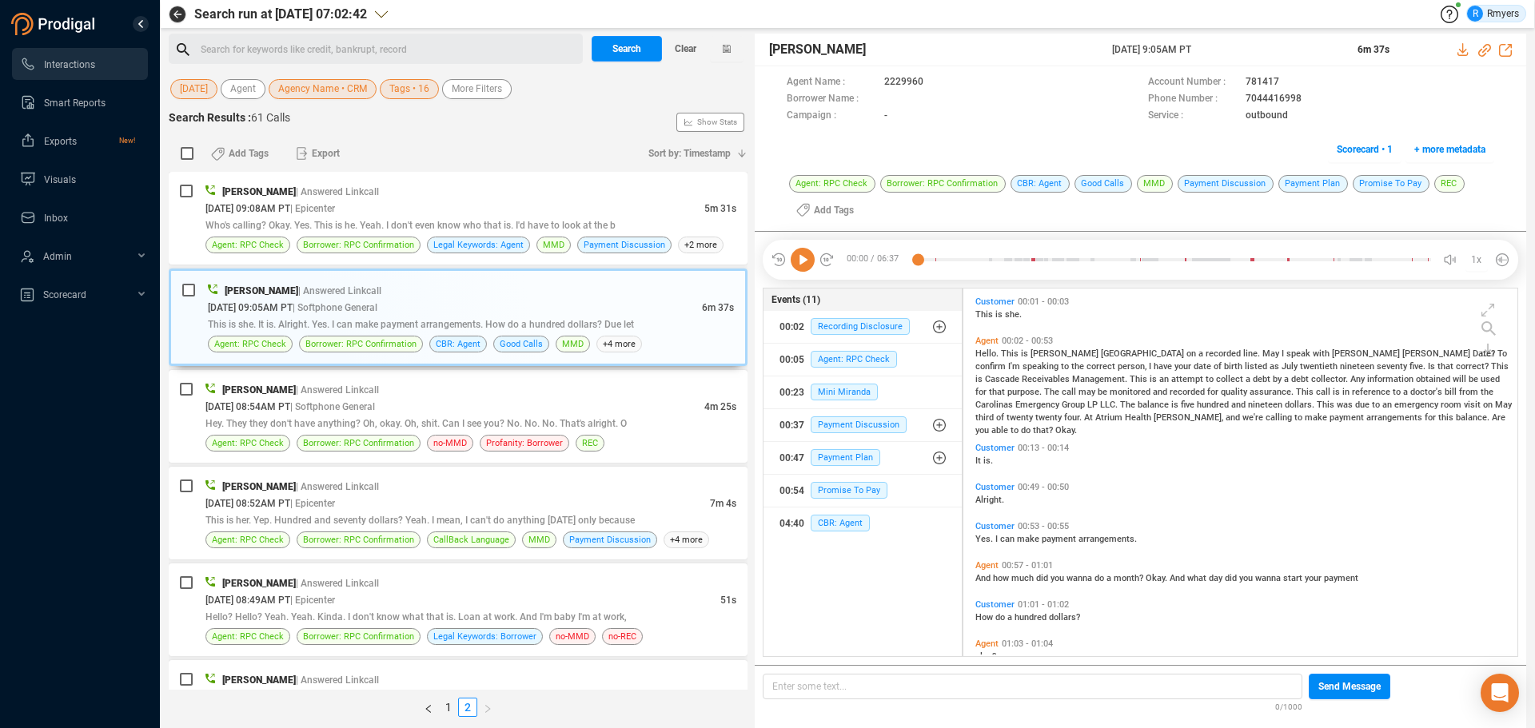
click at [799, 262] on icon at bounding box center [803, 260] width 24 height 24
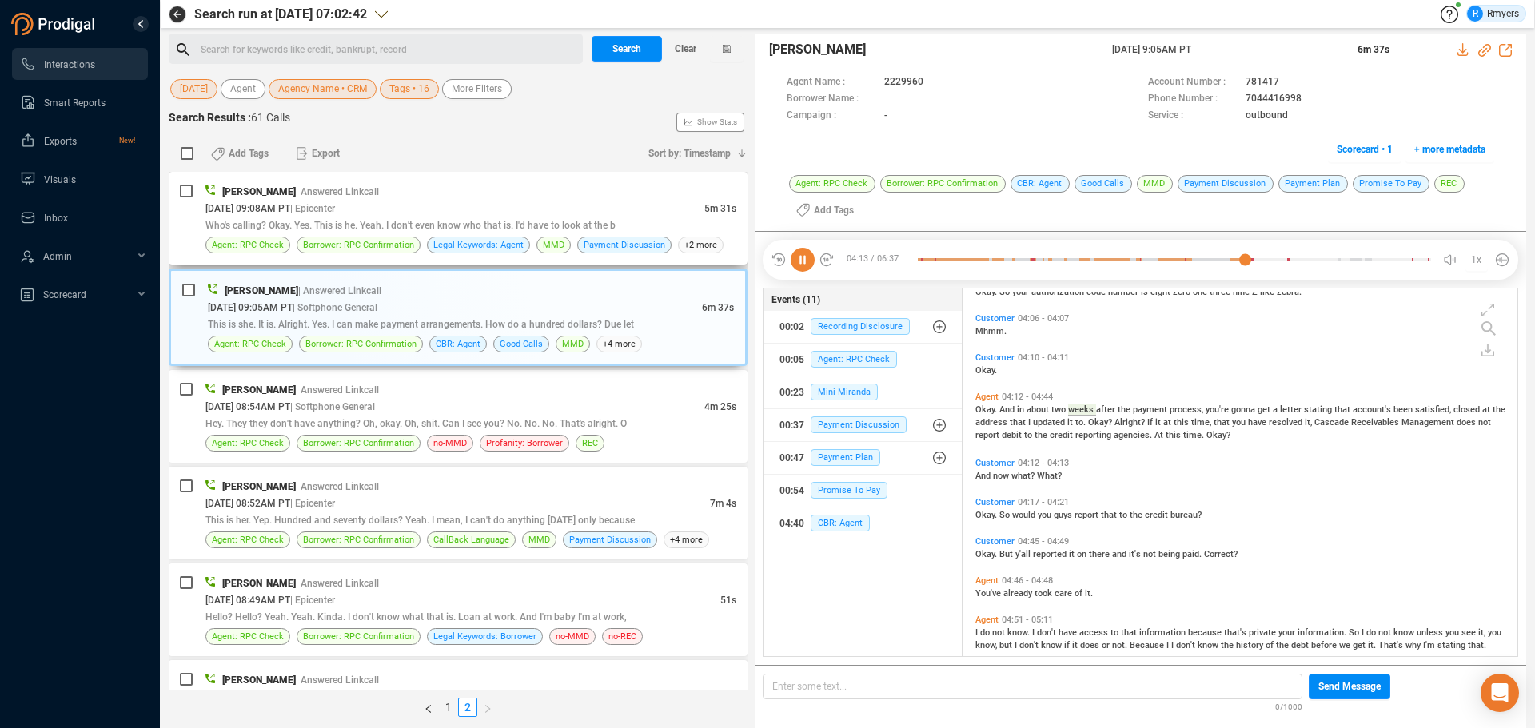
scroll to position [1240, 0]
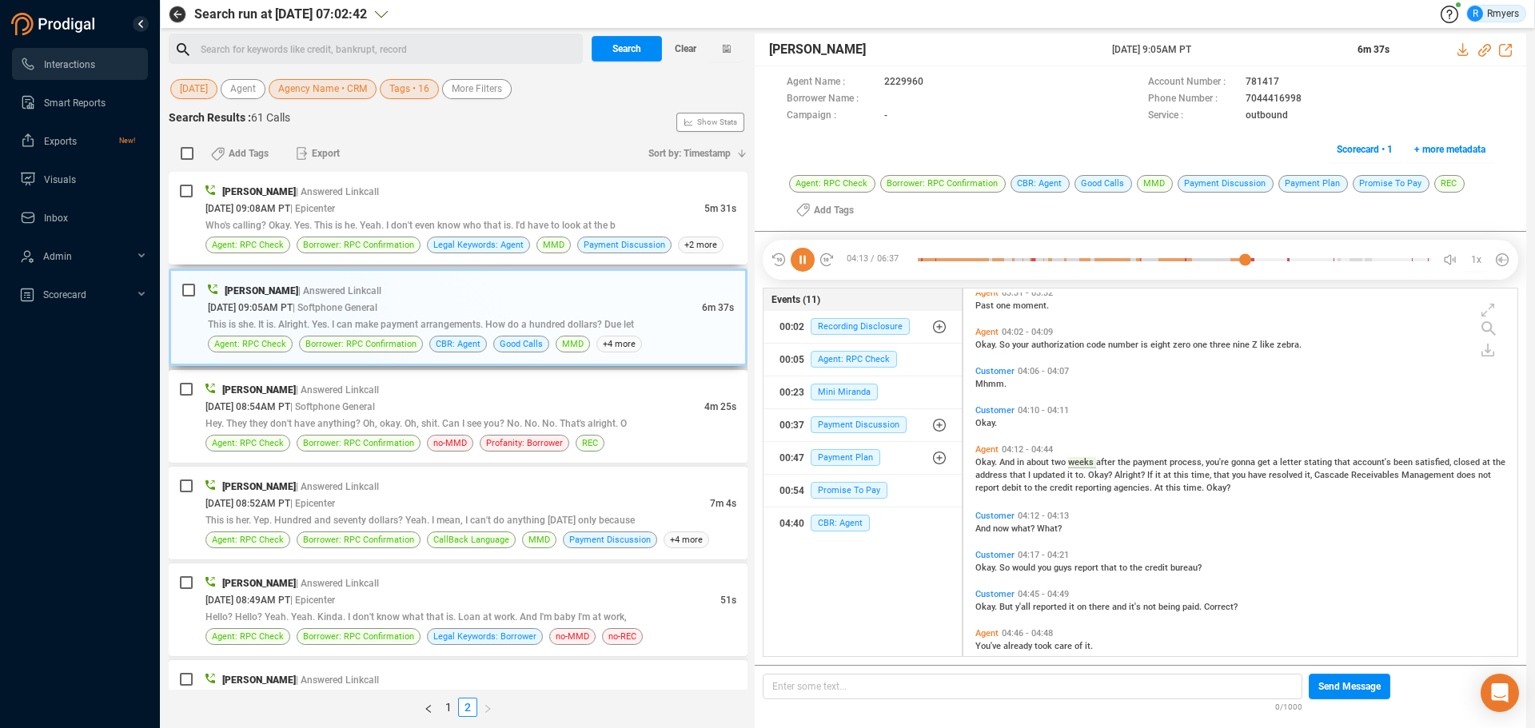
drag, startPoint x: 372, startPoint y: 213, endPoint x: 432, endPoint y: 362, distance: 160.6
click at [372, 217] on div "[PERSON_NAME] | Answered Linkcall [DATE] 09:08AM PT | Epicenter 5m 31s Who's ca…" at bounding box center [470, 218] width 531 height 70
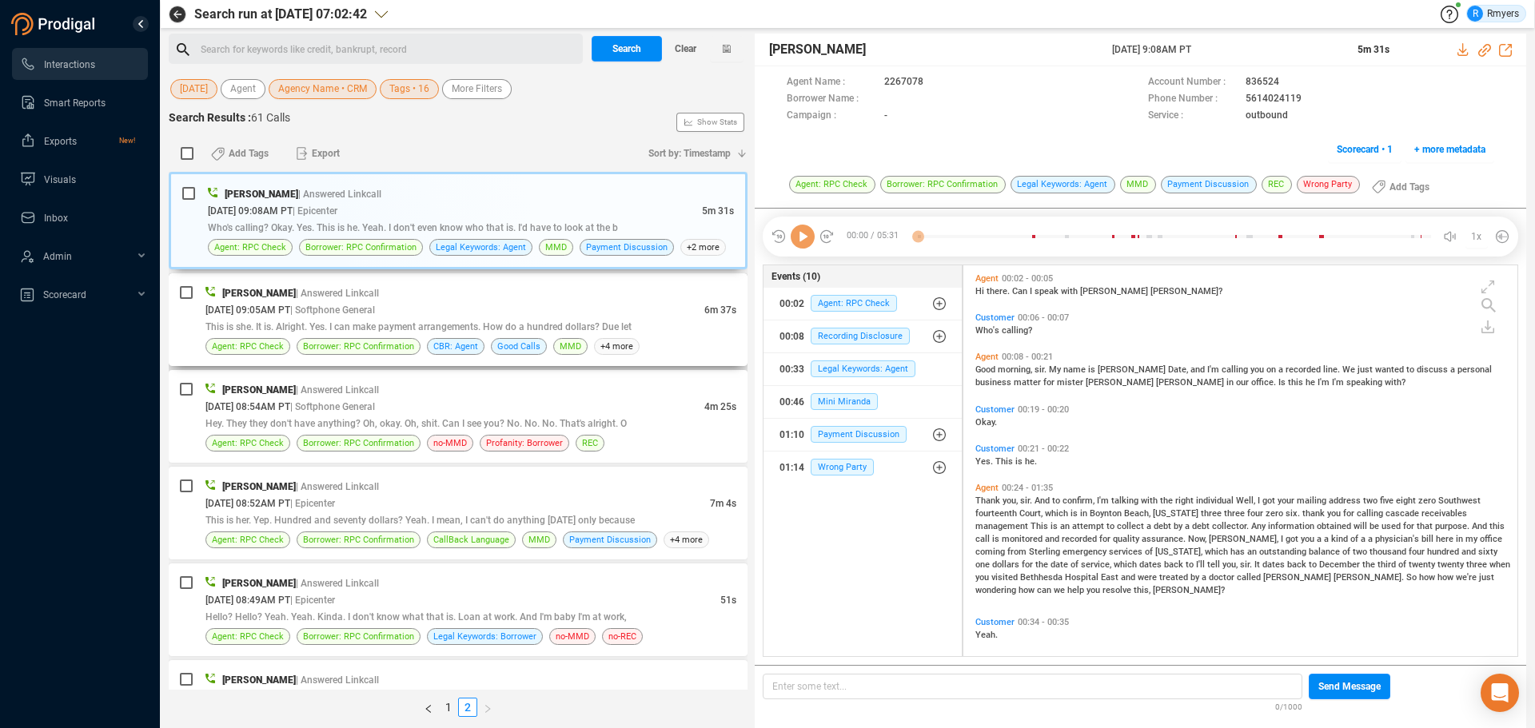
scroll to position [387, 546]
click at [814, 235] on icon at bounding box center [803, 237] width 24 height 24
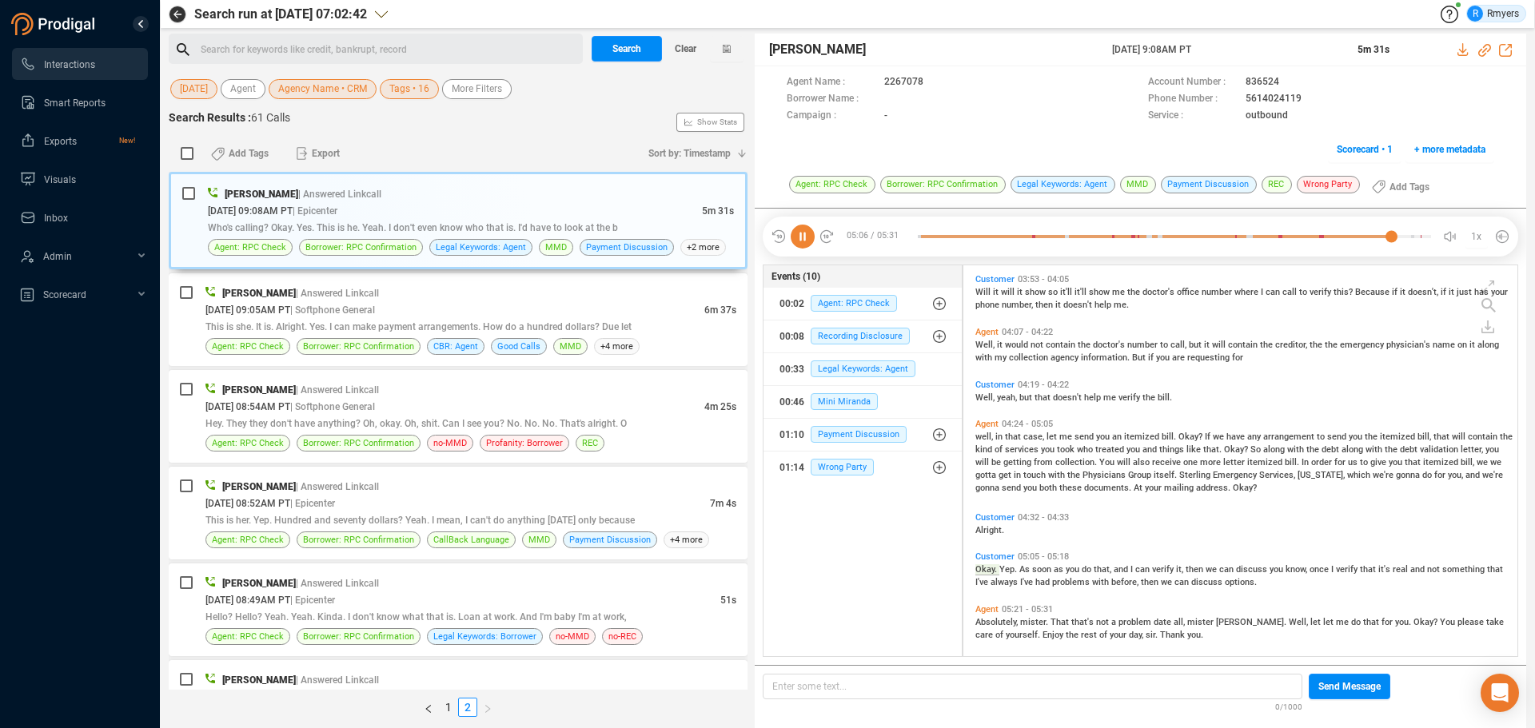
scroll to position [1141, 0]
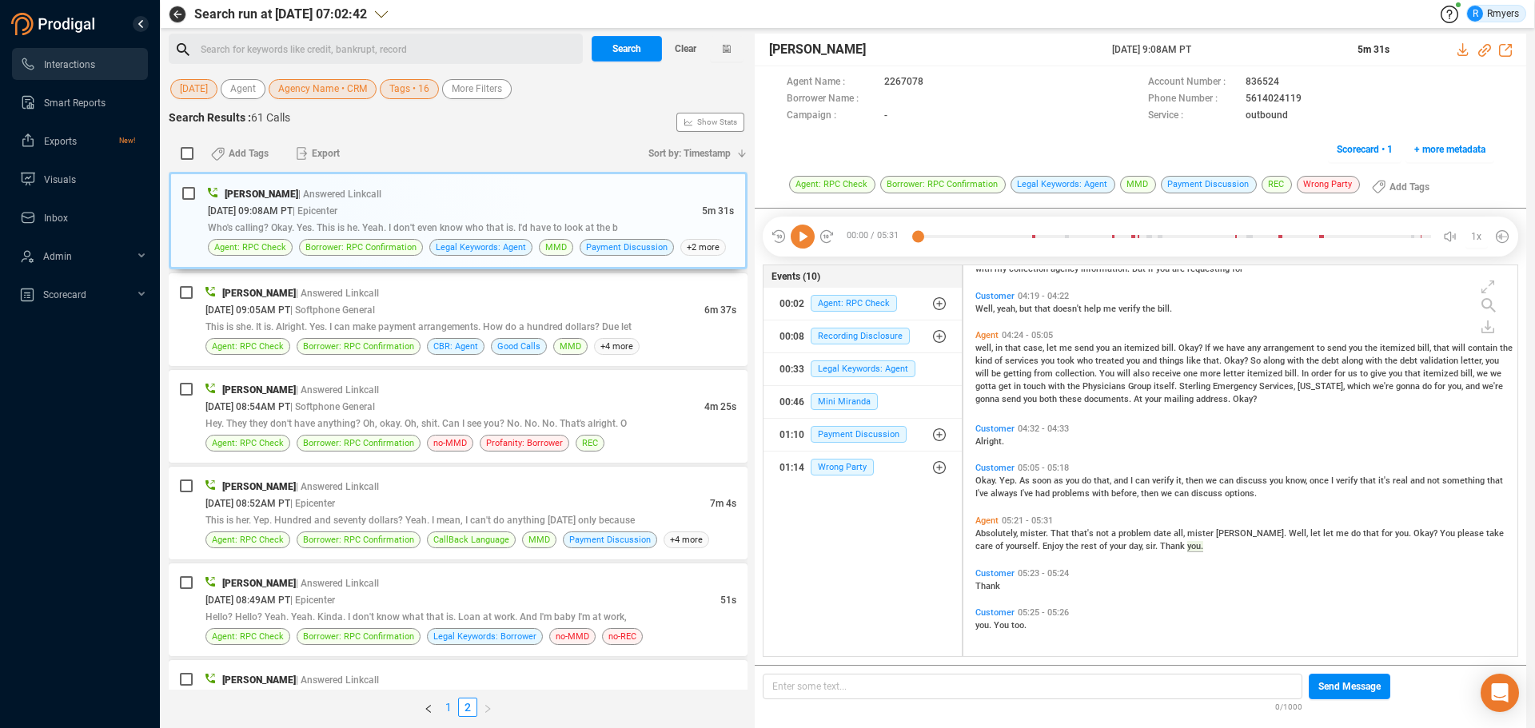
click at [447, 710] on link "1" at bounding box center [449, 708] width 18 height 18
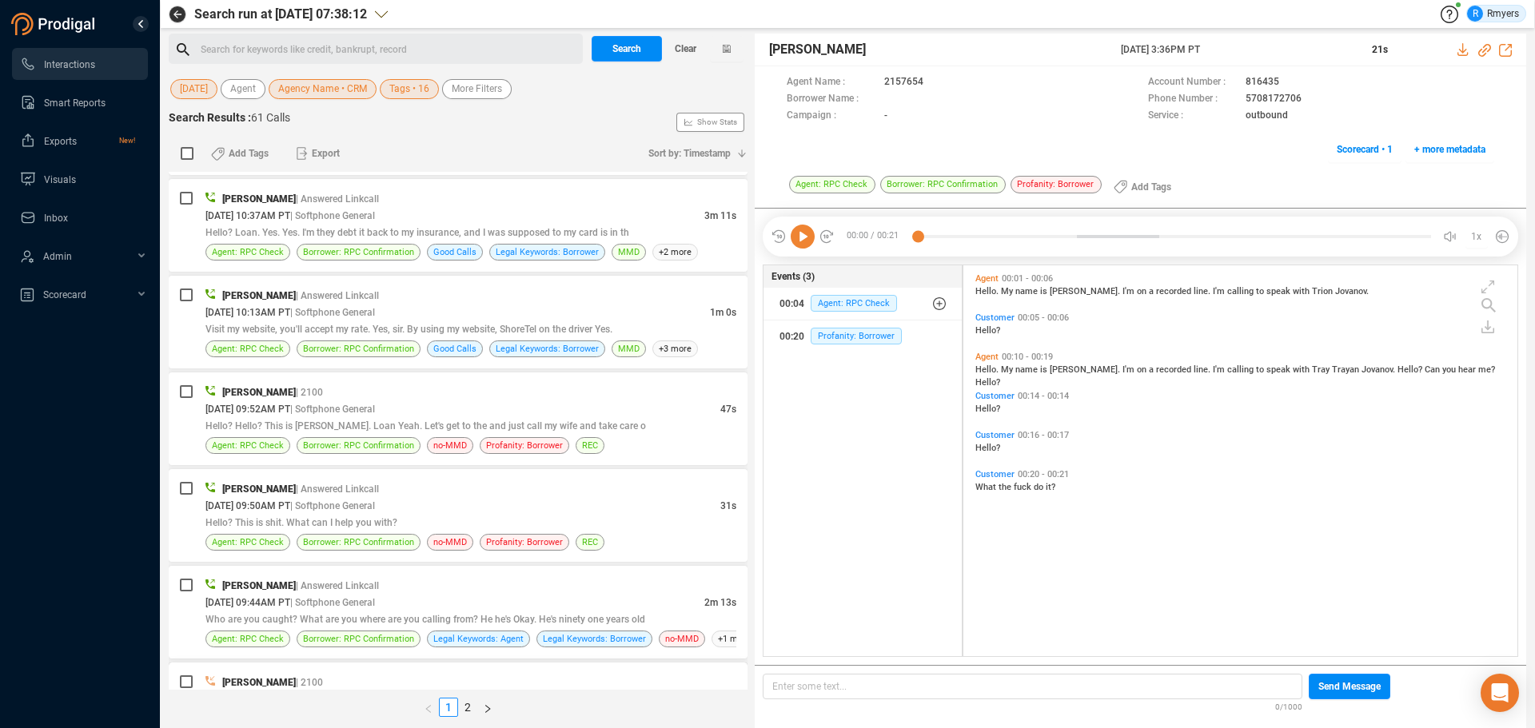
scroll to position [4323, 0]
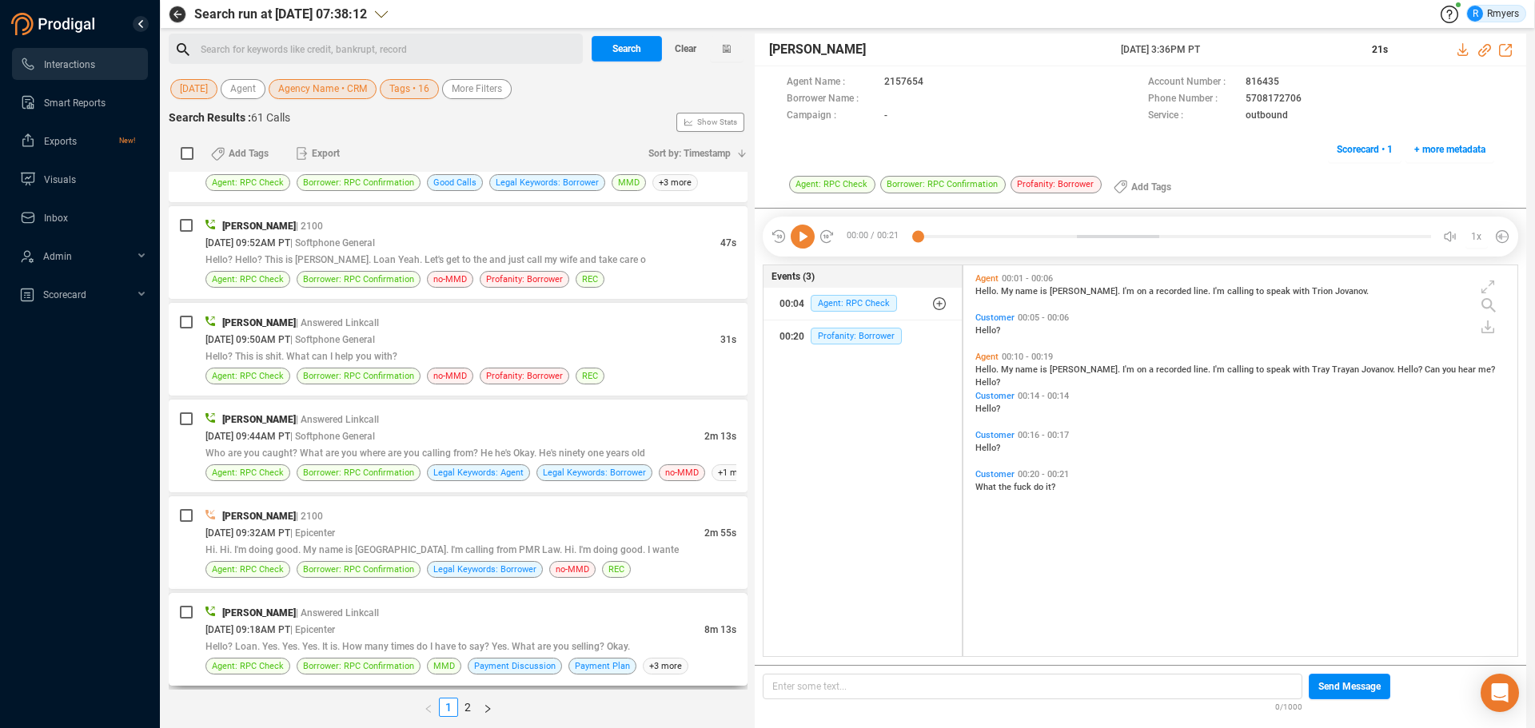
click at [430, 627] on div "[DATE] 09:18AM PT | Epicenter" at bounding box center [454, 629] width 499 height 17
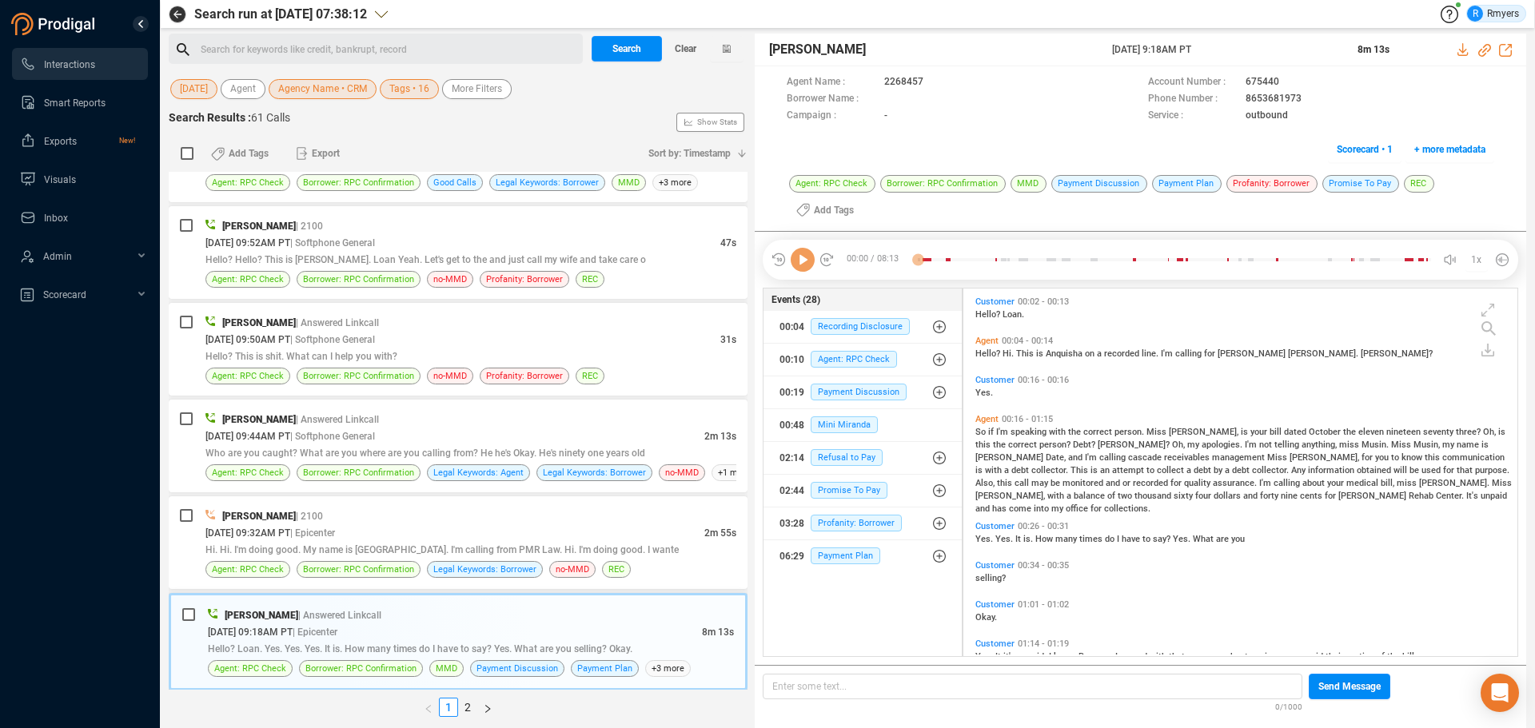
scroll to position [364, 546]
click at [806, 261] on icon at bounding box center [803, 260] width 24 height 24
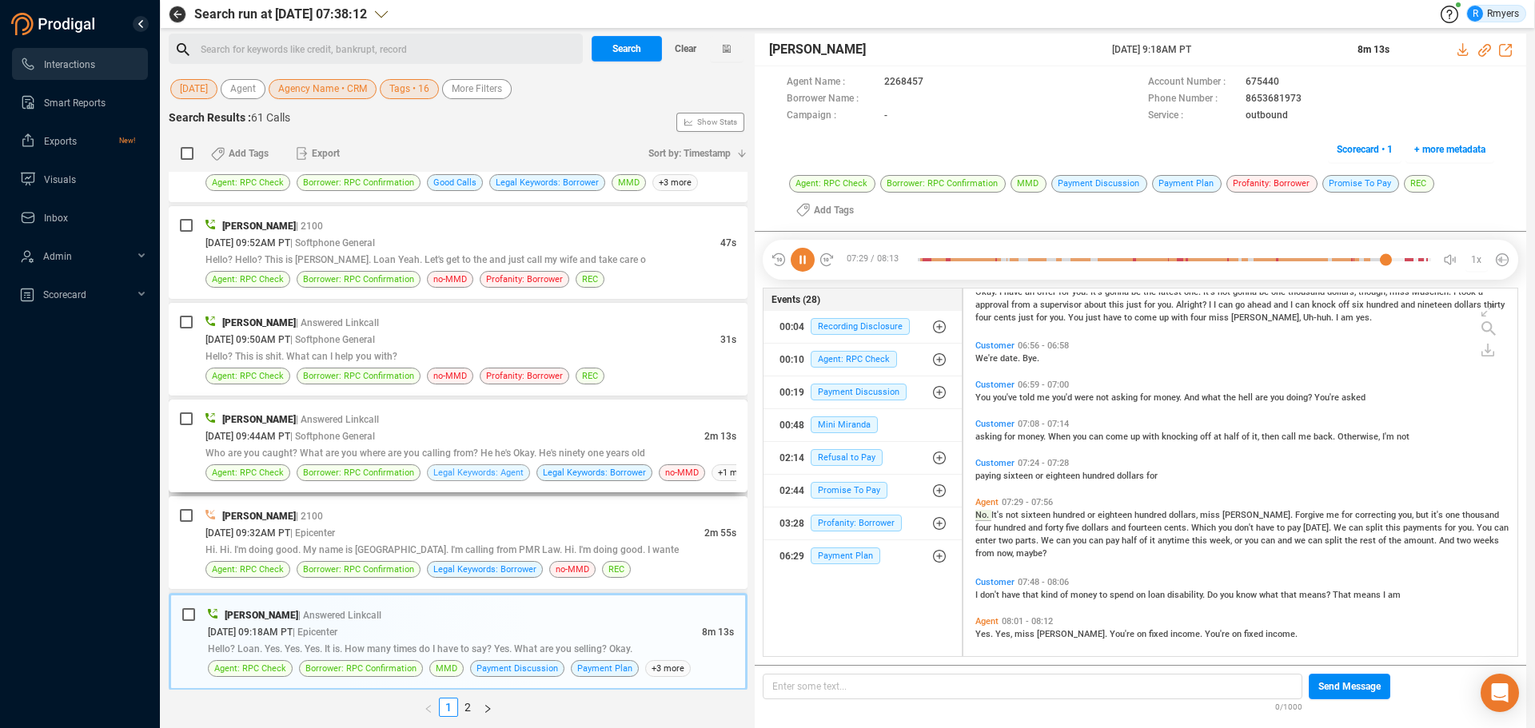
scroll to position [1559, 0]
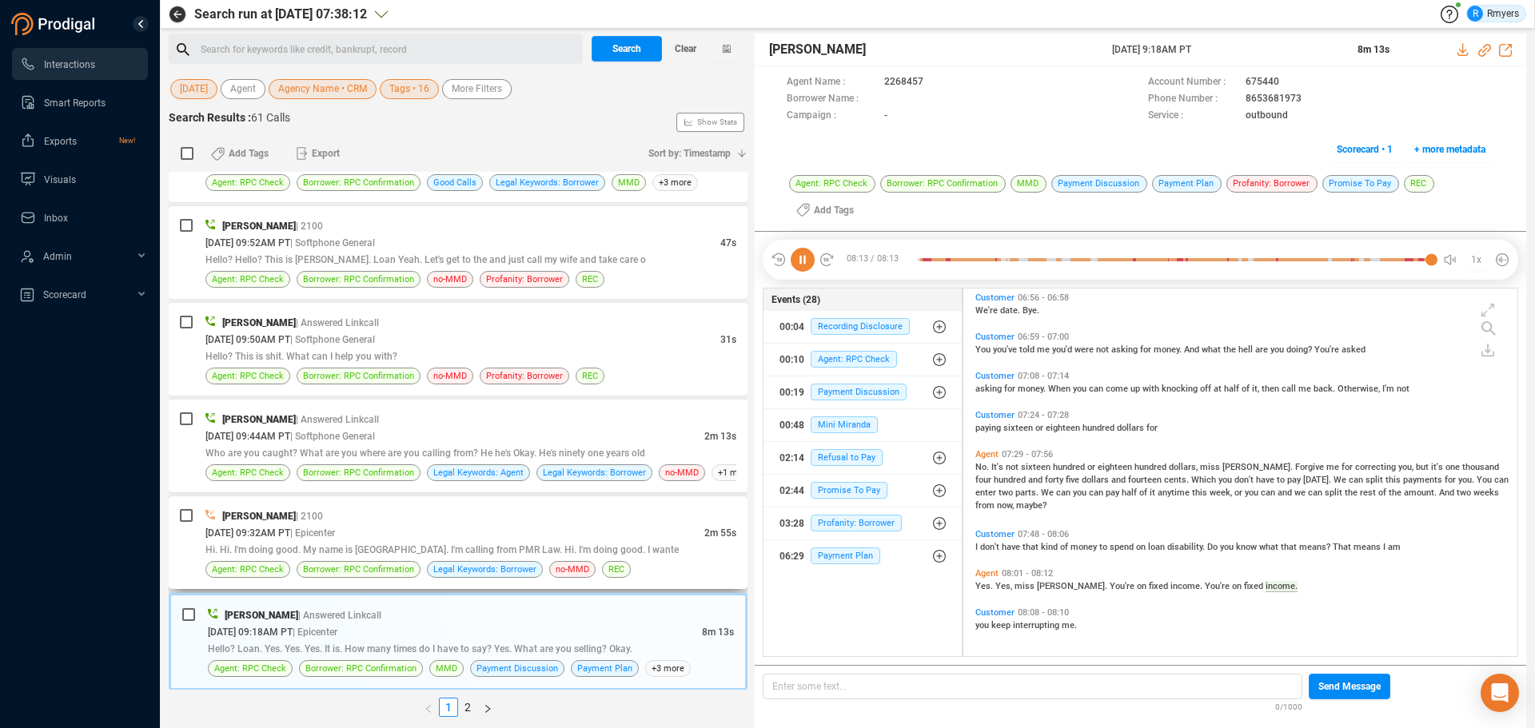
click at [472, 543] on div "Hi. Hi. I'm doing good. My name is [GEOGRAPHIC_DATA]. I'm calling from PMR Law.…" at bounding box center [470, 549] width 531 height 17
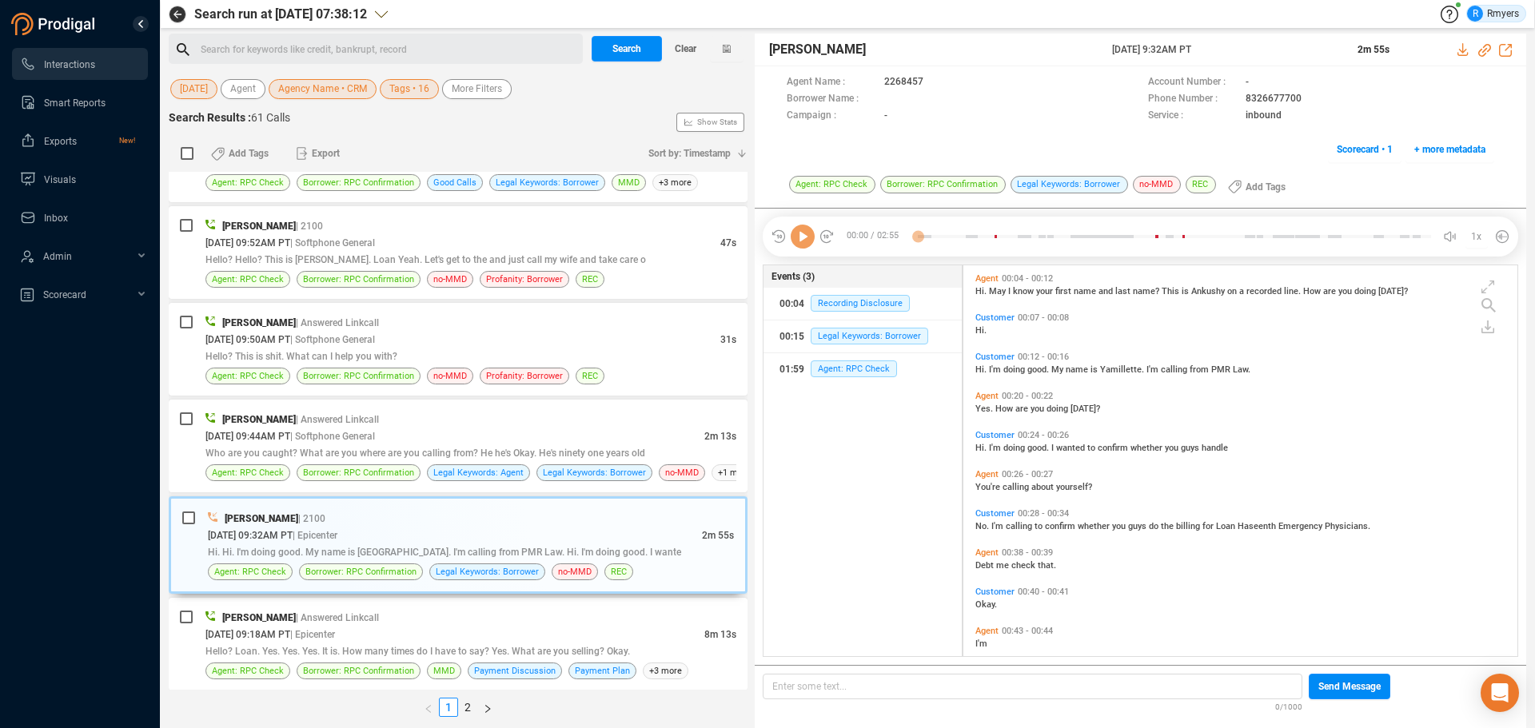
scroll to position [387, 546]
click at [806, 243] on icon at bounding box center [803, 237] width 24 height 24
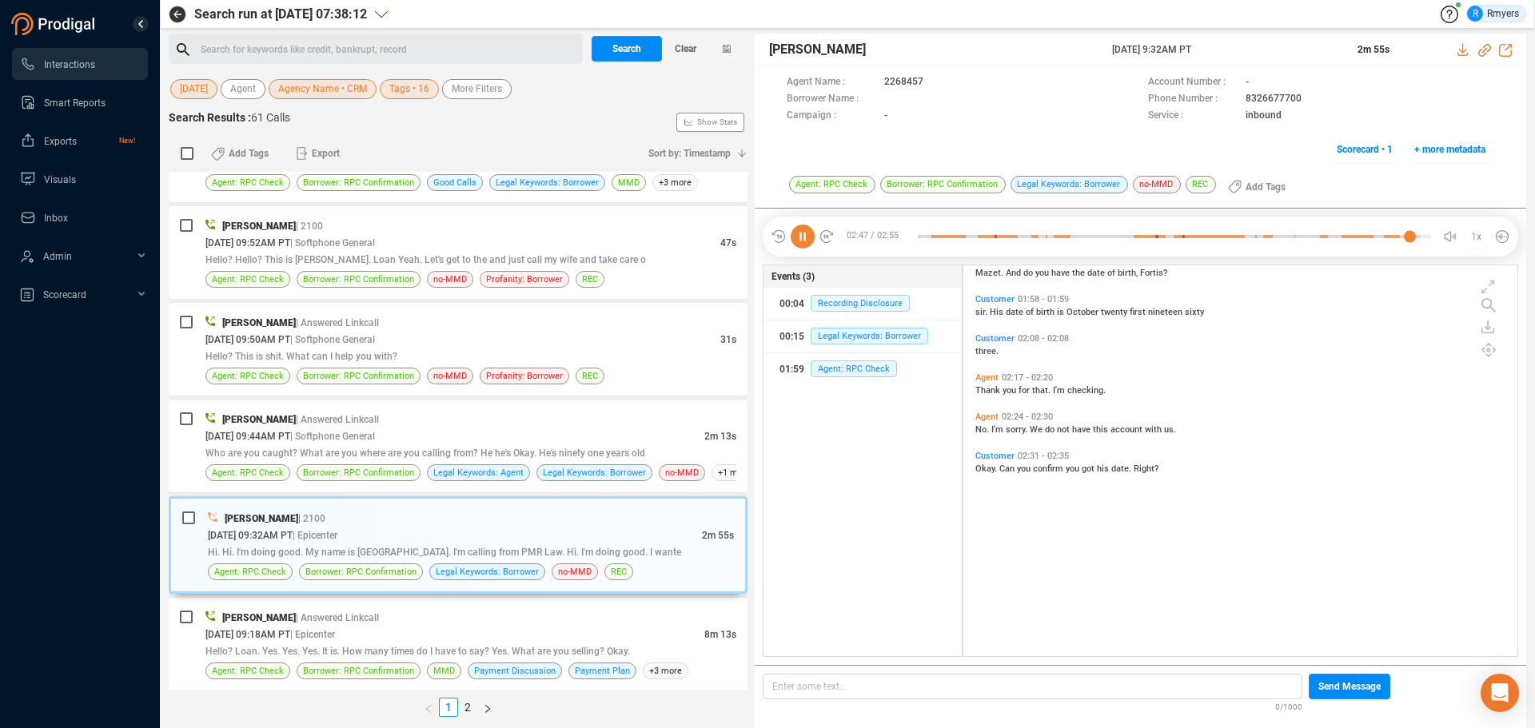
scroll to position [575, 0]
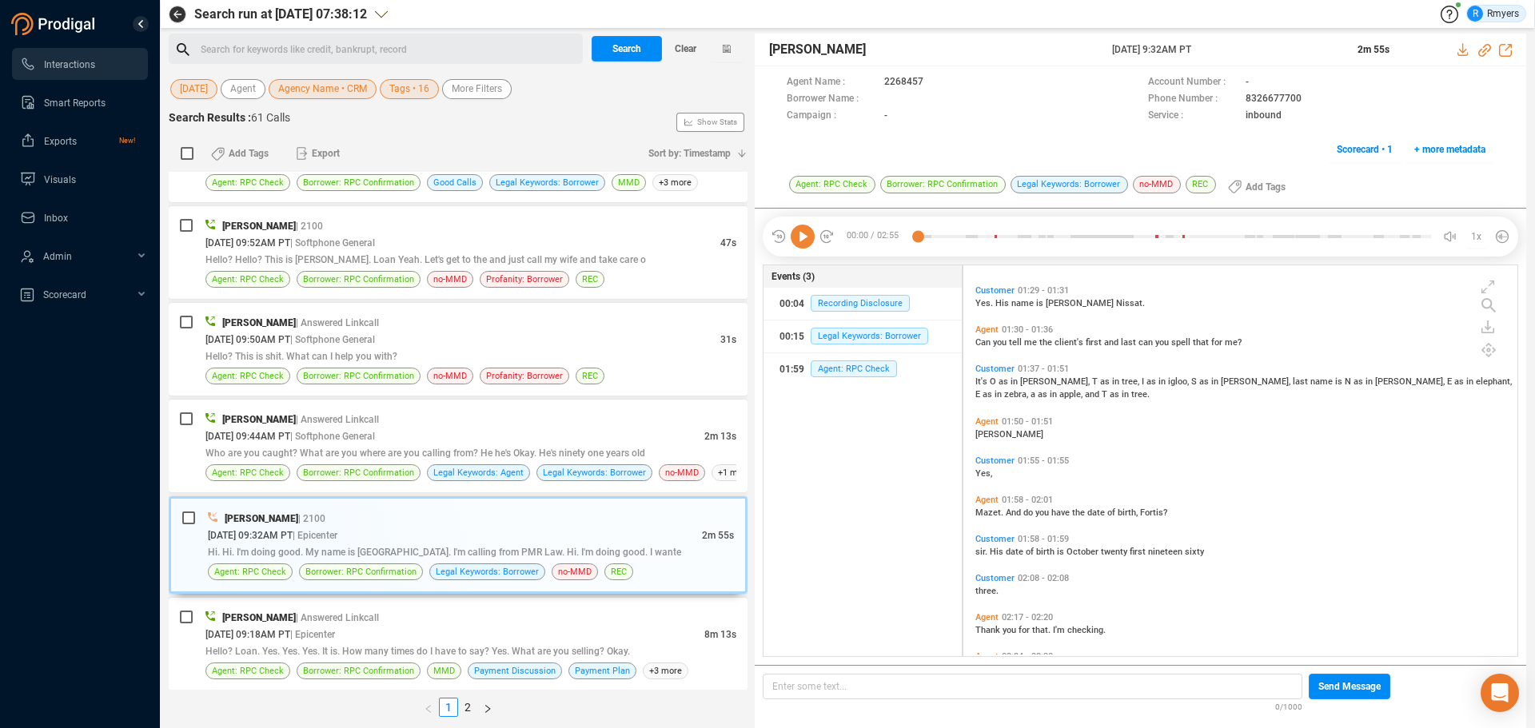
click at [981, 380] on span "It's" at bounding box center [982, 381] width 14 height 10
click at [798, 237] on icon at bounding box center [803, 237] width 24 height 24
drag, startPoint x: 351, startPoint y: 424, endPoint x: 360, endPoint y: 442, distance: 20.0
click at [351, 424] on span "| Answered Linkcall" at bounding box center [337, 419] width 83 height 11
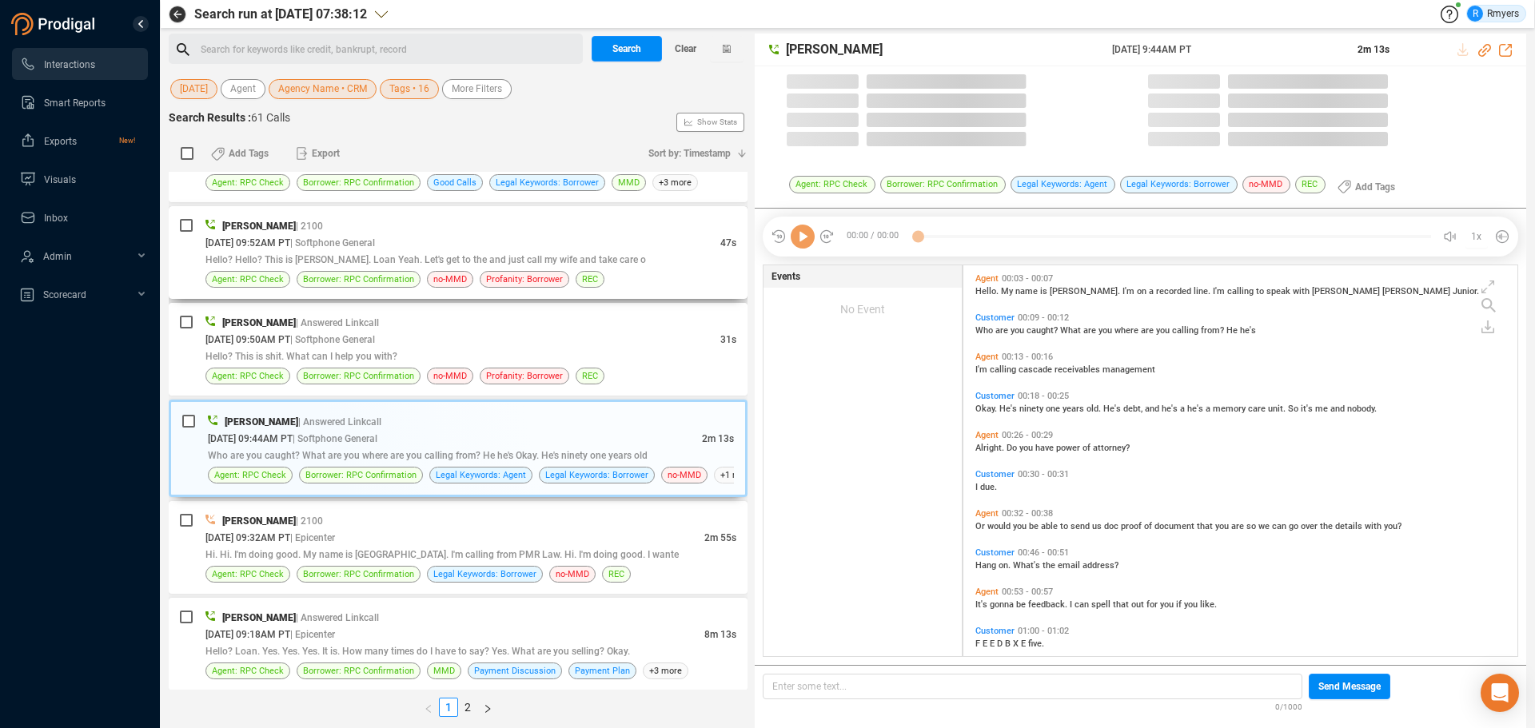
scroll to position [387, 546]
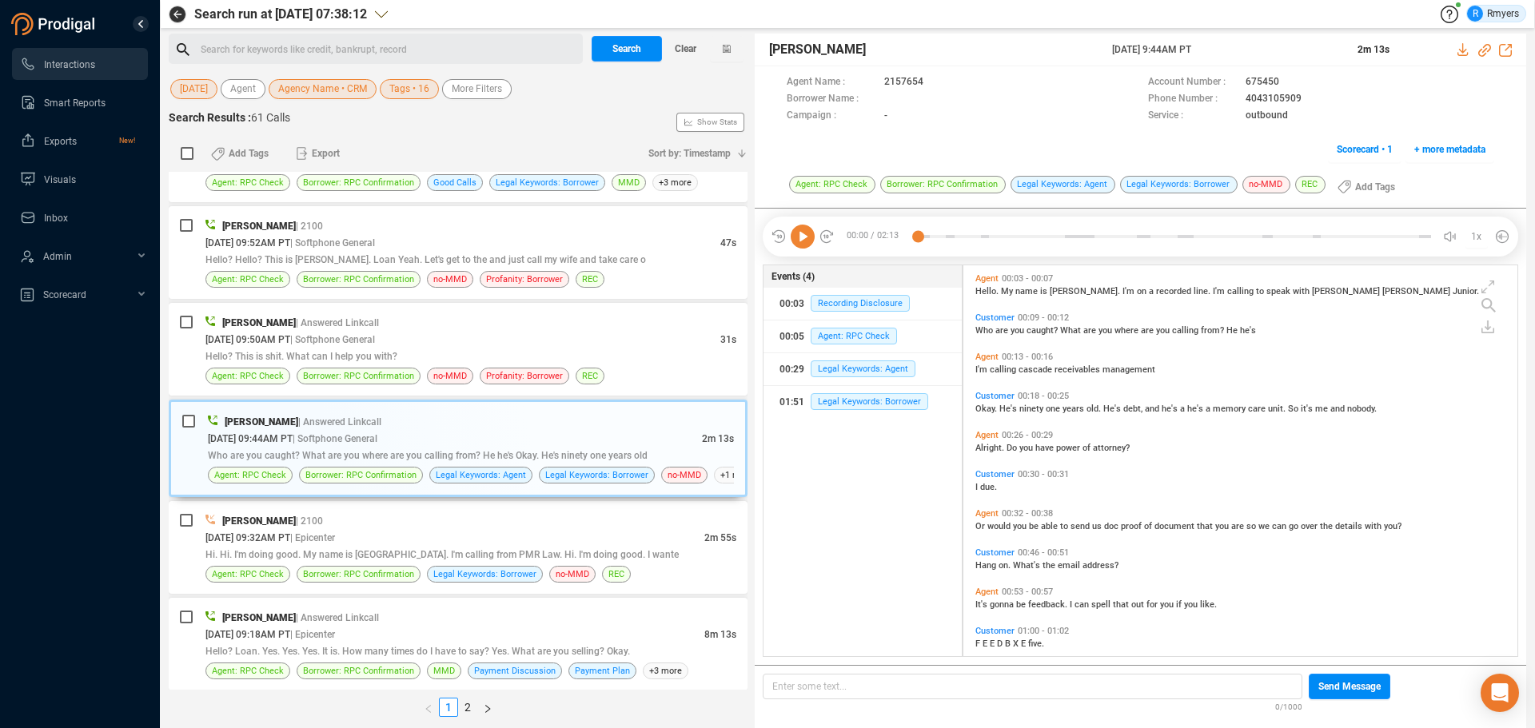
click at [803, 246] on icon at bounding box center [803, 237] width 24 height 24
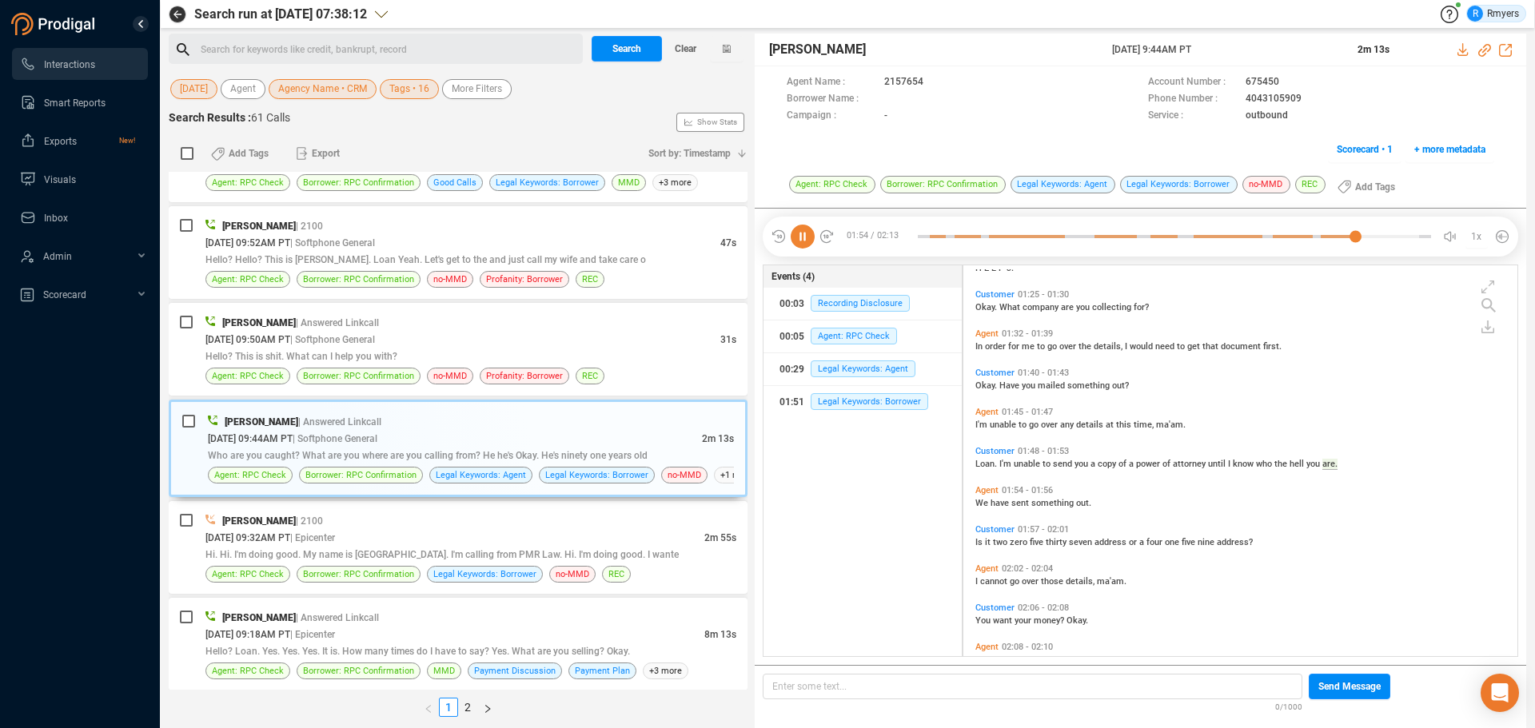
scroll to position [606, 0]
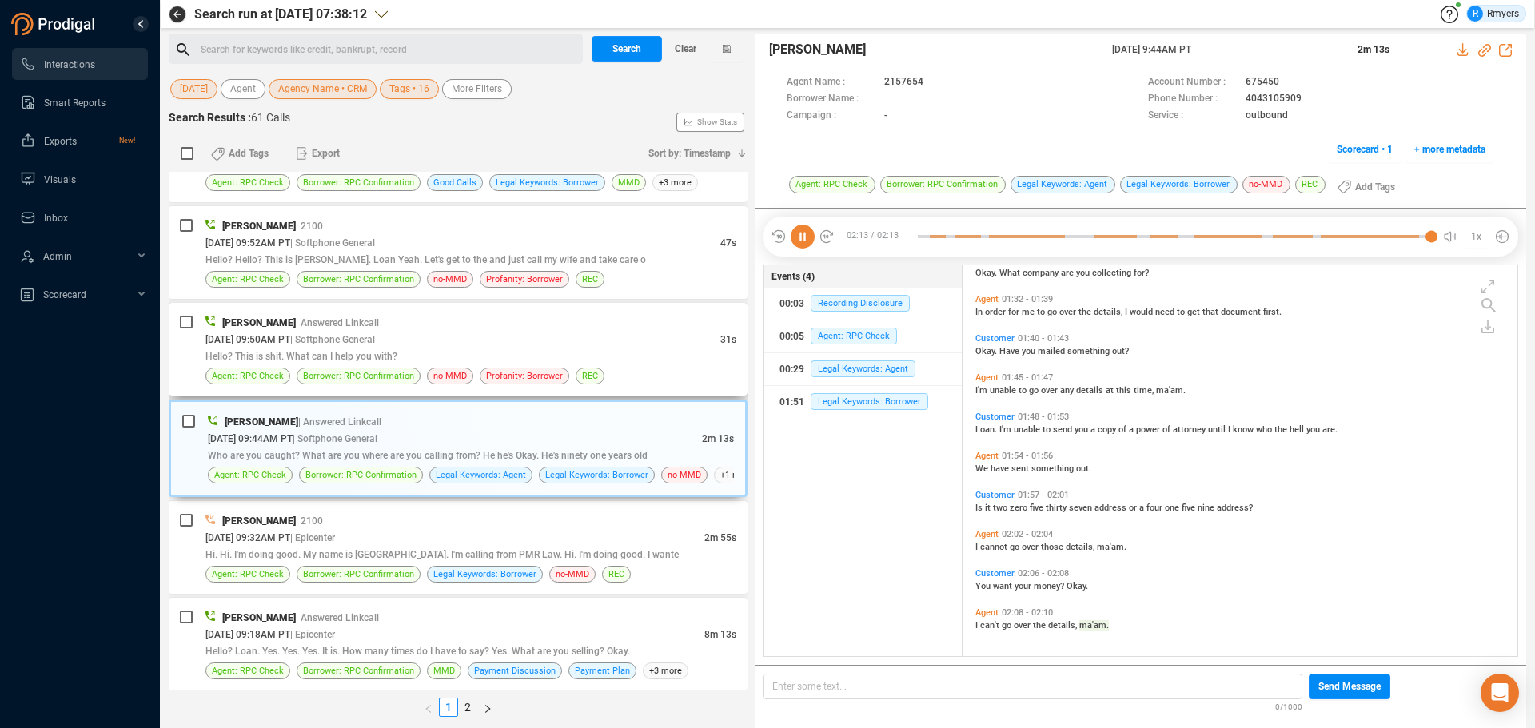
click at [438, 364] on div "[PERSON_NAME] | Answered Linkcall [DATE] 09:50AM PT | Softphone General 31s Hel…" at bounding box center [470, 349] width 531 height 70
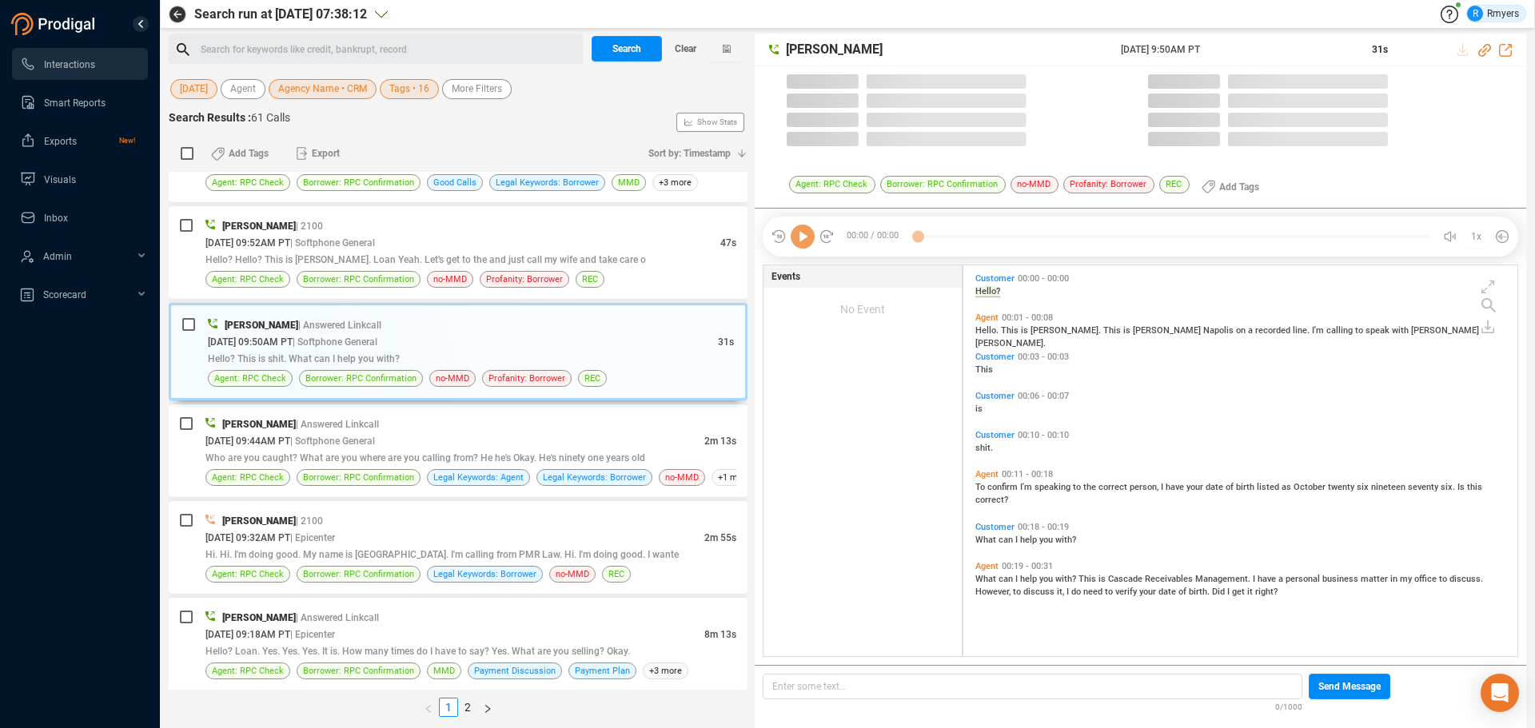
scroll to position [387, 546]
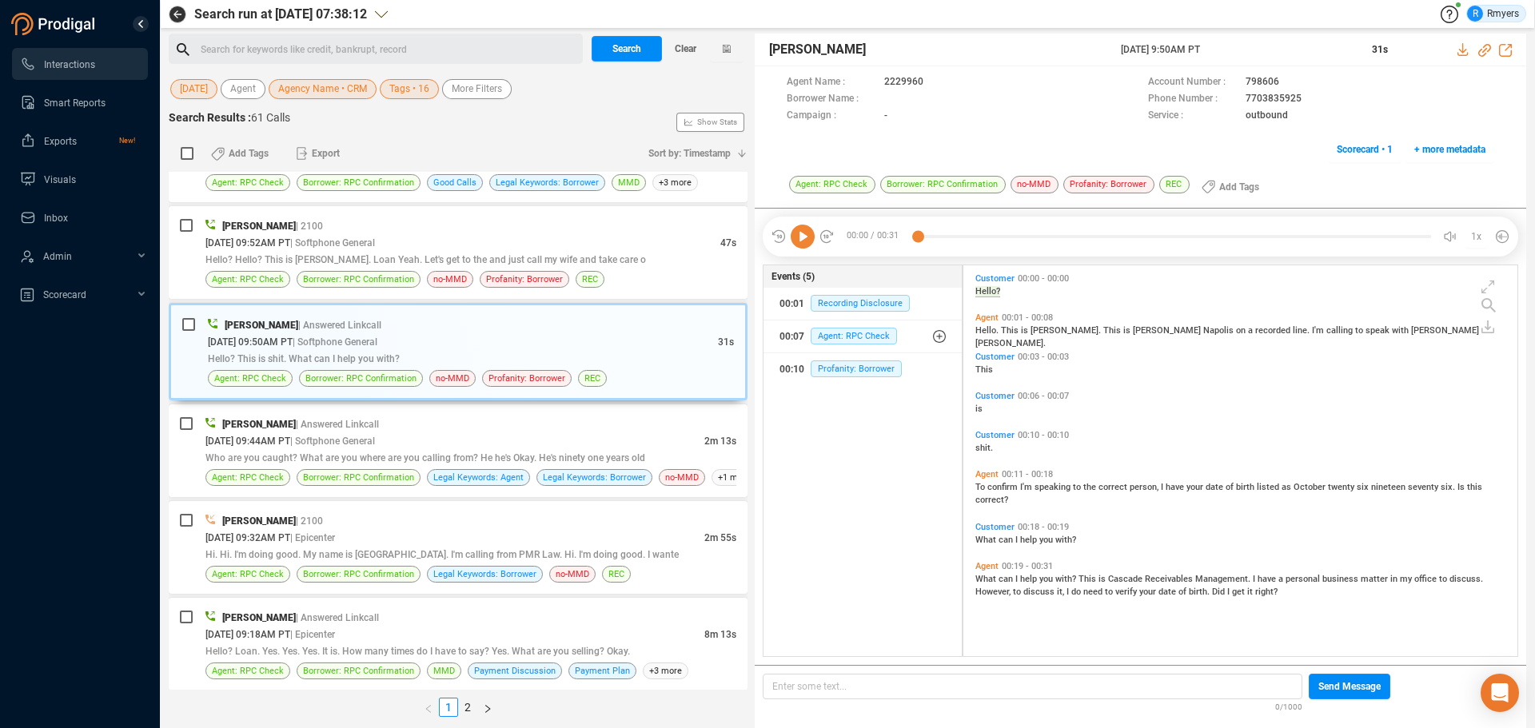
click at [796, 242] on icon at bounding box center [803, 237] width 24 height 24
drag, startPoint x: 624, startPoint y: 256, endPoint x: 543, endPoint y: 348, distance: 123.5
click at [622, 257] on span "Hello? Hello? This is [PERSON_NAME]. Loan Yeah. Let's get to the and just call …" at bounding box center [425, 259] width 440 height 11
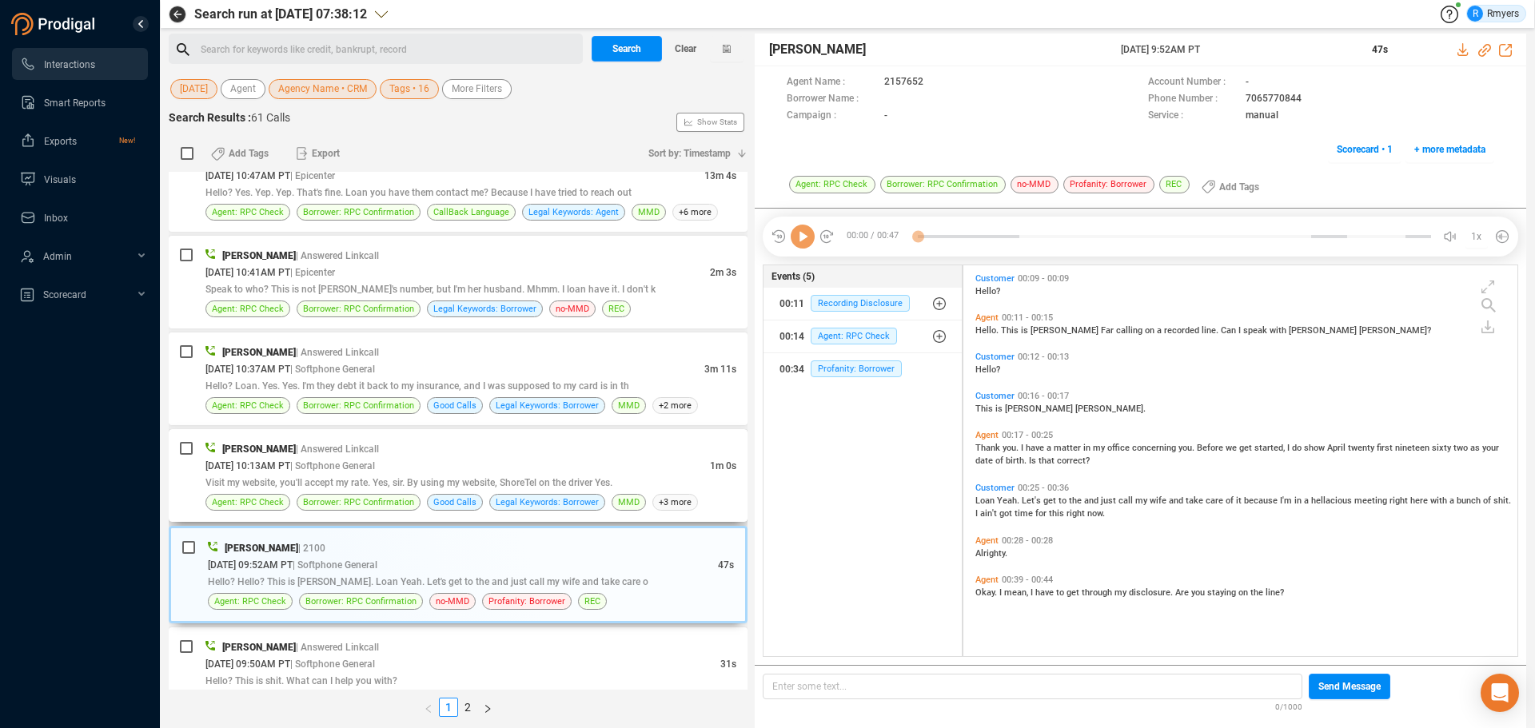
scroll to position [3918, 0]
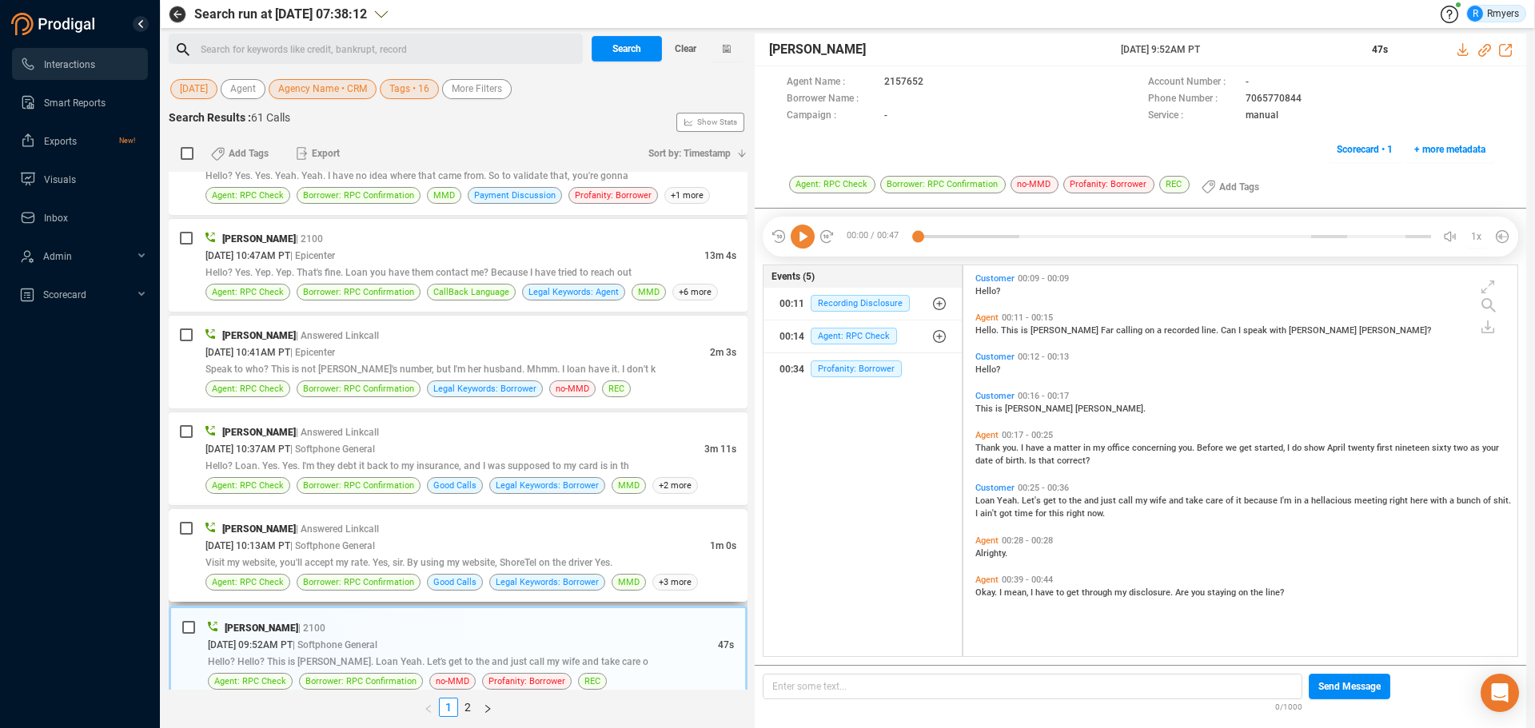
click at [364, 551] on span "| Softphone General" at bounding box center [332, 545] width 85 height 11
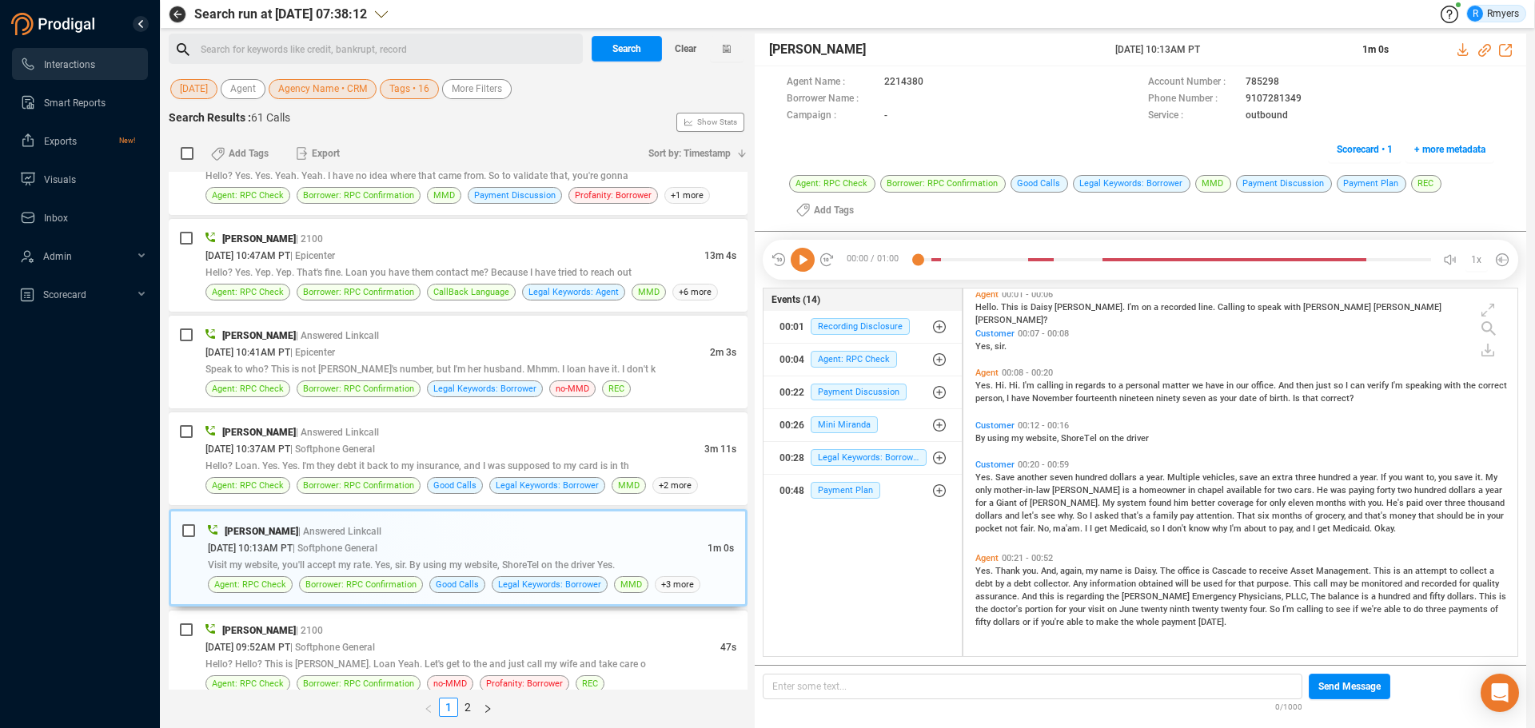
scroll to position [0, 0]
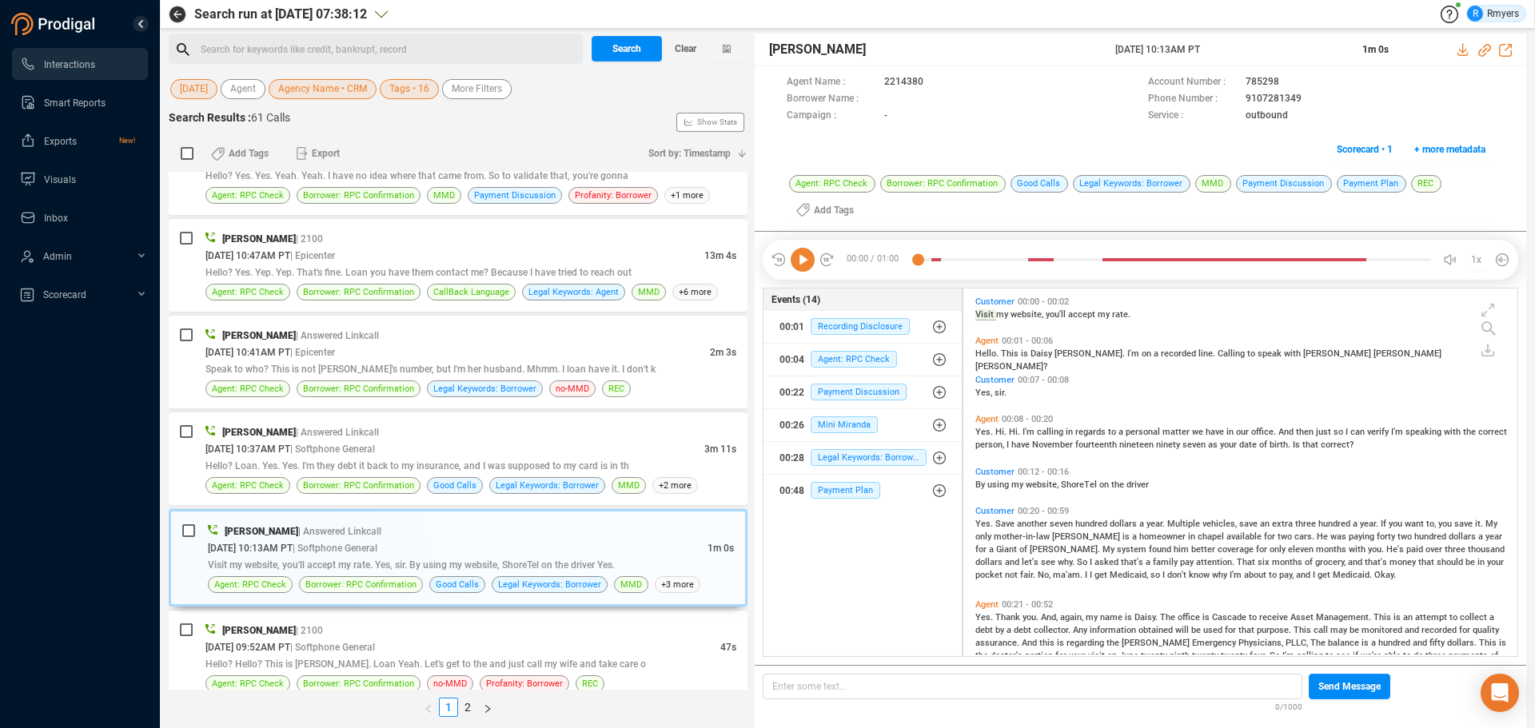
click at [807, 265] on icon at bounding box center [803, 260] width 24 height 24
drag, startPoint x: 470, startPoint y: 457, endPoint x: 481, endPoint y: 457, distance: 11.2
click at [480, 457] on div "Hello? Loan. Yes. Yes. I'm they debt it back to my insurance, and I was suppose…" at bounding box center [470, 465] width 531 height 17
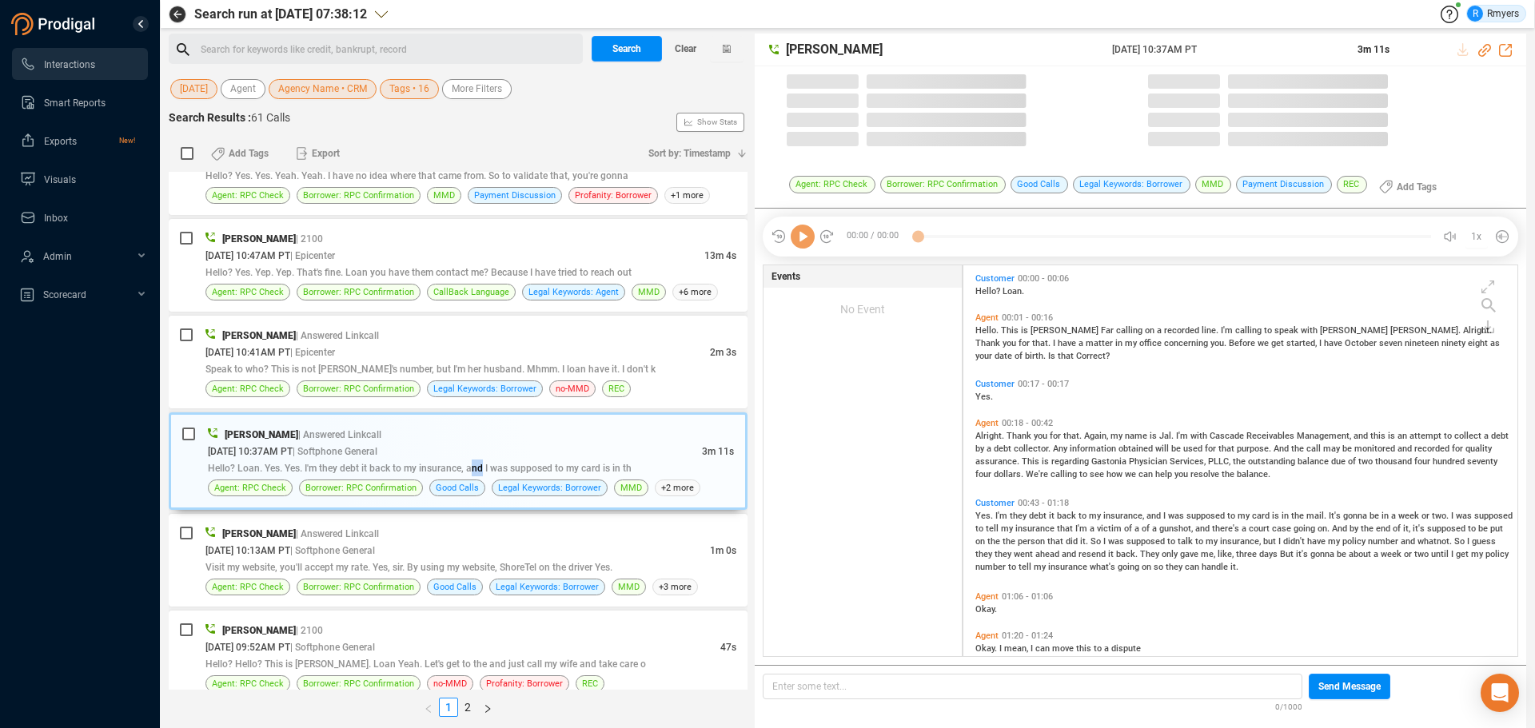
scroll to position [387, 546]
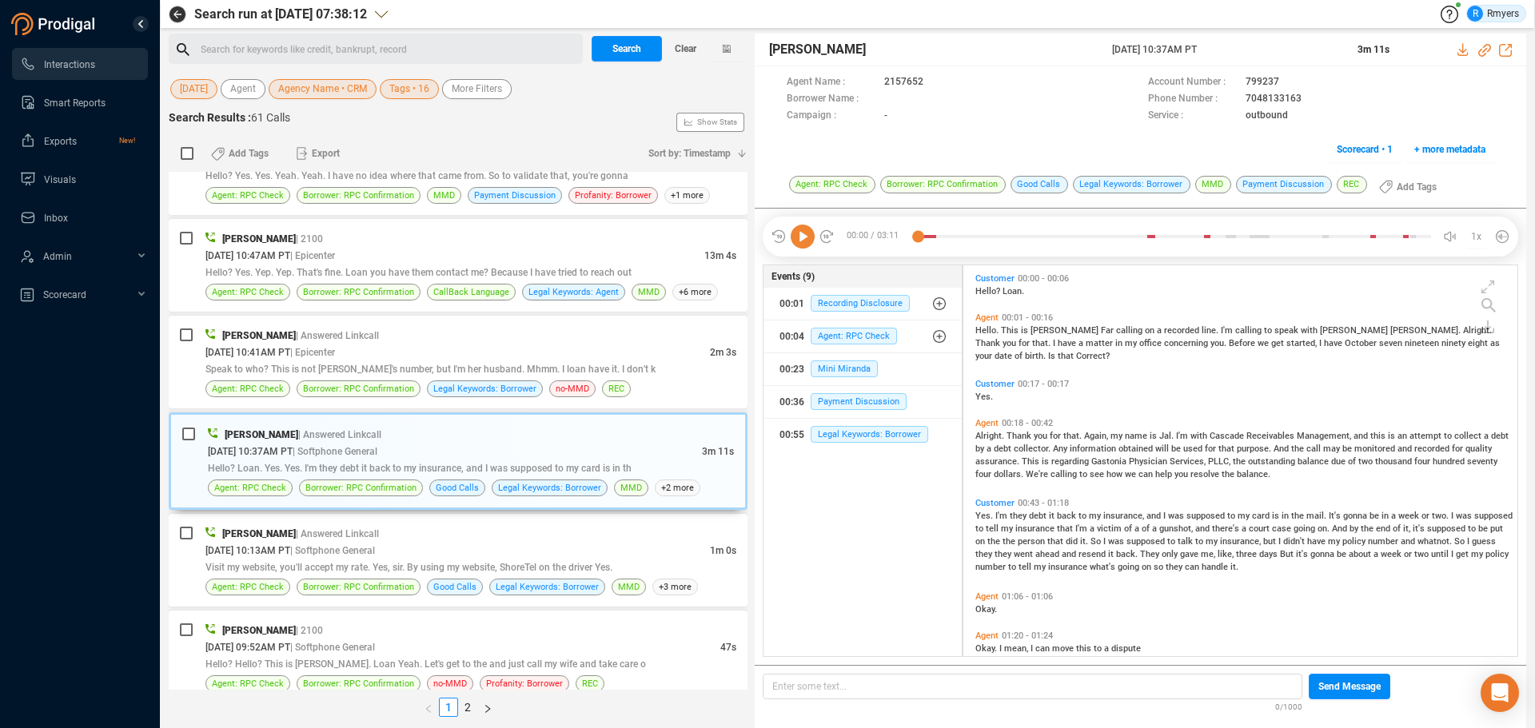
click at [795, 244] on icon at bounding box center [803, 237] width 24 height 24
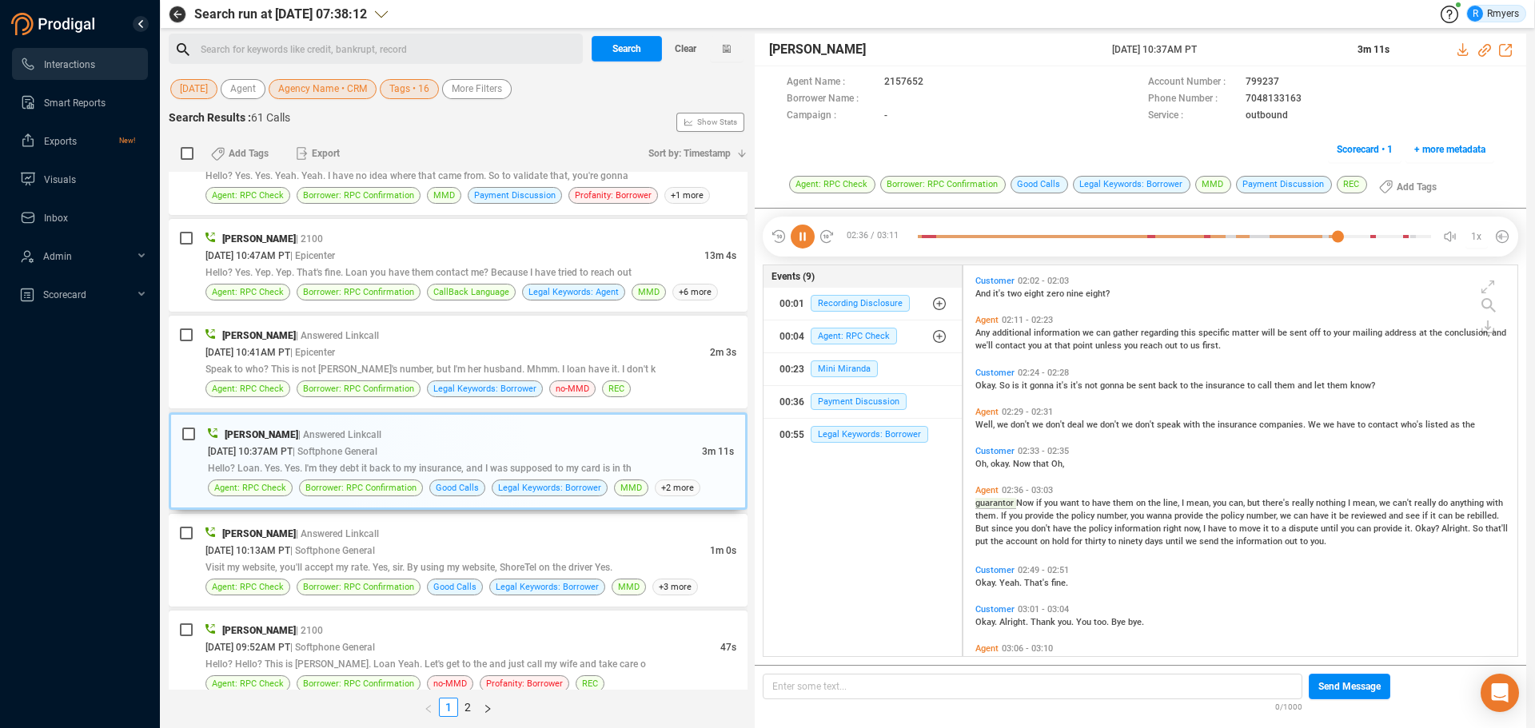
scroll to position [718, 0]
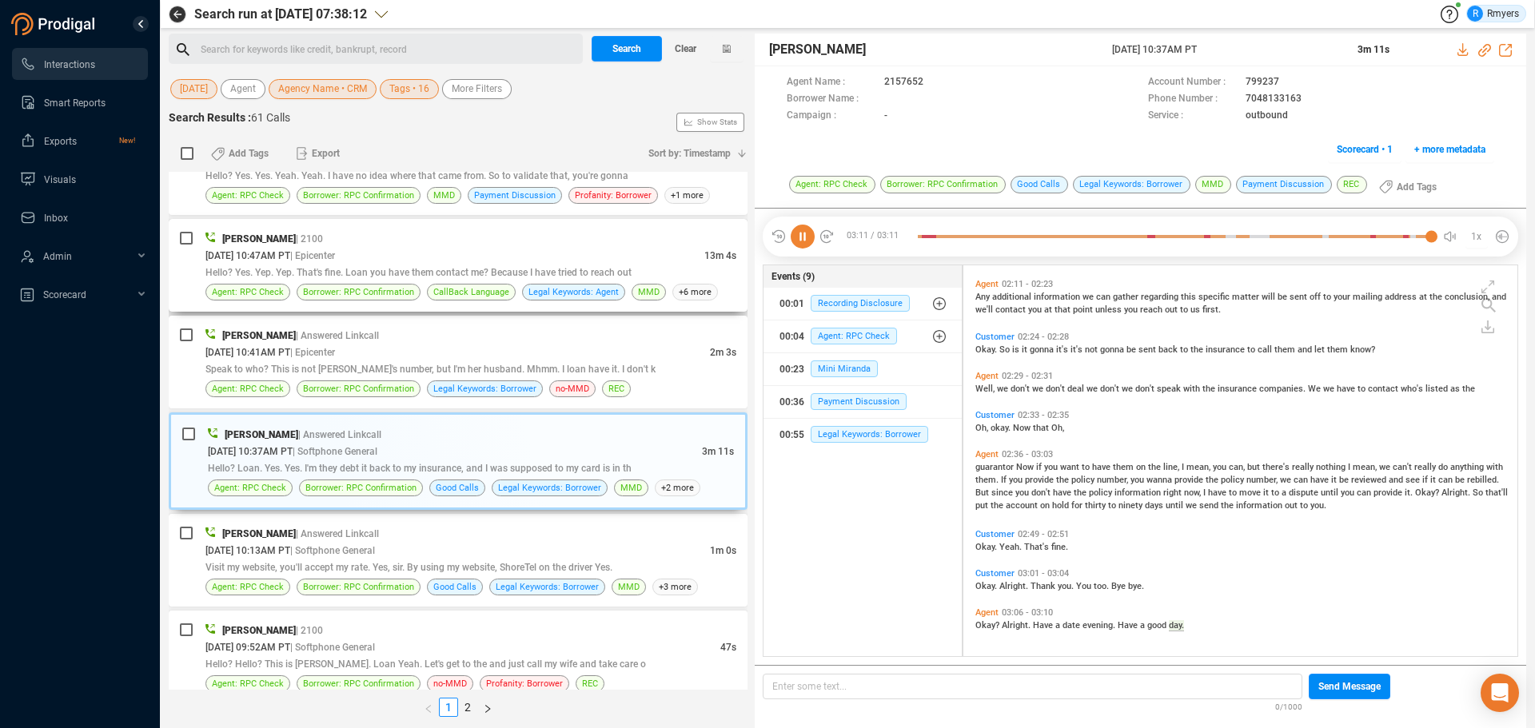
click at [414, 308] on div "[PERSON_NAME] | 2100 [DATE] 10:47AM PT | Epicenter 13m 4s Hello? Yes. Yep. Yep.…" at bounding box center [458, 265] width 579 height 93
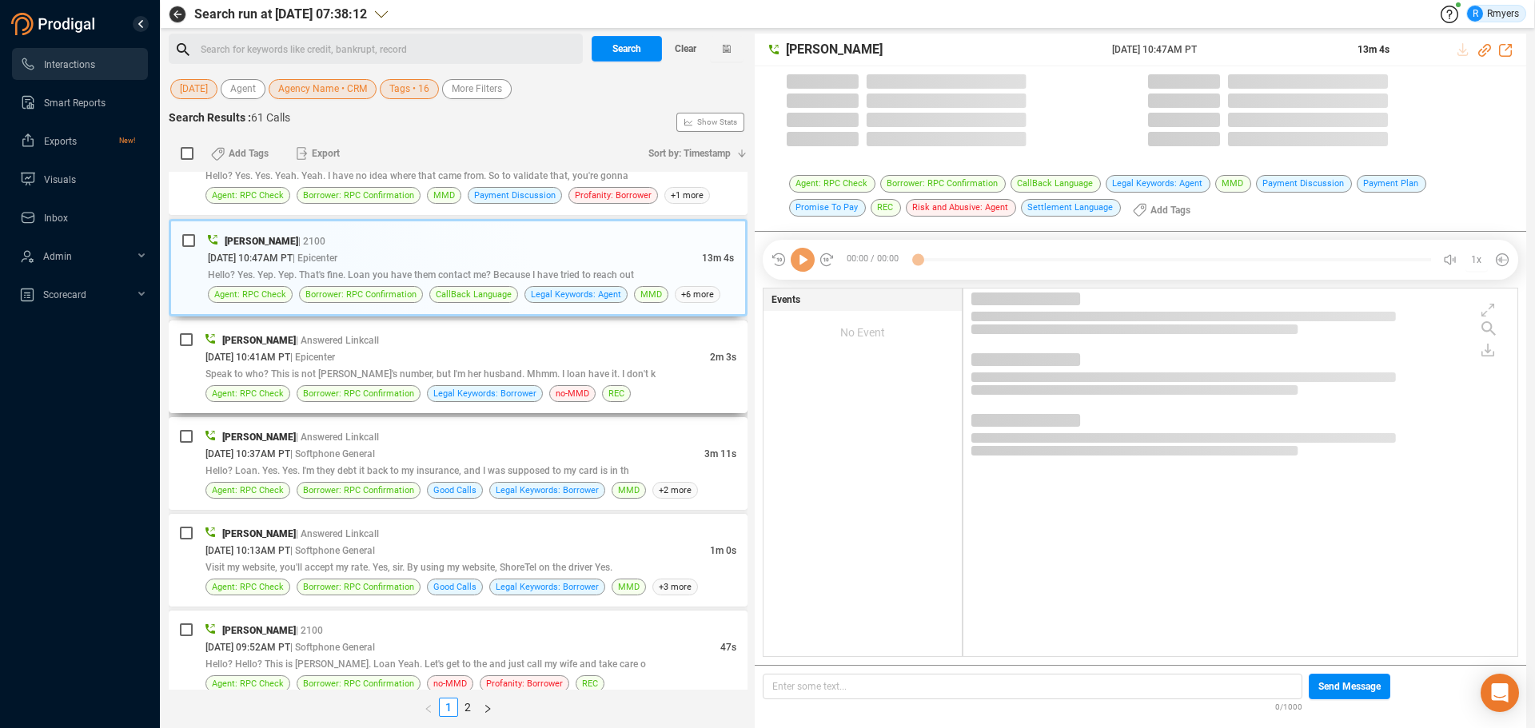
click at [379, 334] on span "| Answered Linkcall" at bounding box center [337, 339] width 83 height 13
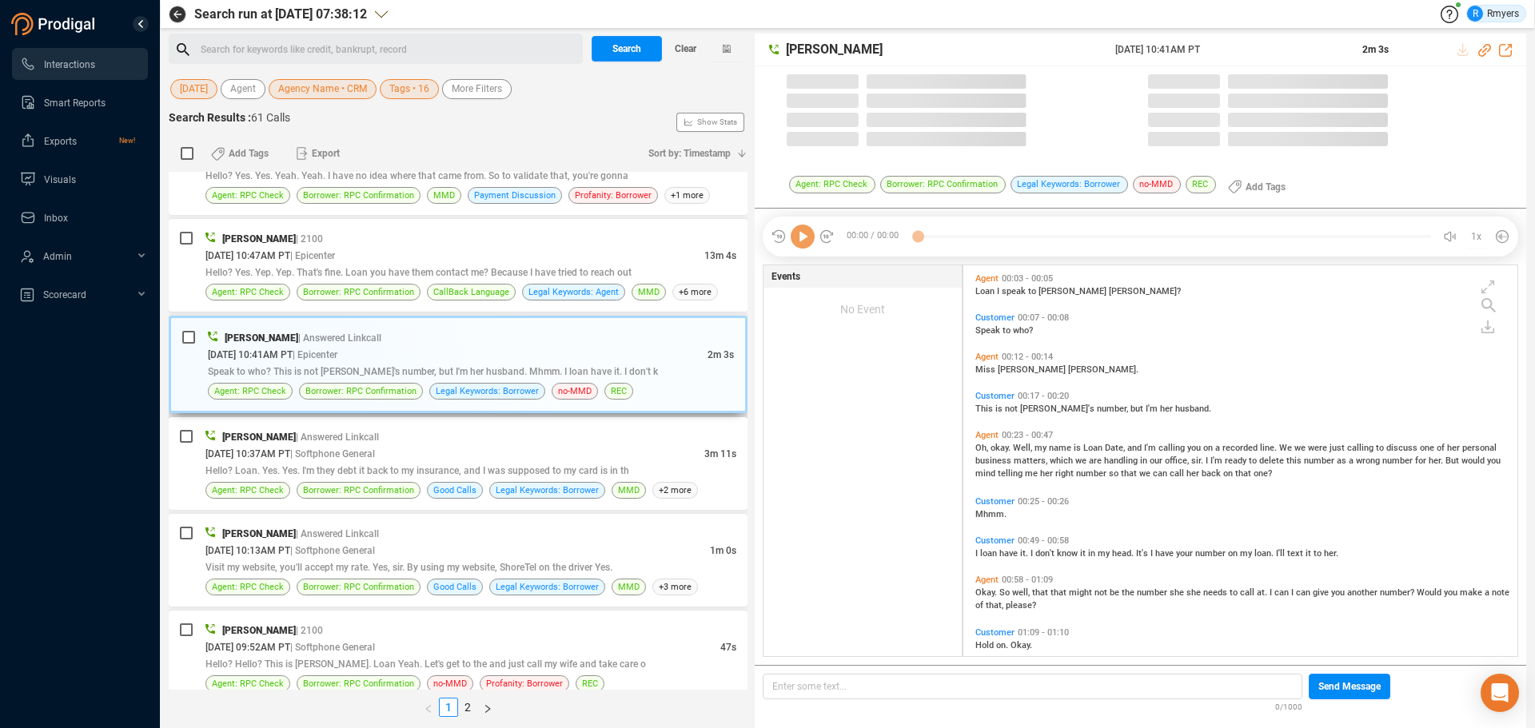
scroll to position [387, 546]
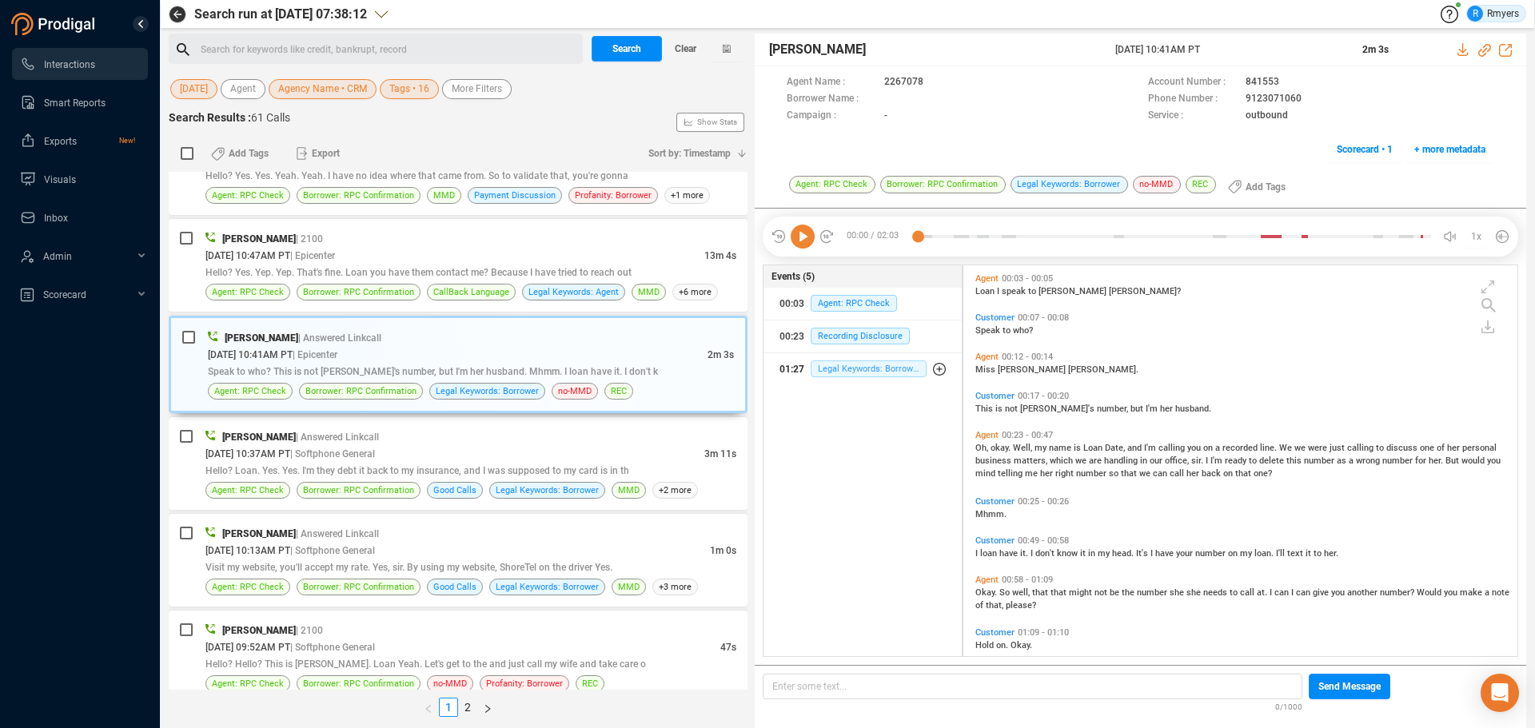
click at [866, 363] on span "Legal Keywords: Borrower" at bounding box center [868, 368] width 117 height 17
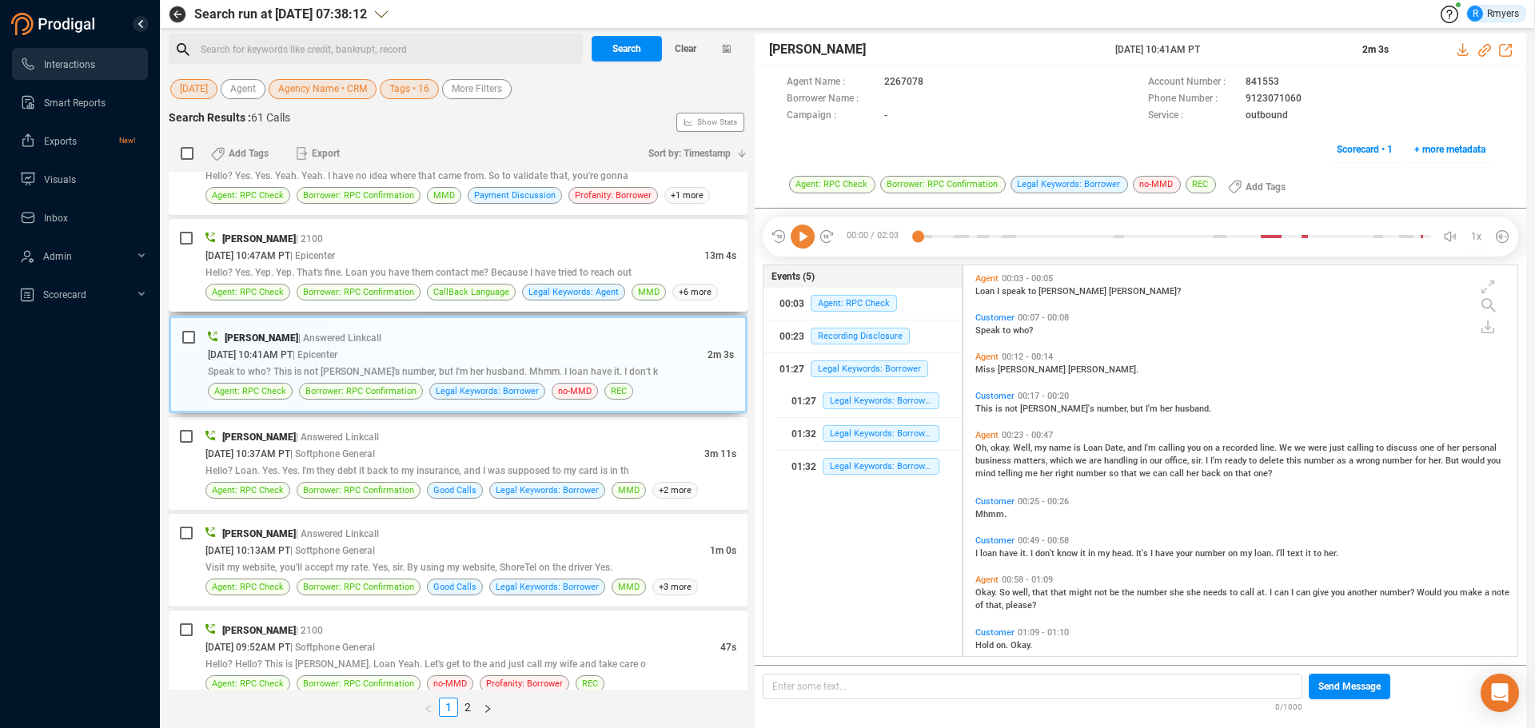
click at [372, 277] on span "Hello? Yes. Yep. Yep. That's fine. Loan you have them contact me? Because I hav…" at bounding box center [418, 272] width 426 height 11
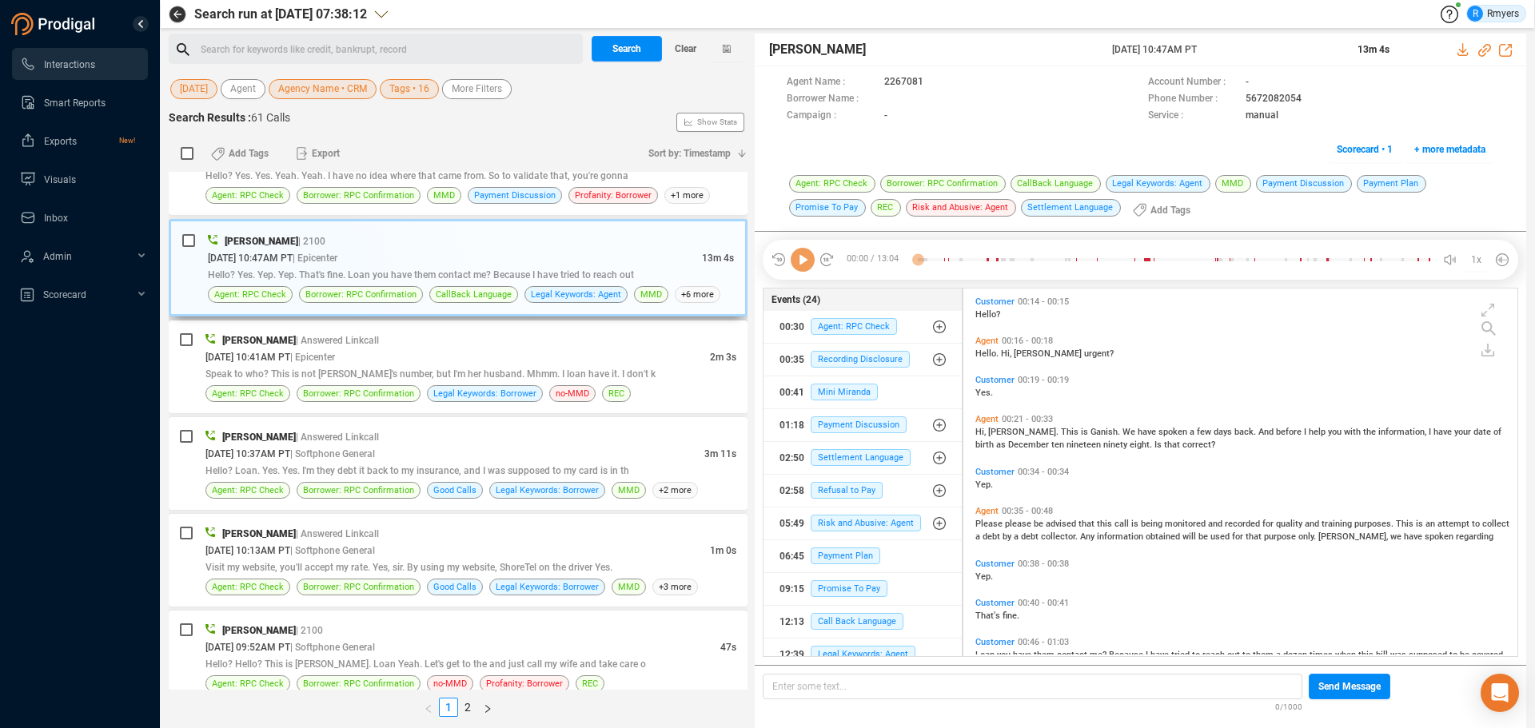
scroll to position [364, 546]
drag, startPoint x: 552, startPoint y: 360, endPoint x: 570, endPoint y: 352, distance: 19.3
click at [552, 361] on div "[DATE] 10:41AM PT | Epicenter" at bounding box center [457, 356] width 504 height 17
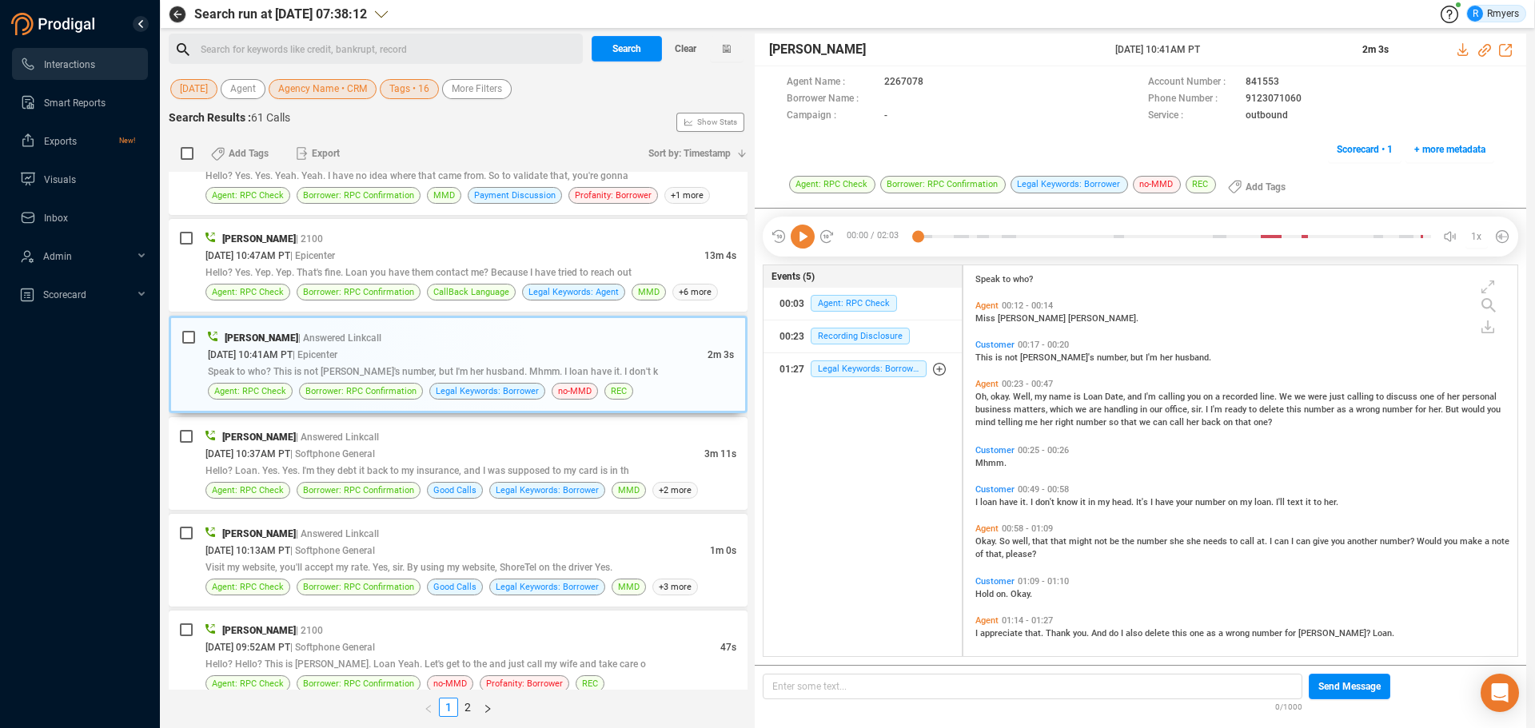
scroll to position [0, 0]
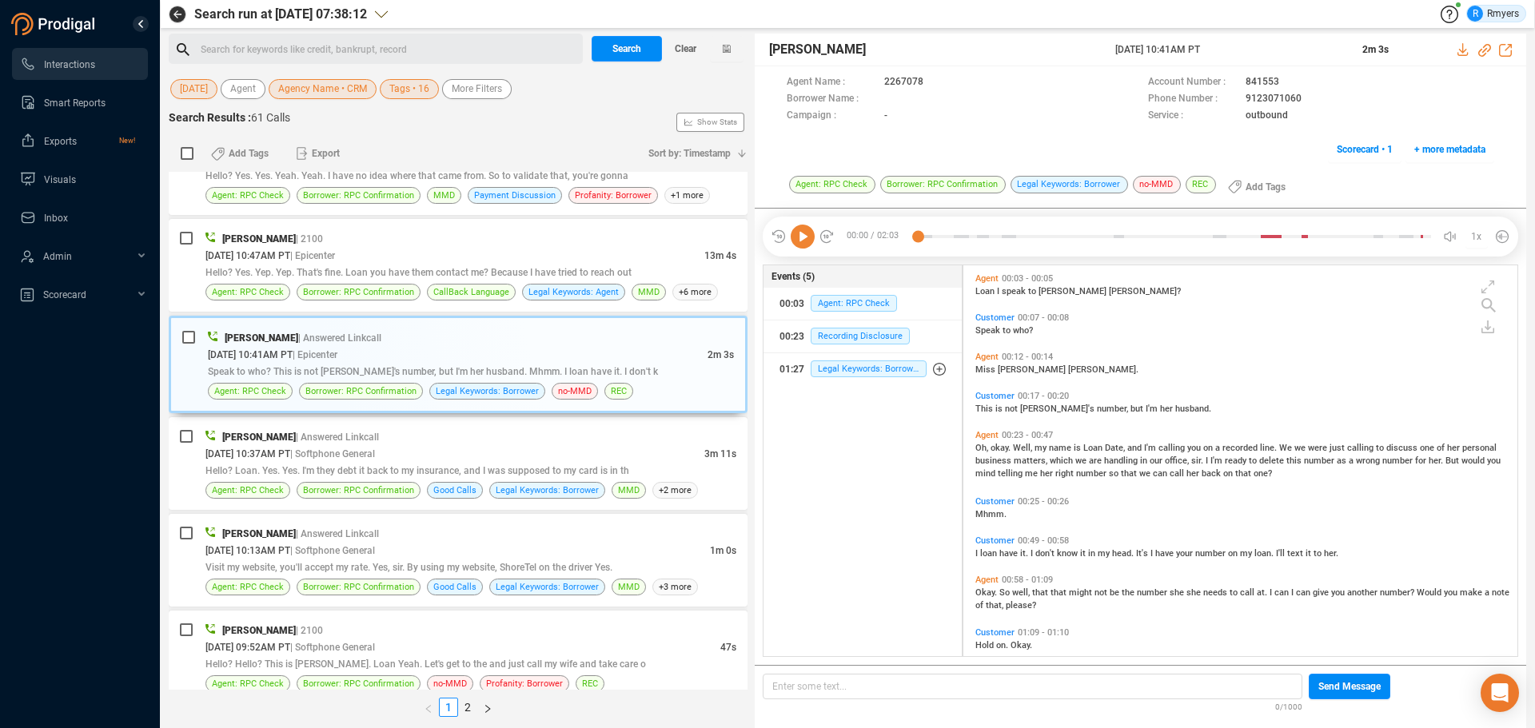
click at [807, 240] on icon at bounding box center [803, 237] width 24 height 24
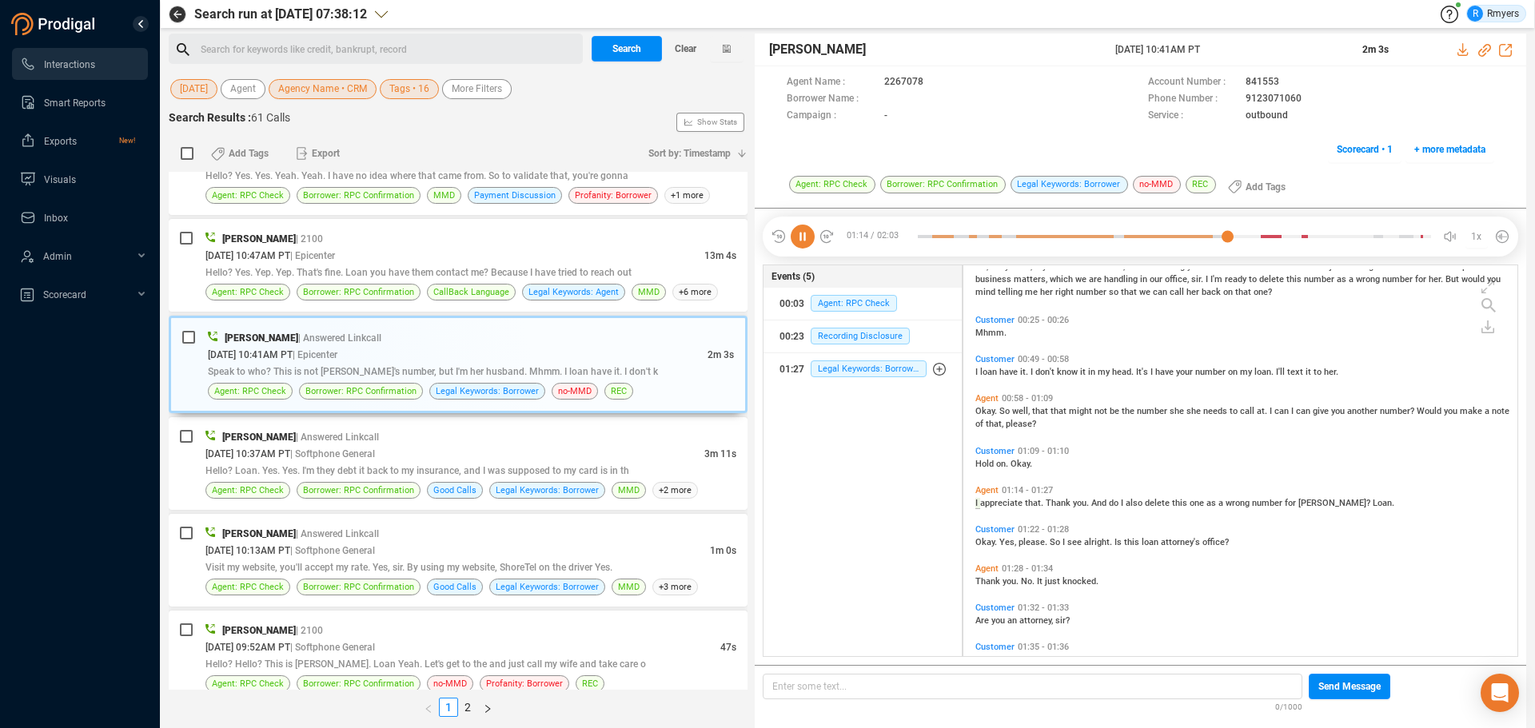
scroll to position [221, 0]
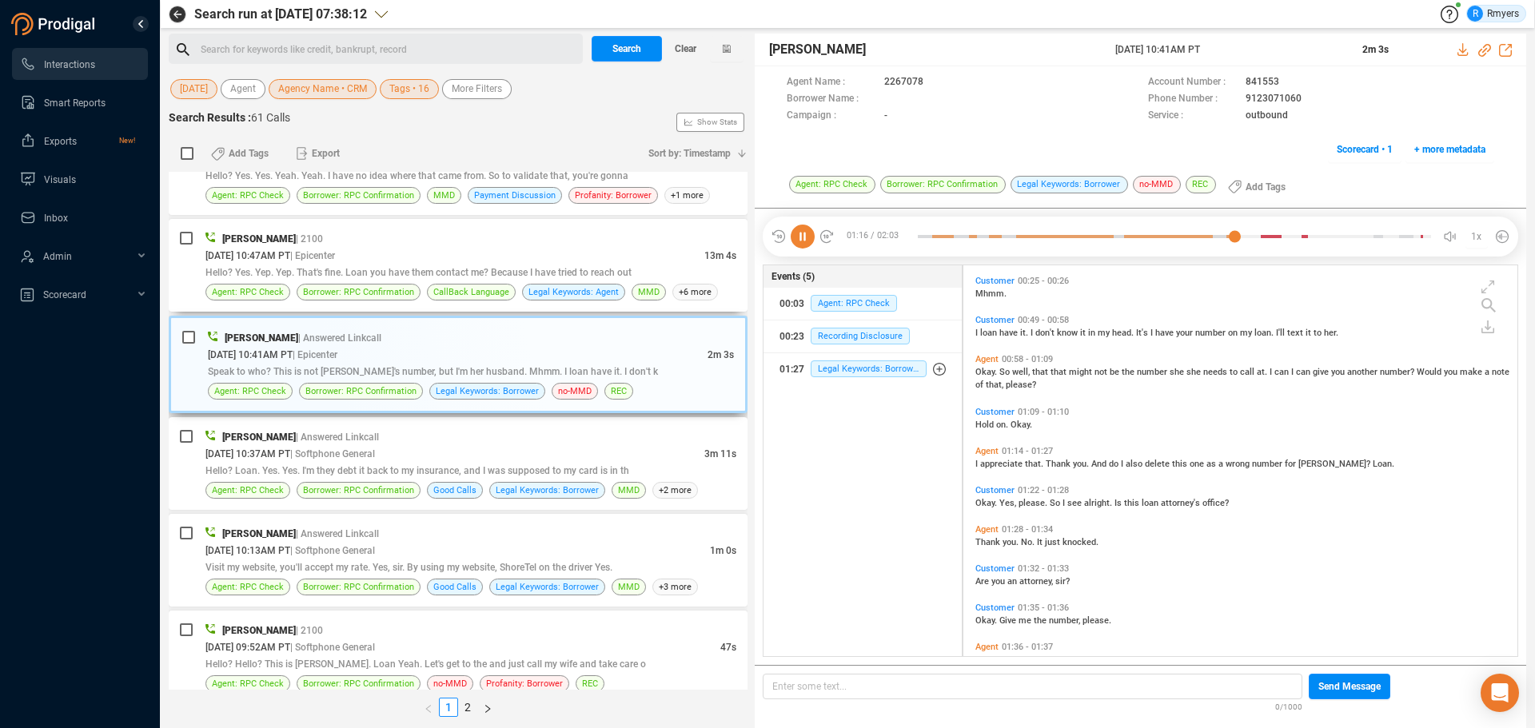
click at [425, 262] on div "[DATE] 10:47AM PT | Epicenter" at bounding box center [454, 255] width 499 height 17
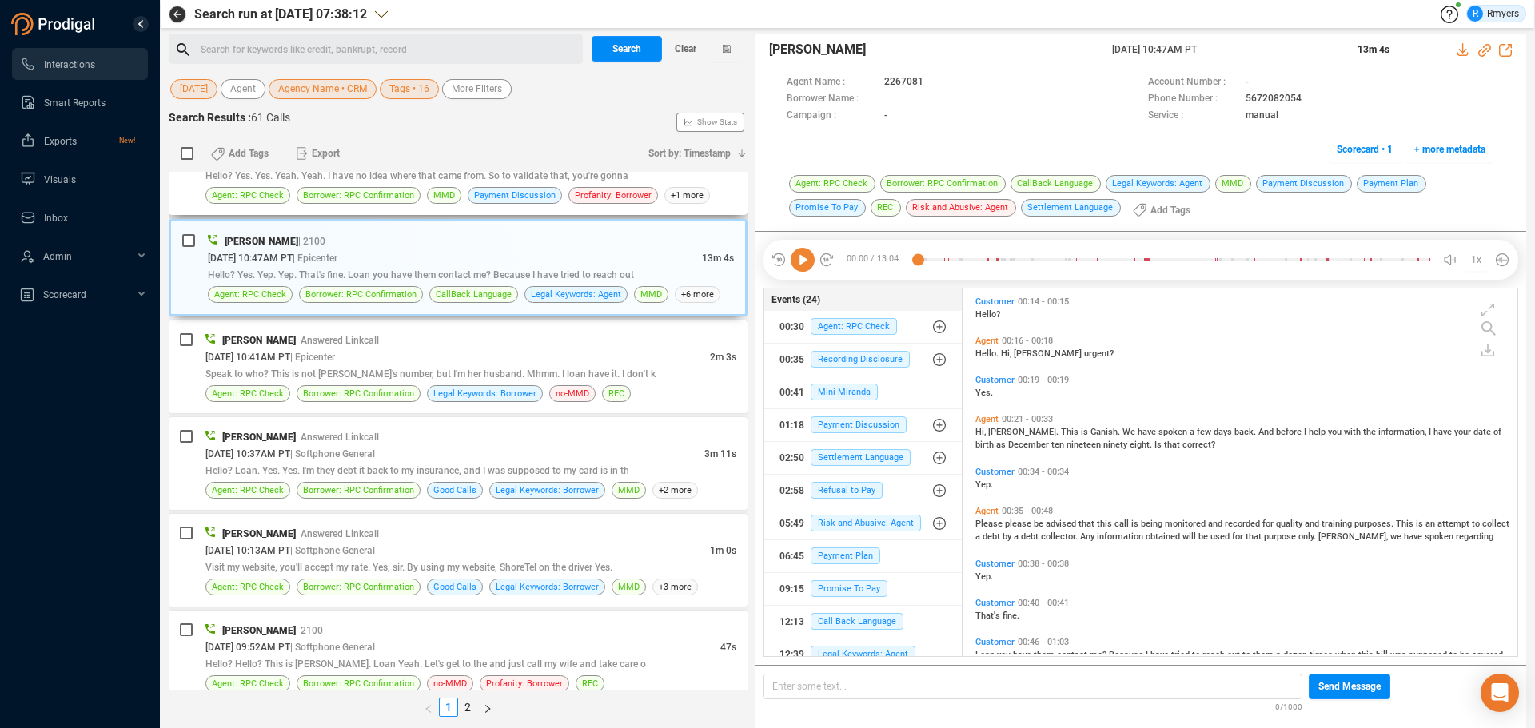
scroll to position [3678, 0]
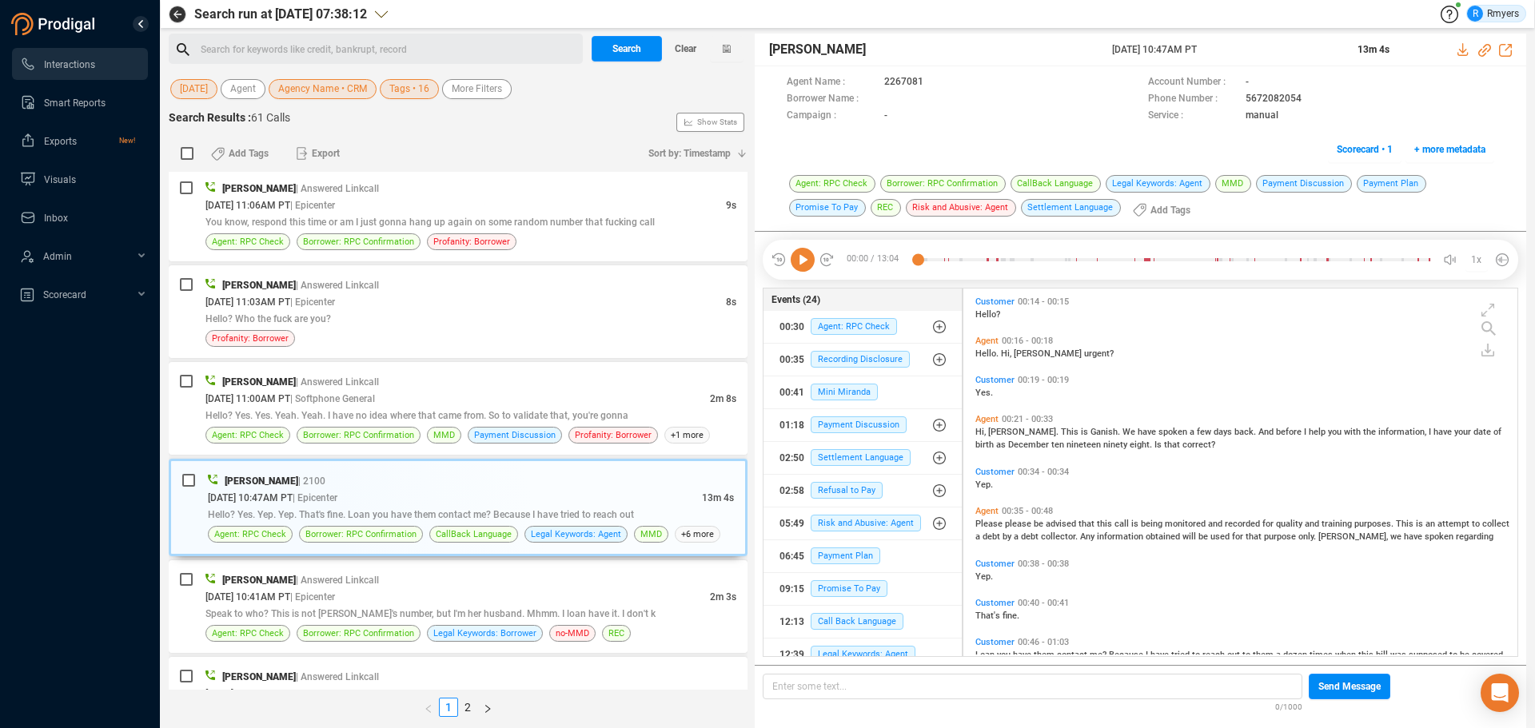
click at [803, 261] on icon at bounding box center [803, 260] width 24 height 24
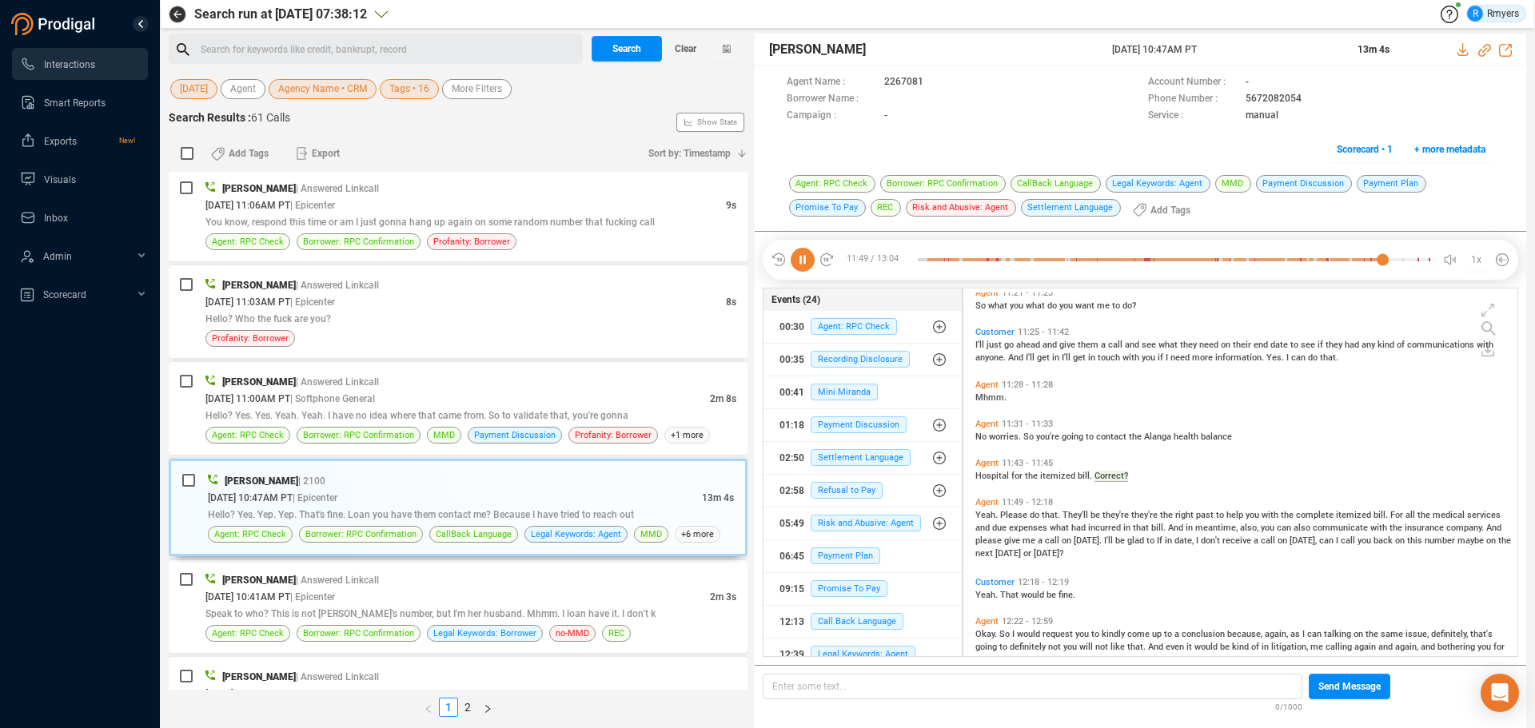
scroll to position [3607, 0]
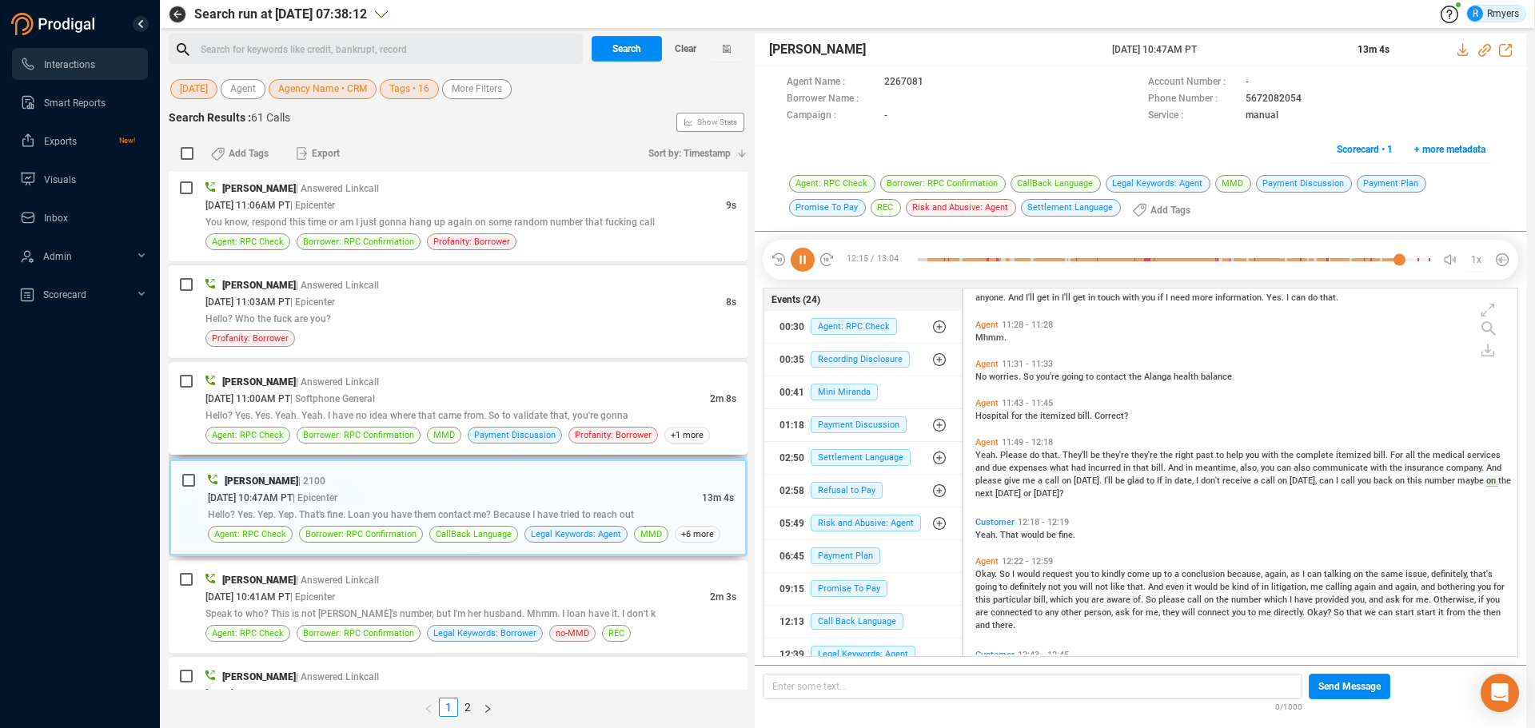
click at [313, 406] on div "[DATE] 11:00AM PT | Softphone General" at bounding box center [457, 398] width 504 height 17
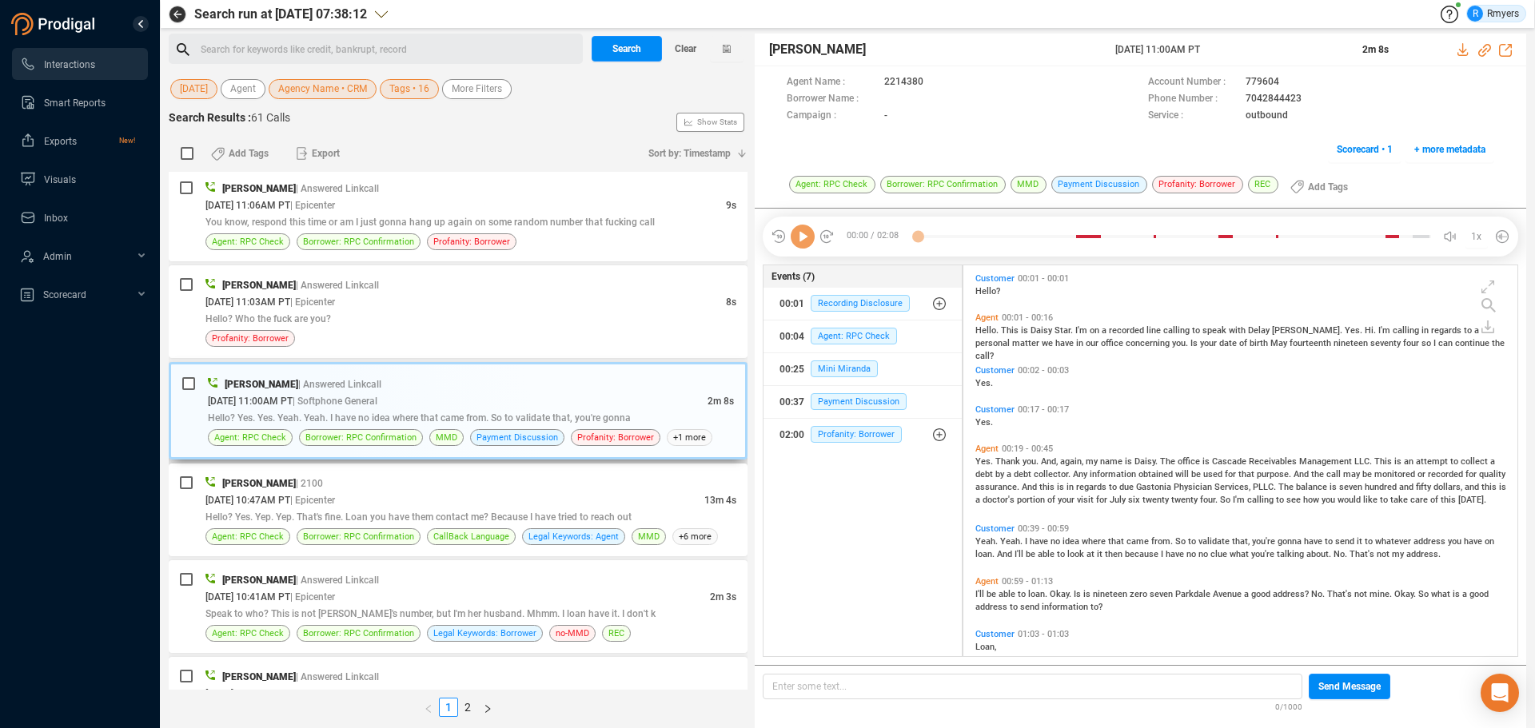
scroll to position [387, 546]
click at [818, 366] on span "Mini Miranda" at bounding box center [843, 368] width 67 height 17
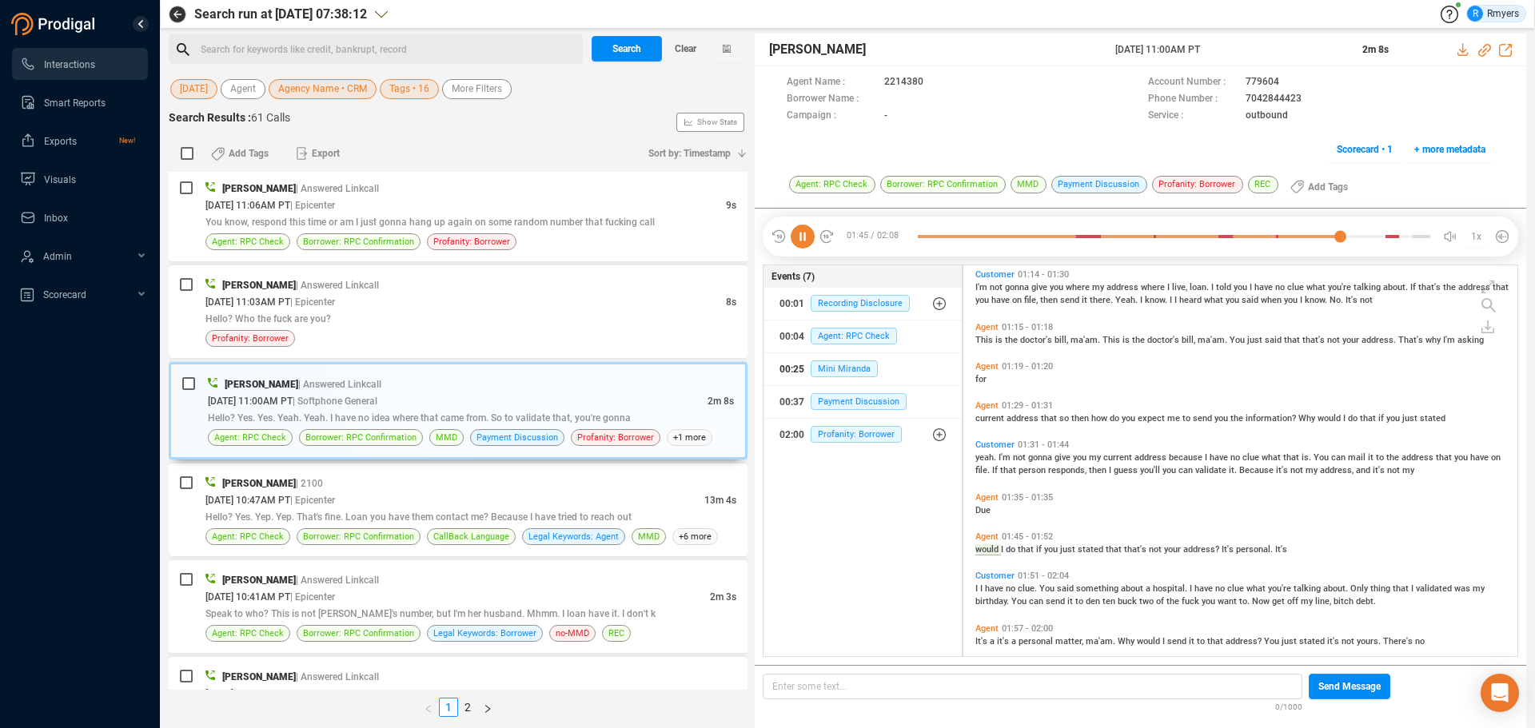
scroll to position [454, 0]
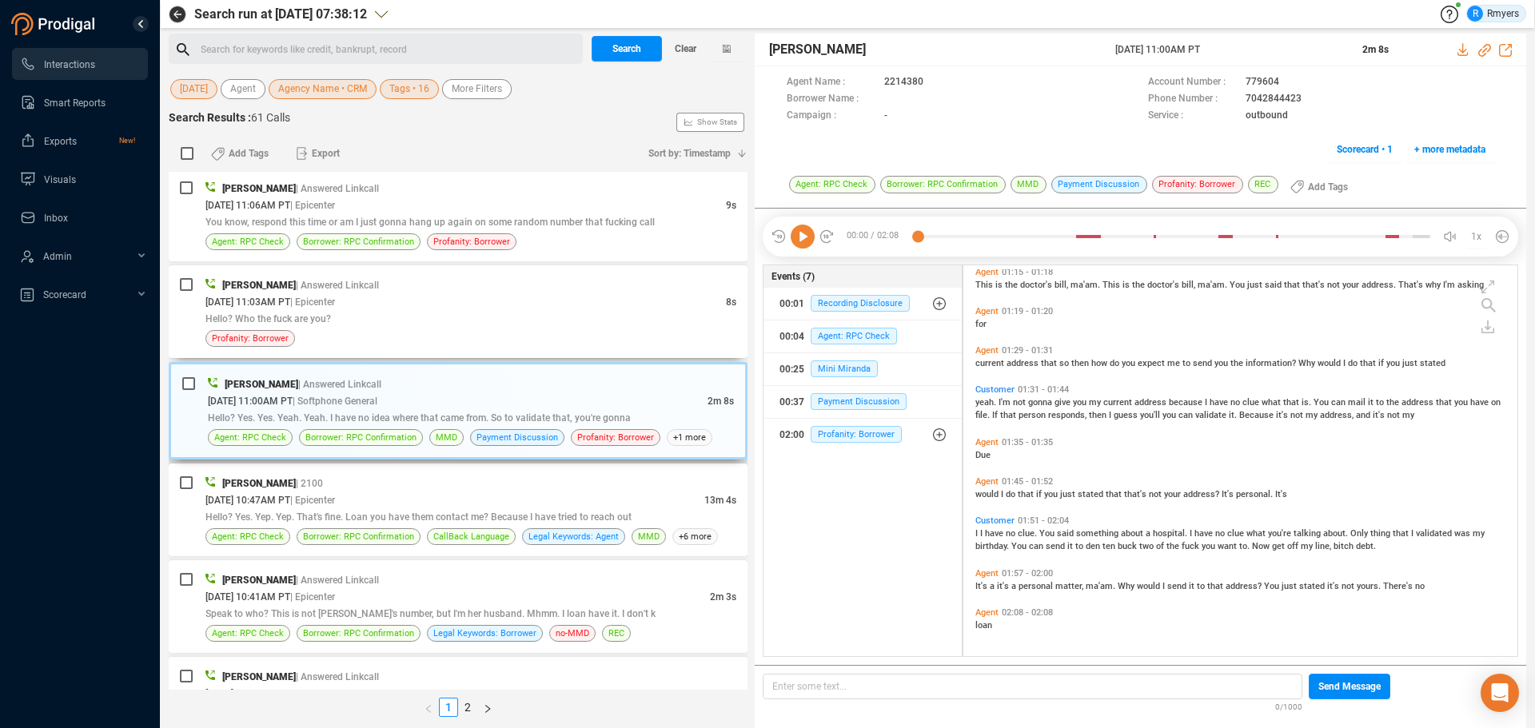
drag, startPoint x: 657, startPoint y: 308, endPoint x: 587, endPoint y: 395, distance: 112.0
click at [656, 308] on div "[DATE] 11:03AM PT | Epicenter" at bounding box center [465, 301] width 520 height 17
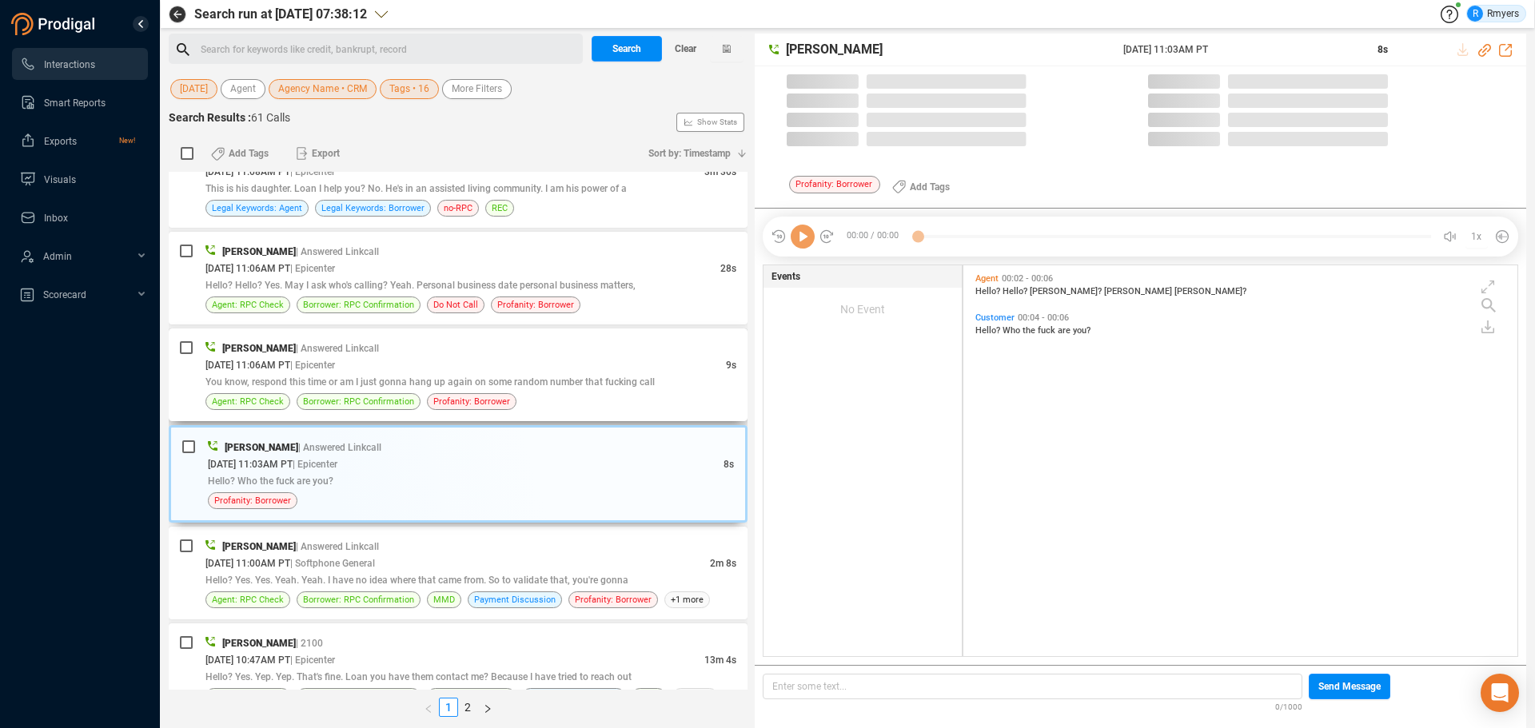
scroll to position [387, 546]
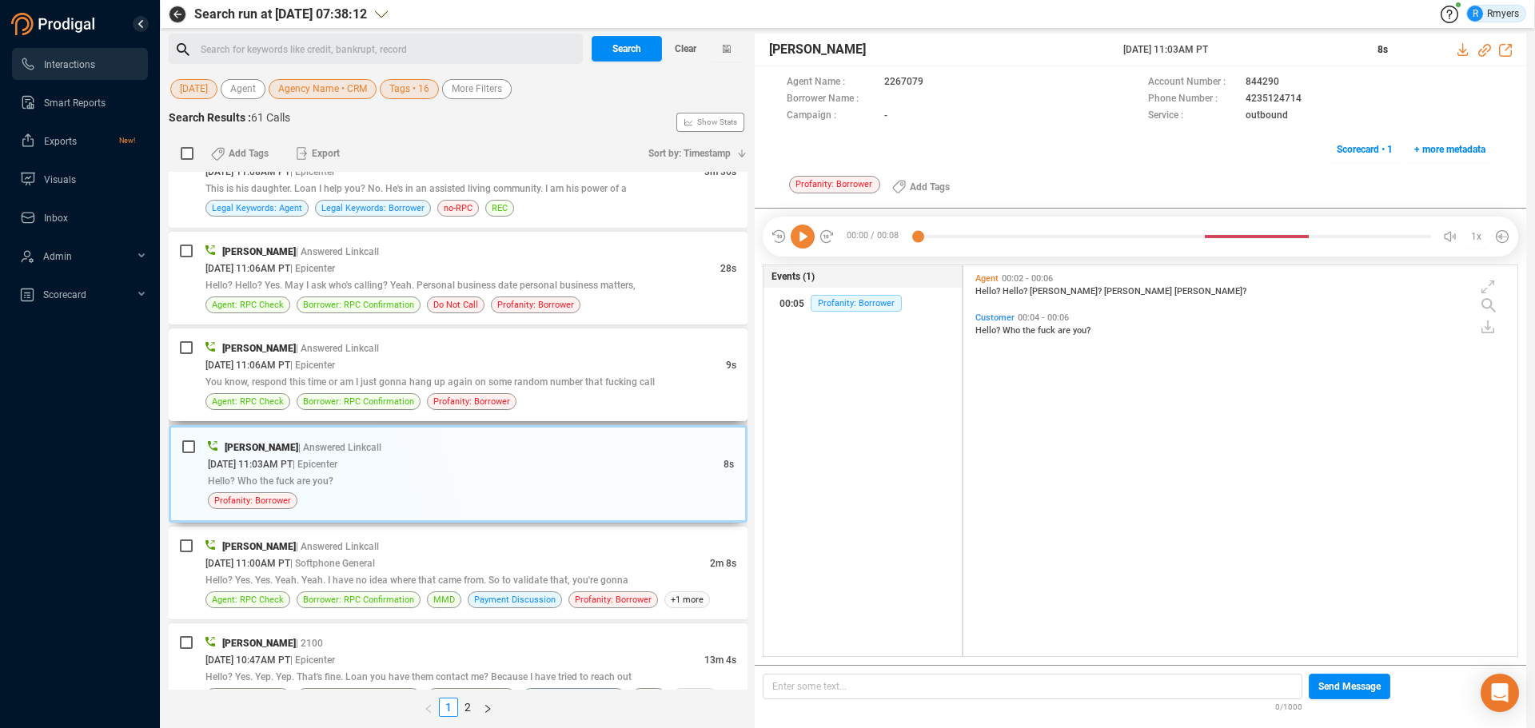
click at [450, 376] on span "You know, respond this time or am I just gonna hang up again on some random num…" at bounding box center [429, 381] width 449 height 11
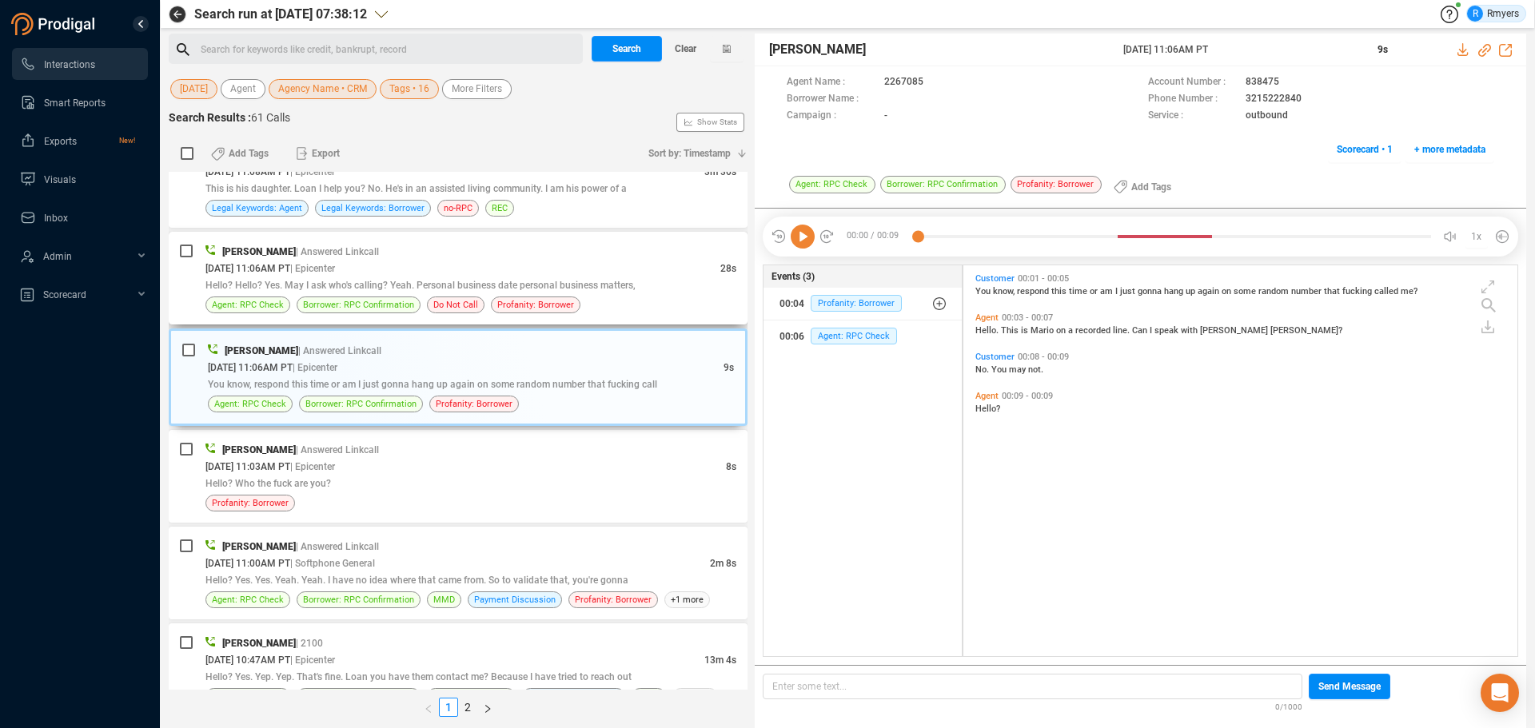
click at [448, 263] on div "[DATE] 11:06AM PT | Epicenter" at bounding box center [462, 268] width 515 height 17
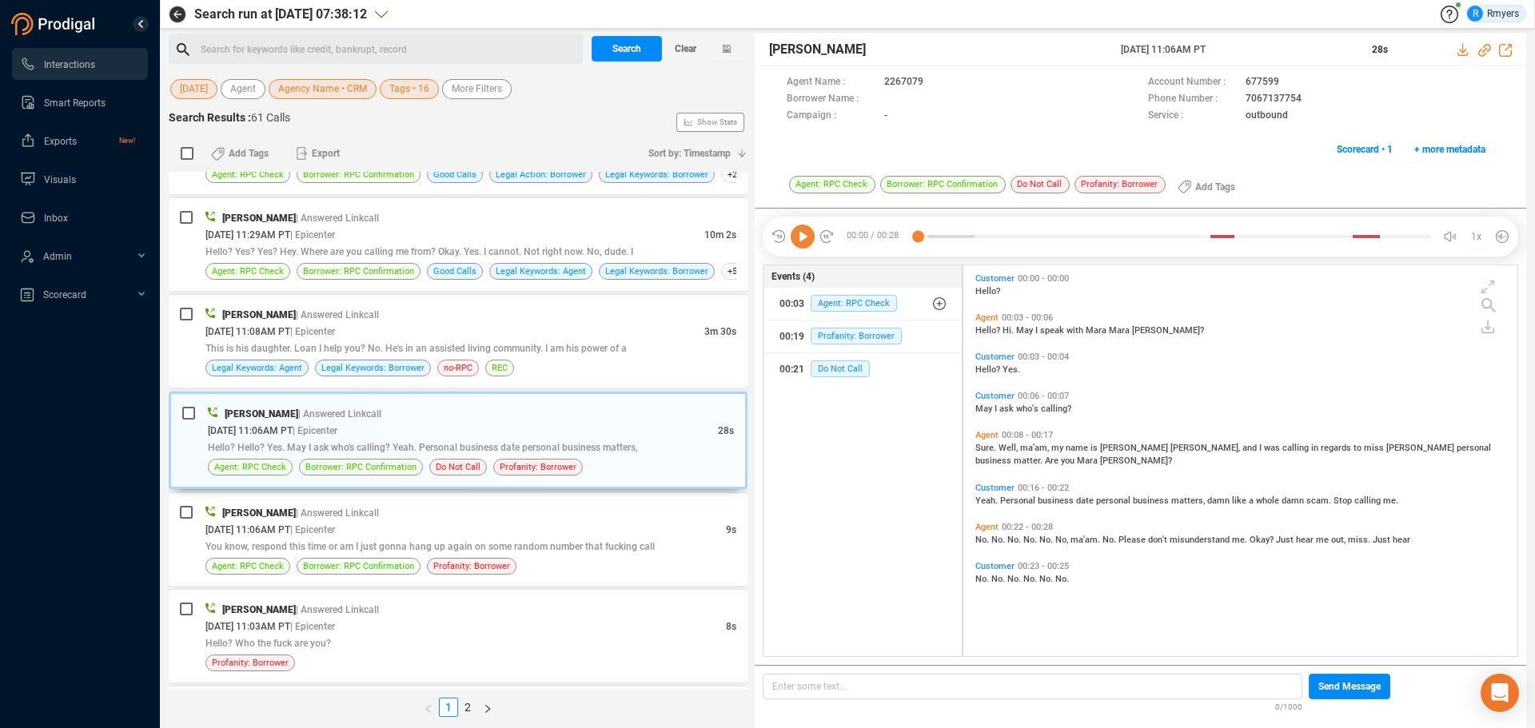
click at [797, 238] on icon at bounding box center [803, 237] width 24 height 24
click at [308, 345] on span "This is his daughter. Loan I help you? No. He's in an assisted living community…" at bounding box center [415, 348] width 421 height 11
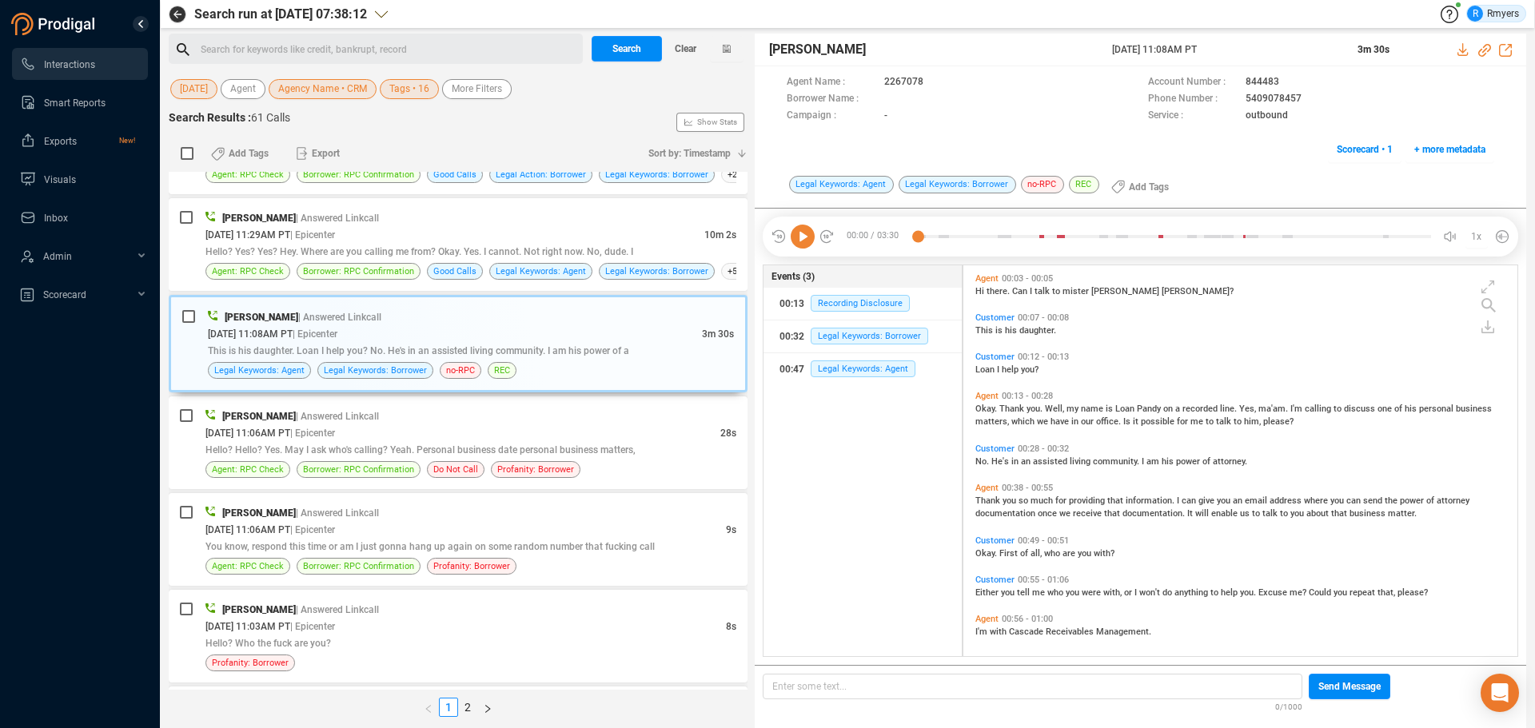
click at [798, 245] on icon at bounding box center [803, 237] width 24 height 24
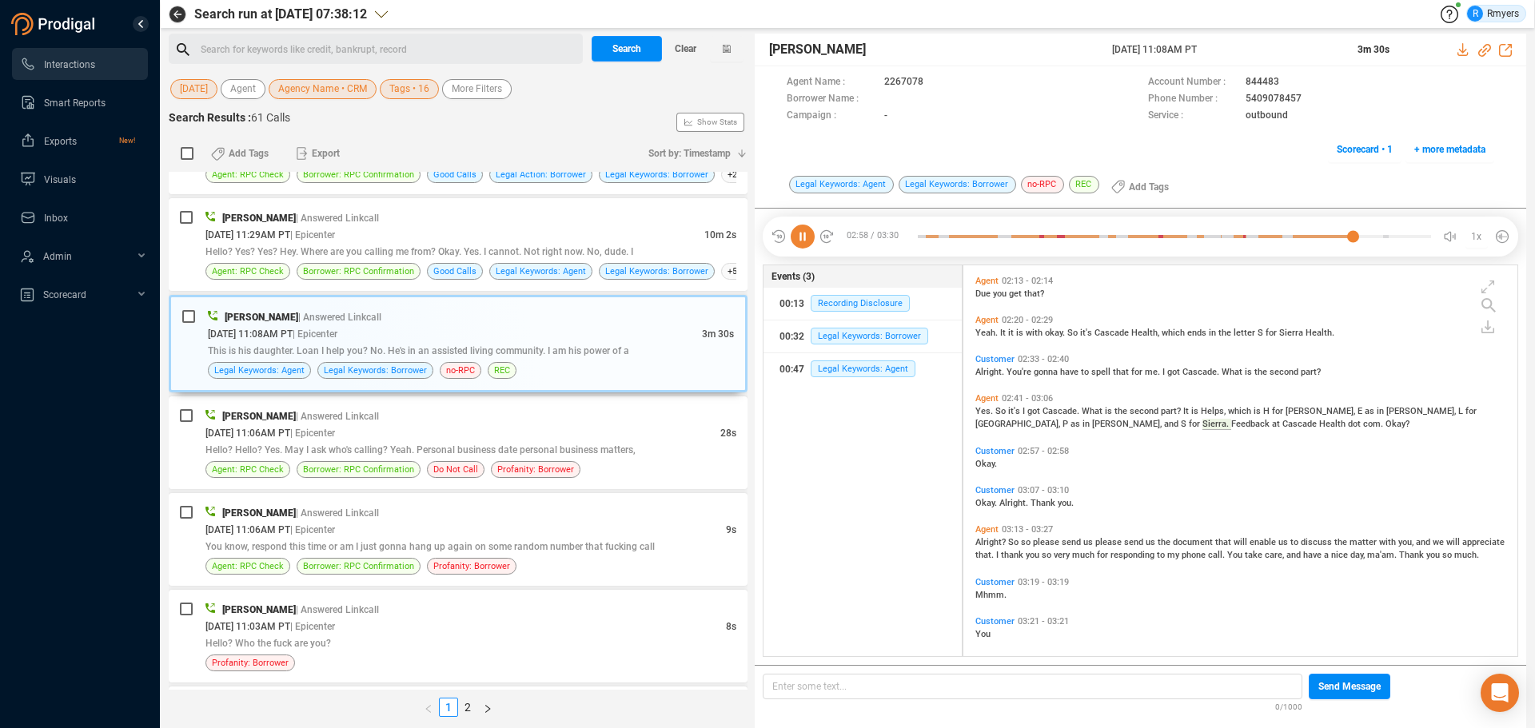
scroll to position [736, 0]
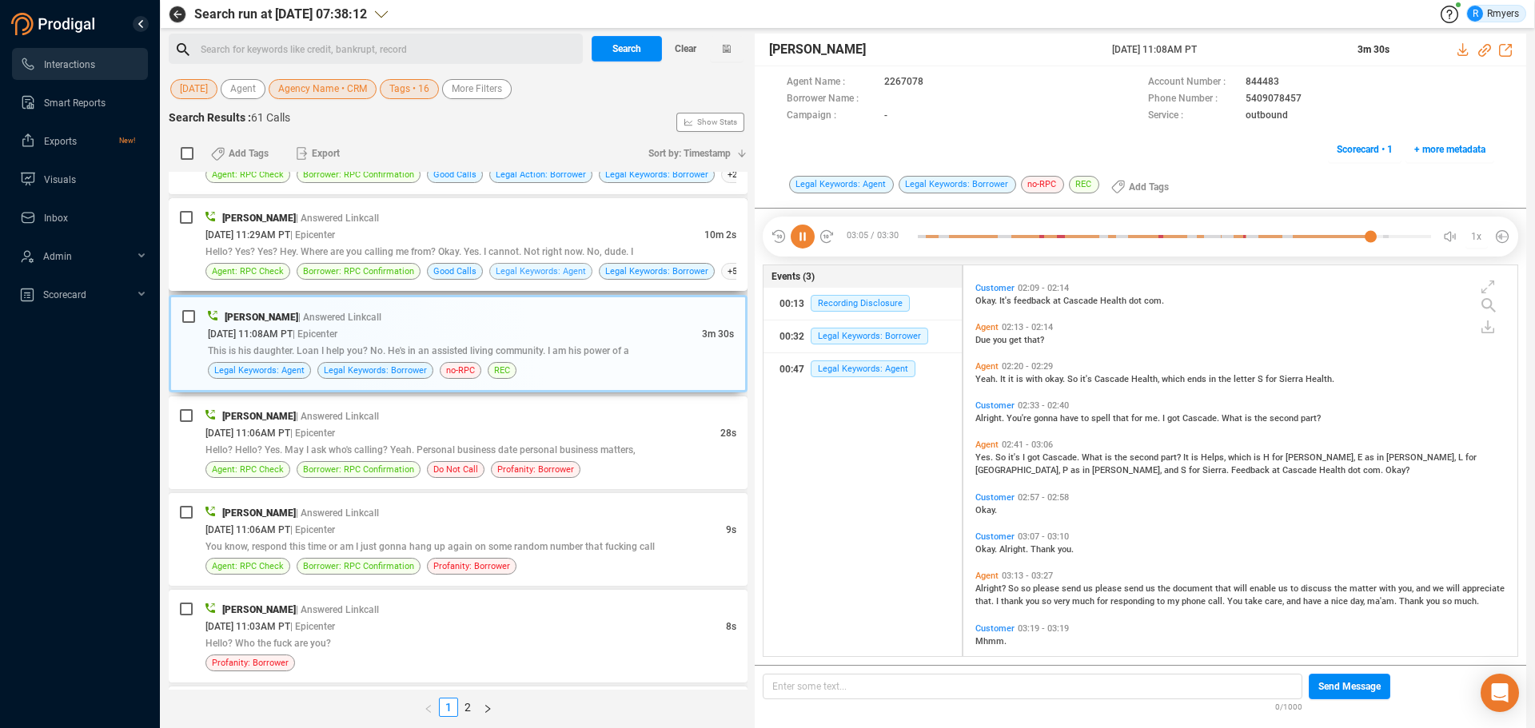
drag, startPoint x: 503, startPoint y: 254, endPoint x: 495, endPoint y: 271, distance: 18.6
click at [502, 254] on span "Hello? Yes? Yes? Hey. Where are you calling me from? Okay. Yes. I cannot. Not r…" at bounding box center [419, 251] width 428 height 11
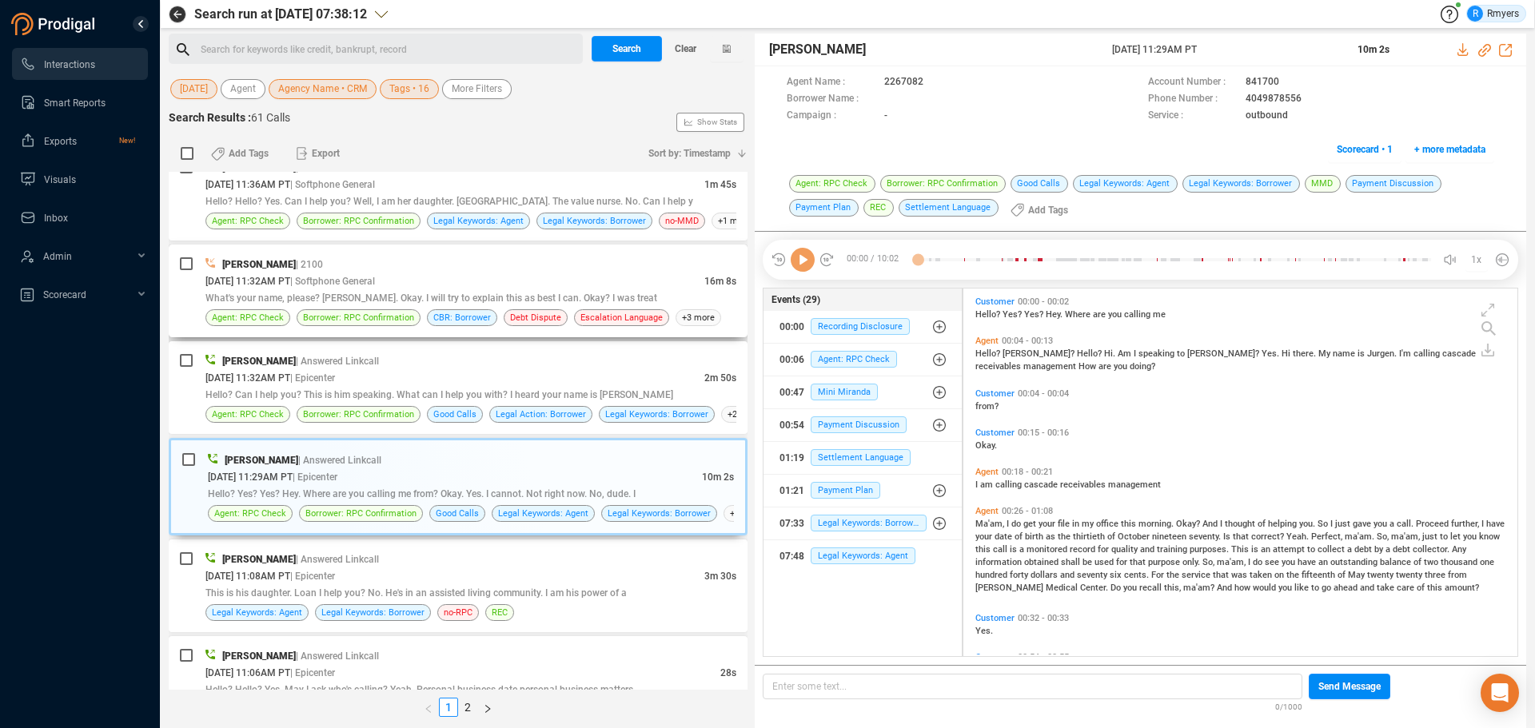
scroll to position [3039, 0]
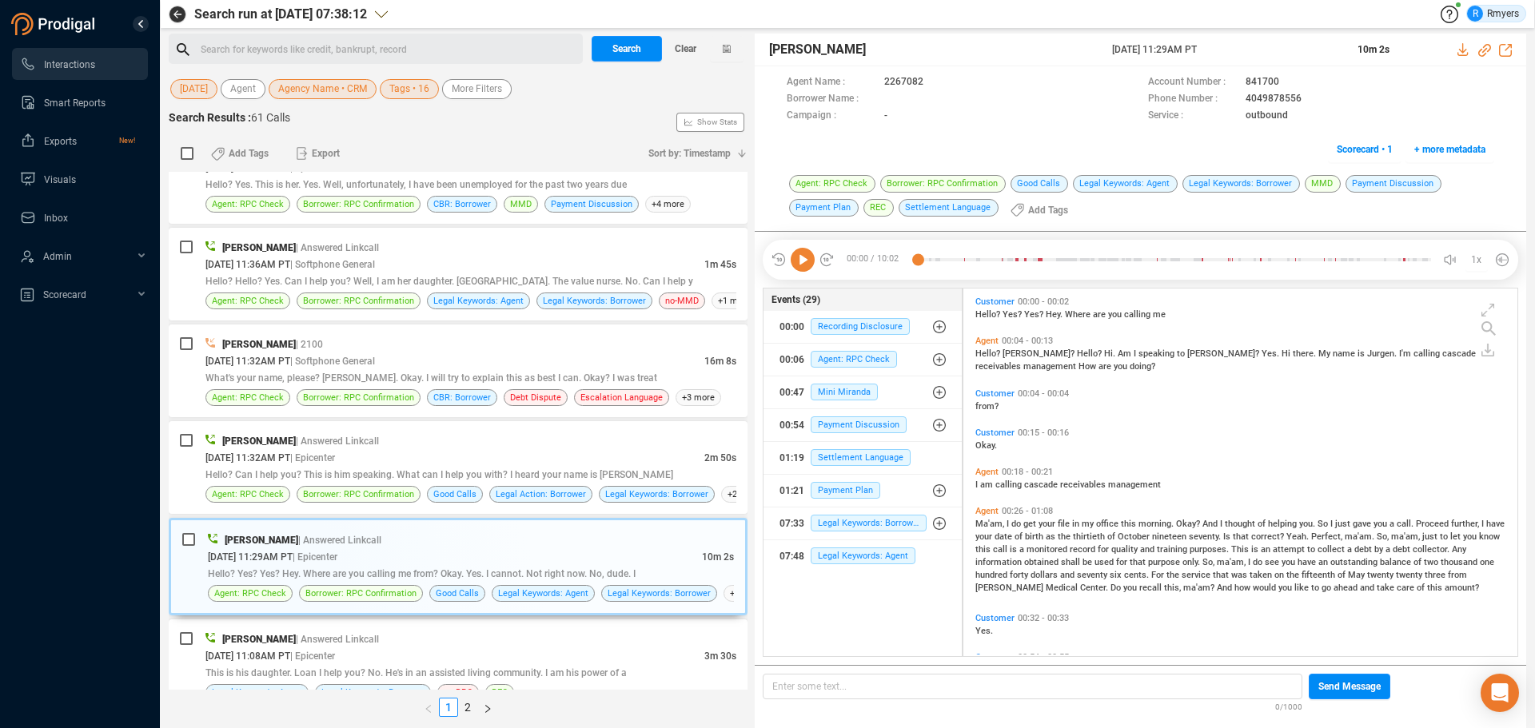
click at [798, 259] on icon at bounding box center [803, 260] width 24 height 24
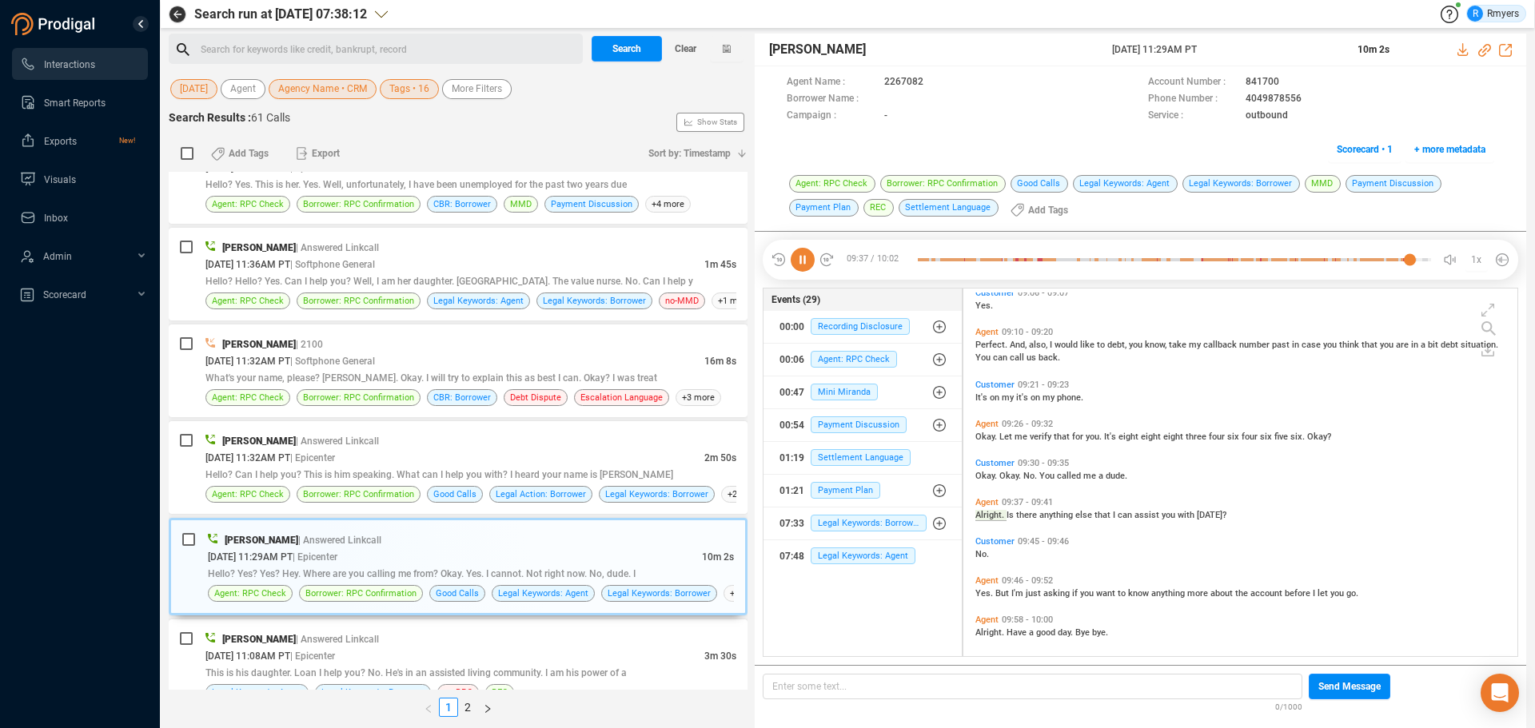
scroll to position [3097, 0]
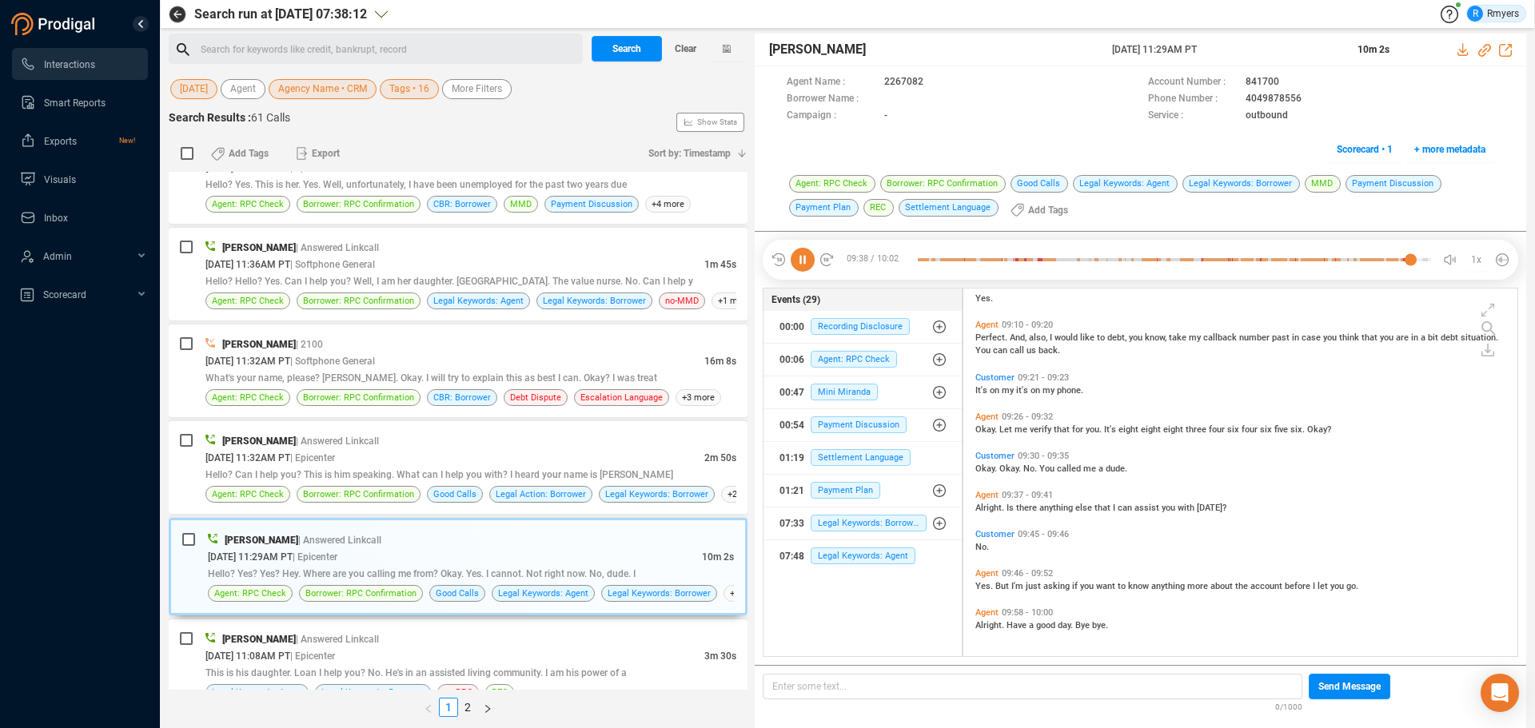
click at [797, 263] on icon at bounding box center [803, 260] width 24 height 24
